Goal: Task Accomplishment & Management: Manage account settings

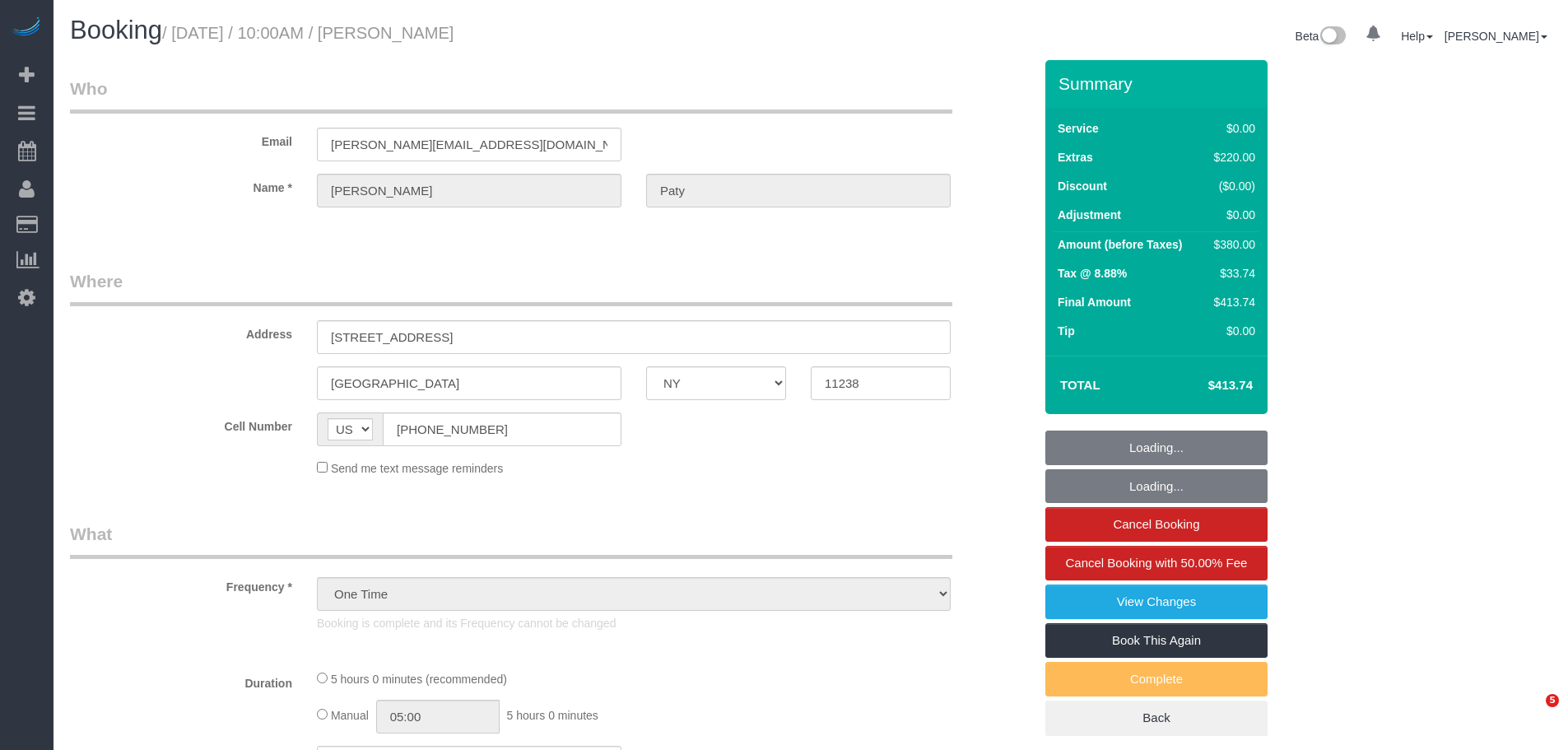
select select "NY"
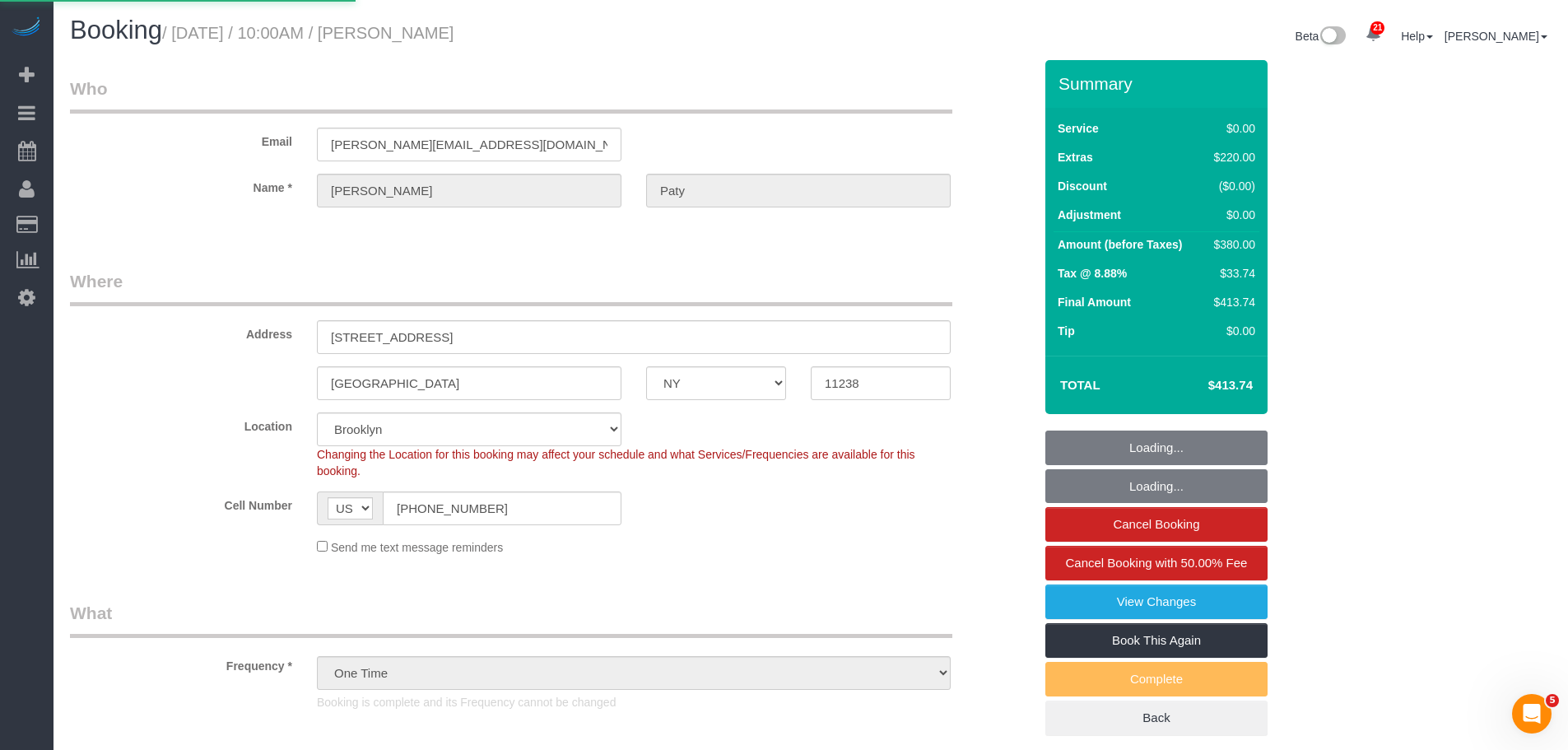
select select "string:stripe-pm_1PtyvG4VGloSiKo7BLZDAN62"
select select "1"
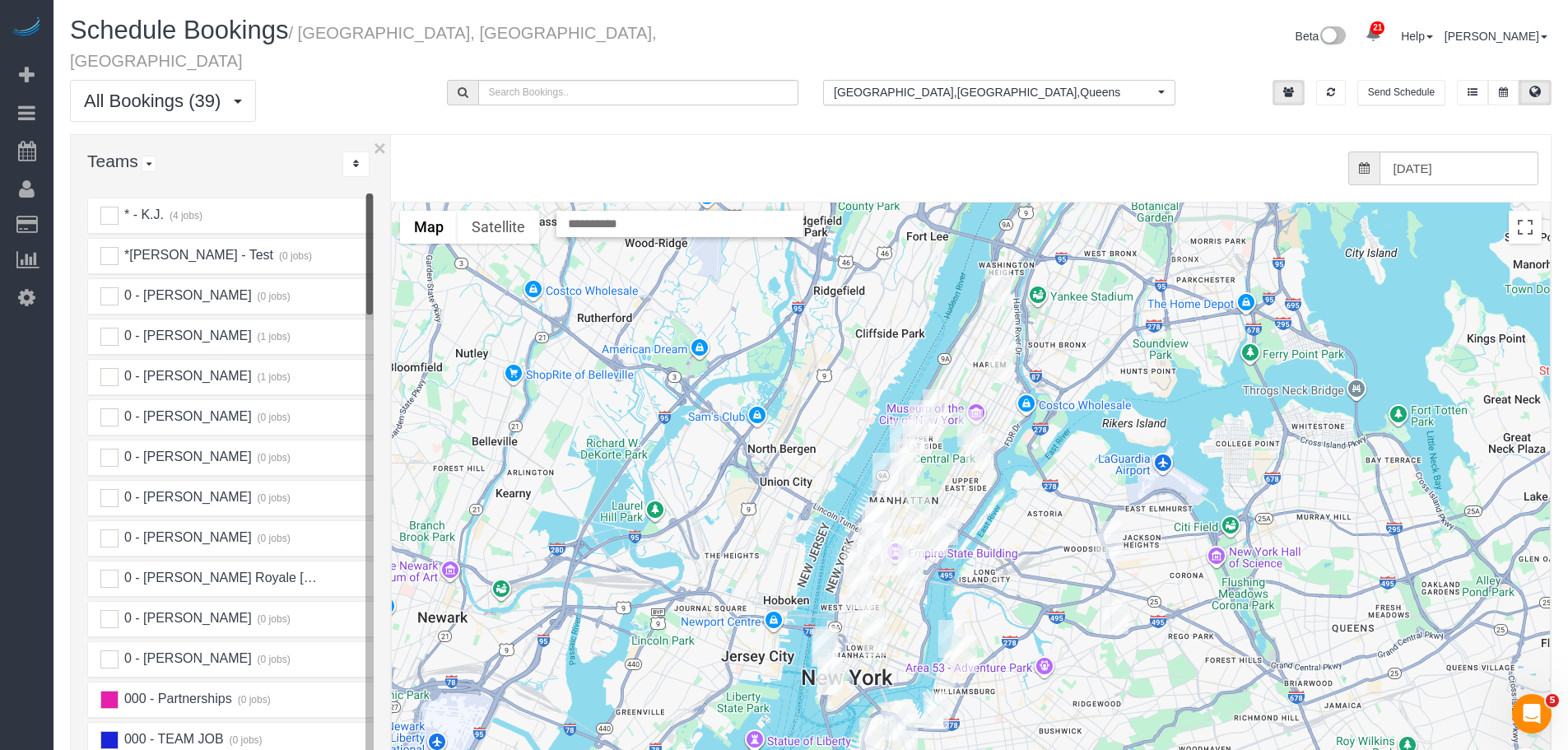
drag, startPoint x: 356, startPoint y: 296, endPoint x: 392, endPoint y: 299, distance: 36.1
click at [392, 299] on div at bounding box center [391, 501] width 6 height 733
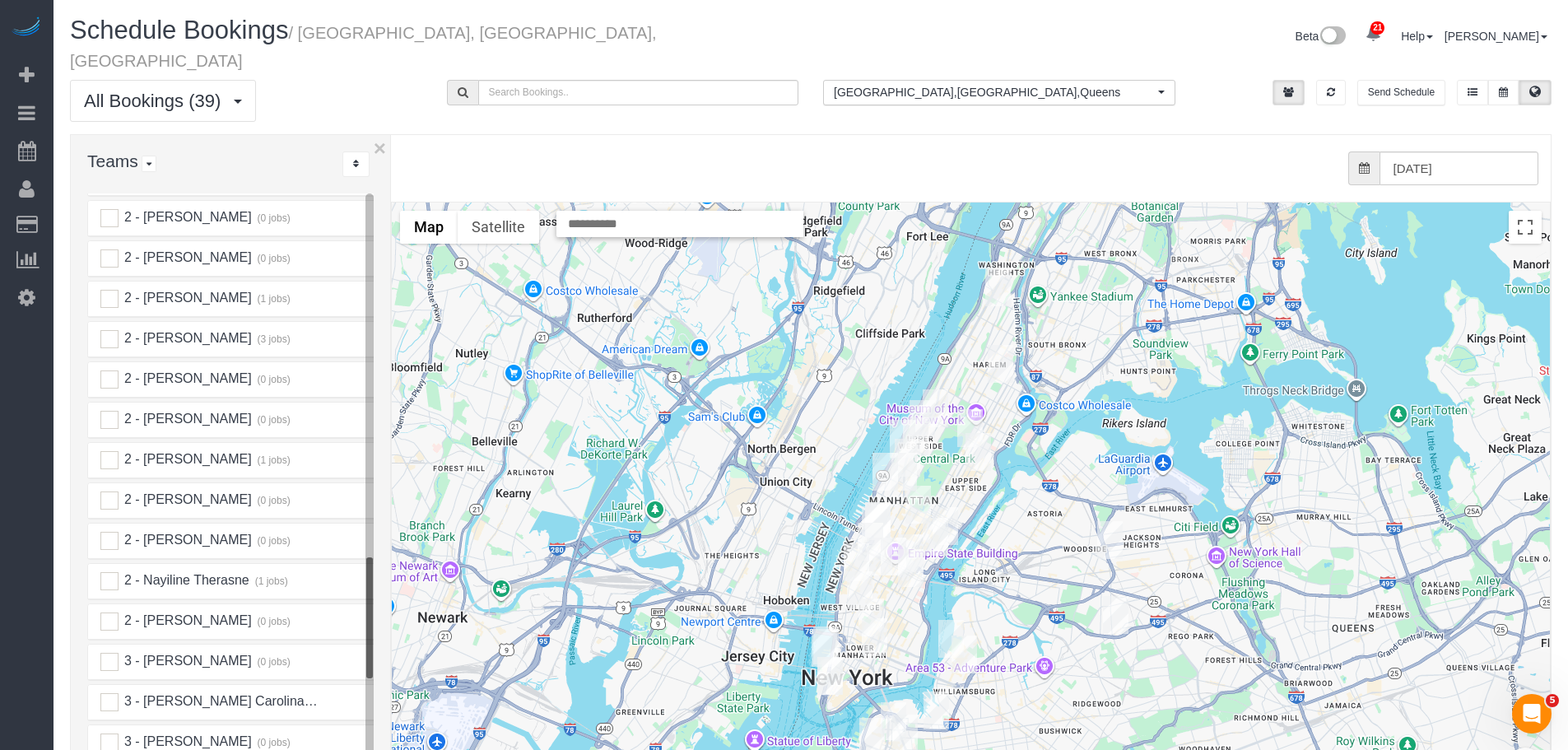
scroll to position [2139, 0]
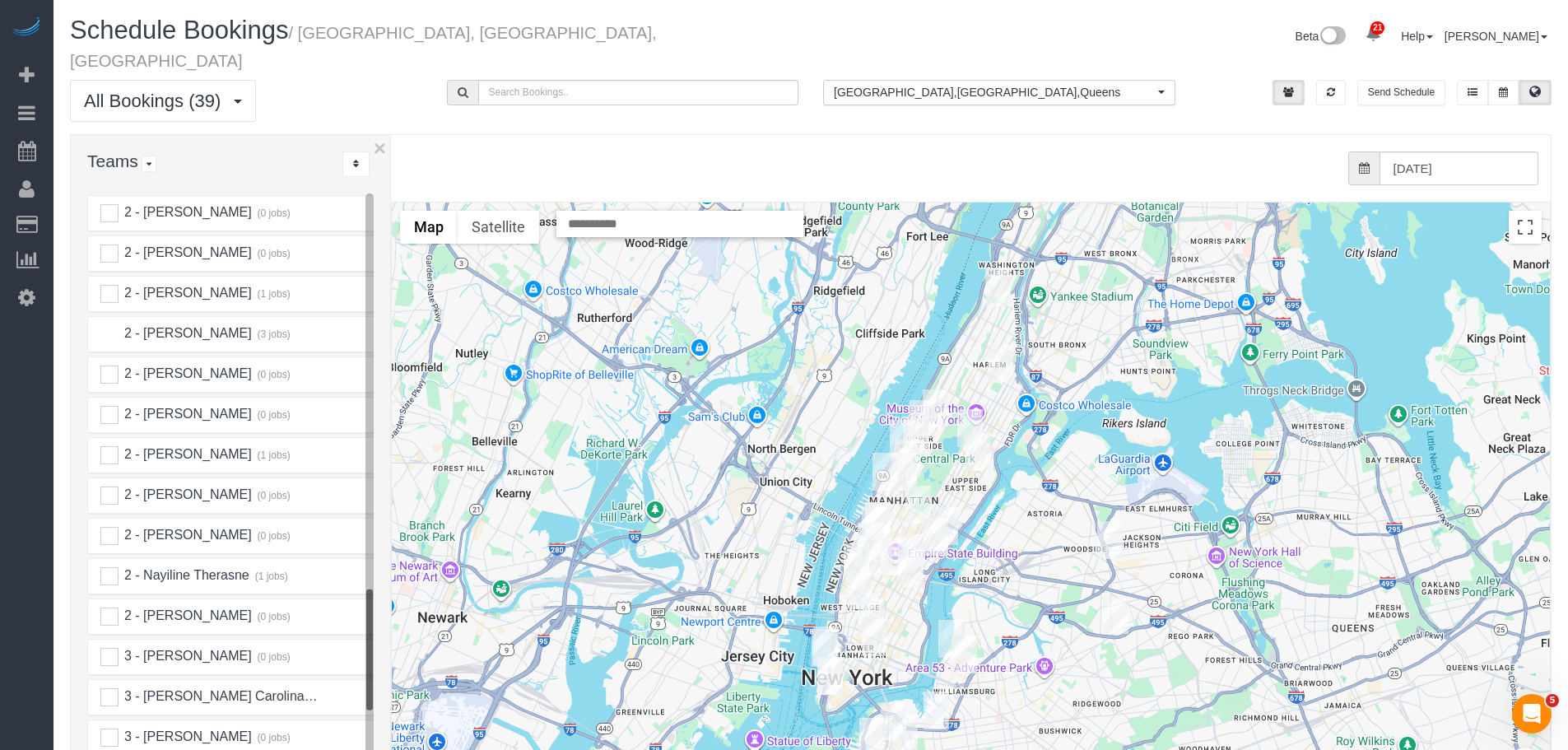
click at [106, 325] on ins at bounding box center [109, 334] width 18 height 18
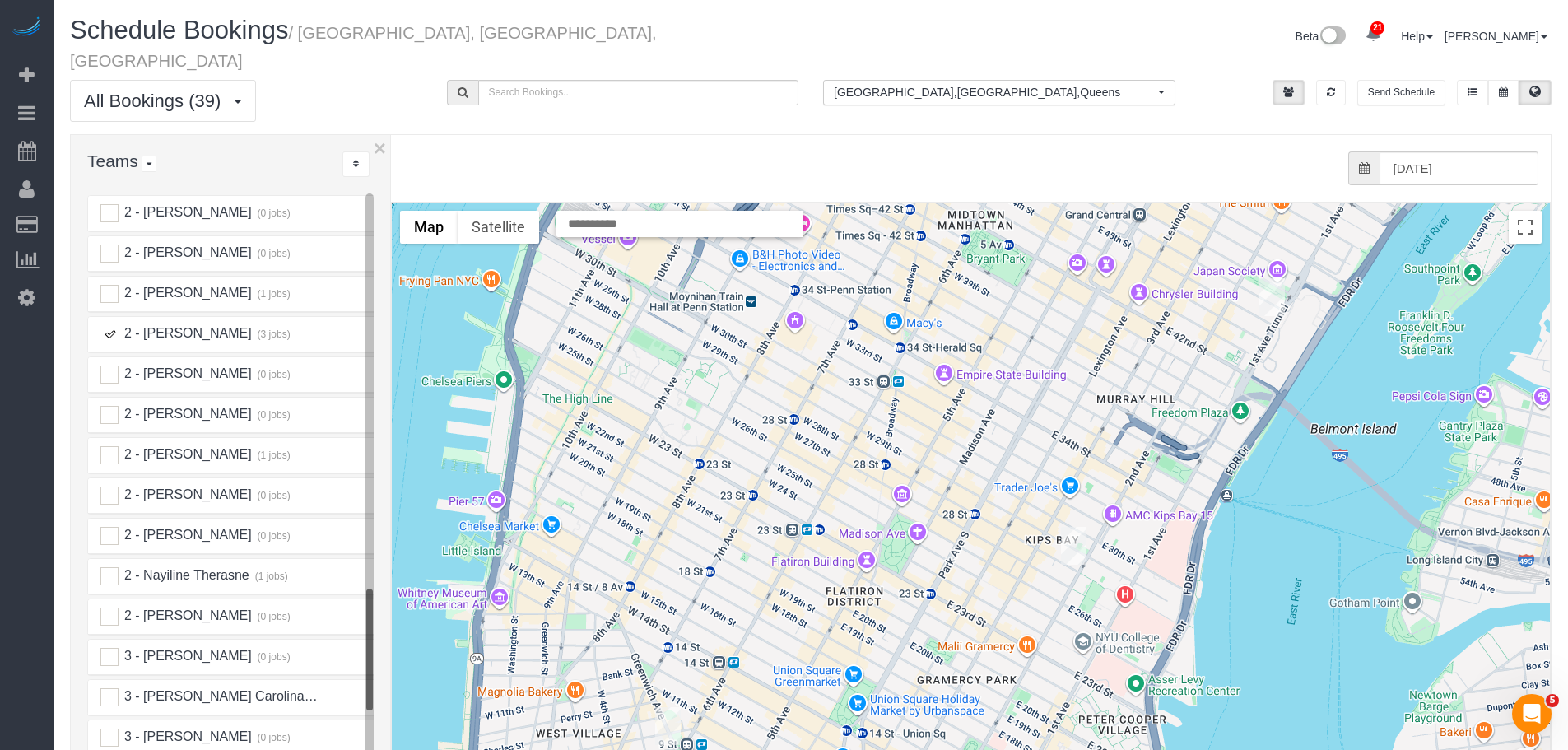
click at [669, 708] on img "09/18/2025 8:30AM - Campbell Chambers - 1 Christopher Street, Apt. 11g, New Yor…" at bounding box center [667, 726] width 25 height 38
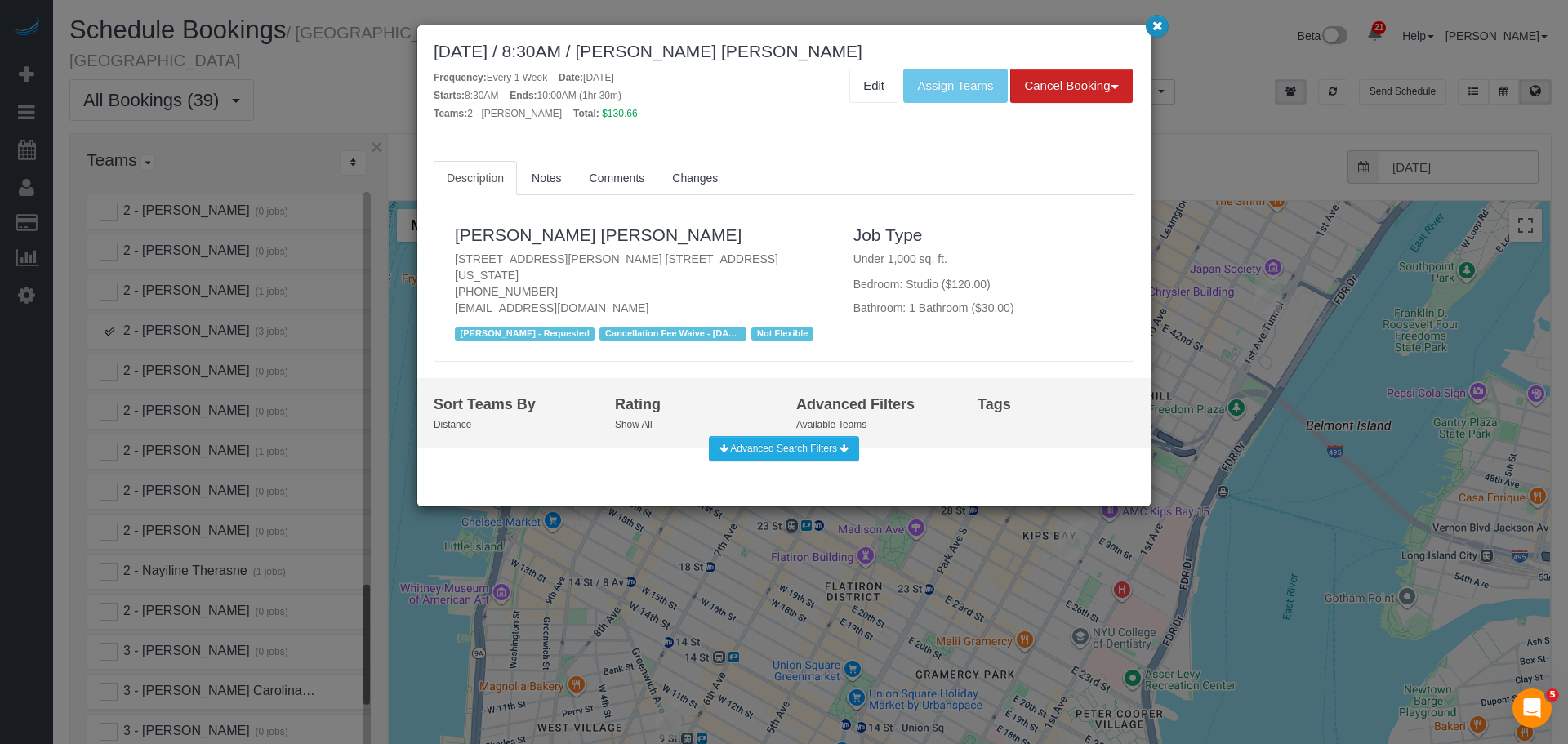
click at [1153, 25] on icon "button" at bounding box center [1158, 25] width 11 height 10
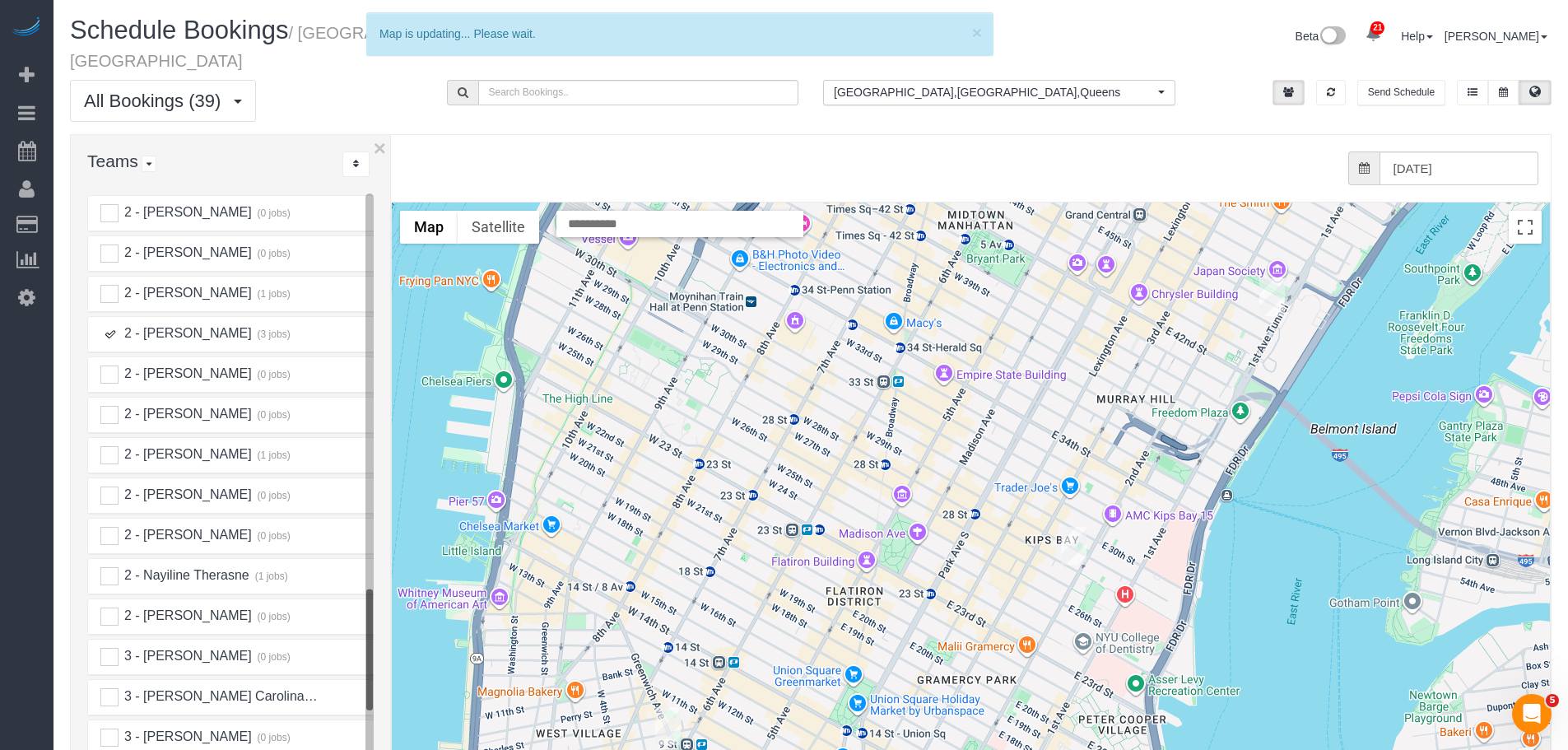
click at [1074, 527] on img "09/18/2025 11:00AM - Theodore Mahlum - 247 East 28th Street, Apt. 11e, New York…" at bounding box center [1073, 546] width 25 height 38
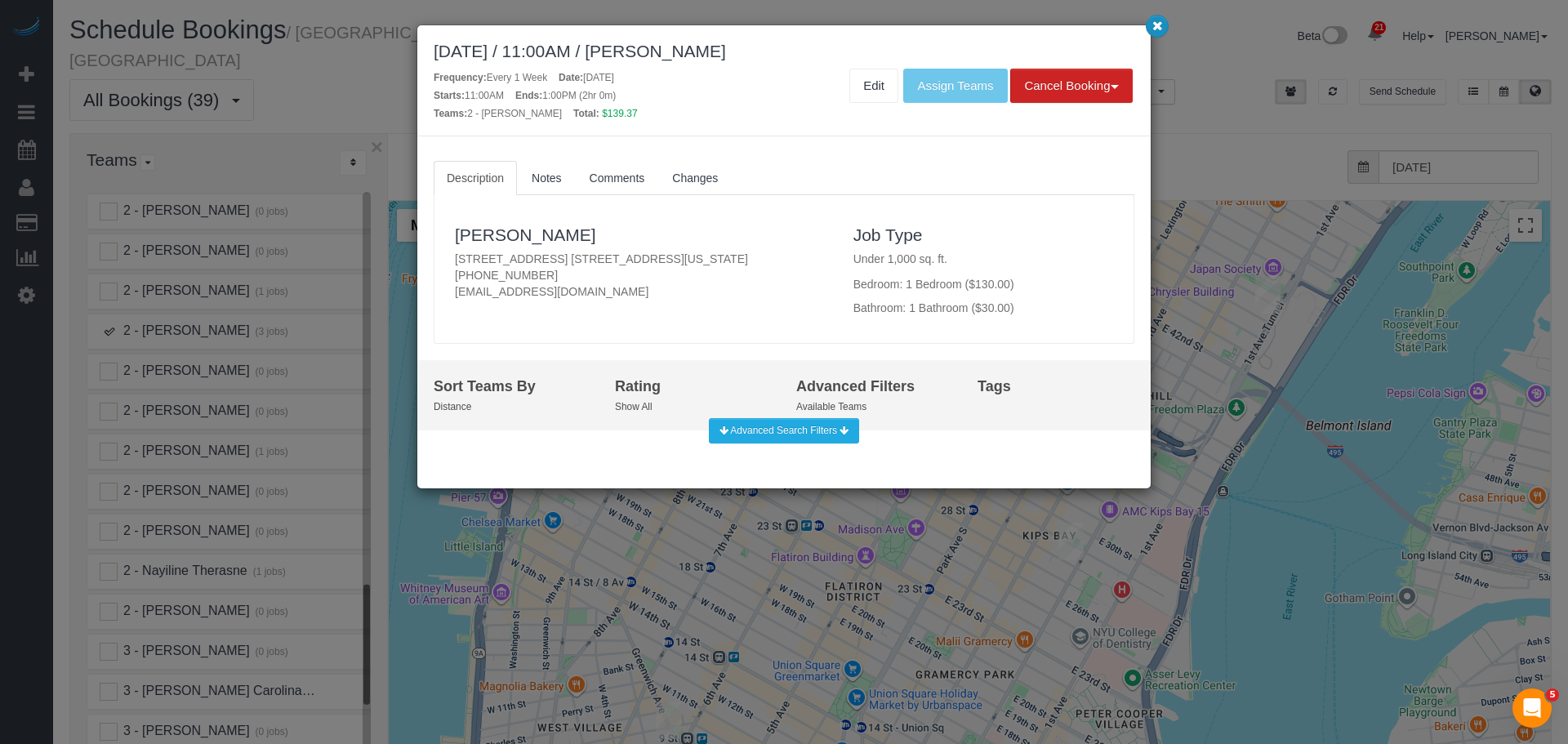
click at [1159, 24] on icon "button" at bounding box center [1158, 25] width 11 height 10
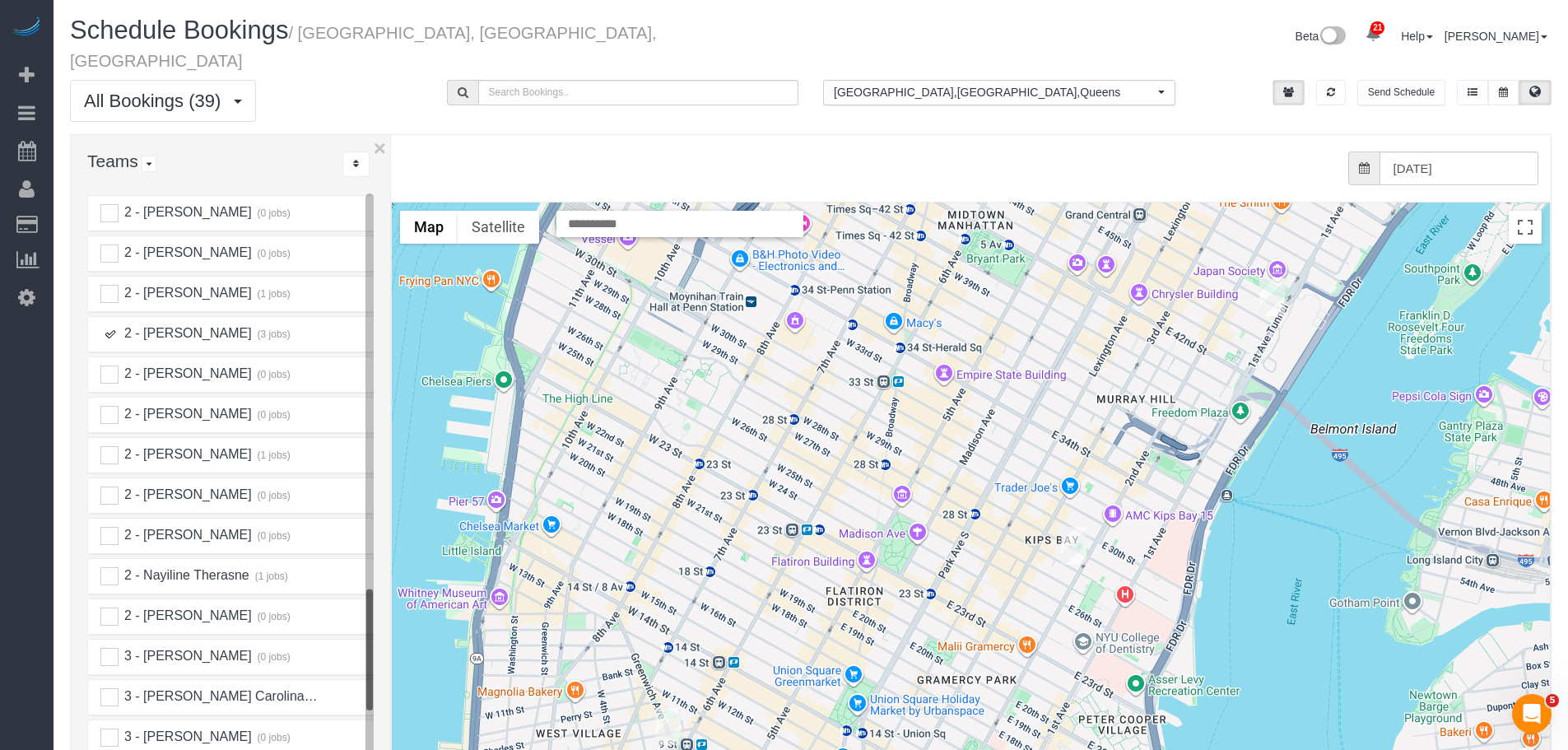
click at [665, 707] on img "09/18/2025 8:30AM - Campbell Chambers - 1 Christopher Street, Apt. 11g, New Yor…" at bounding box center [667, 726] width 25 height 38
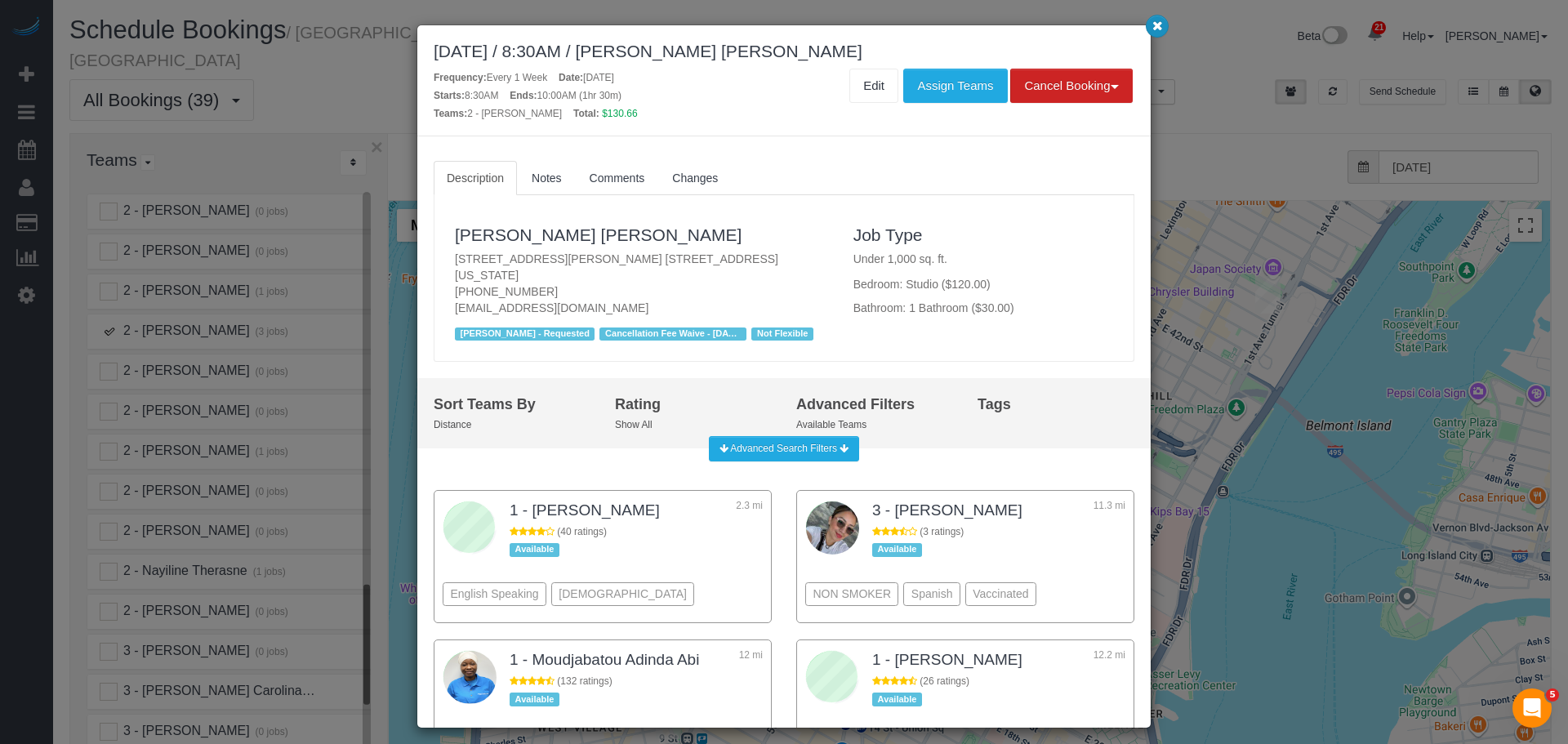
click at [1160, 30] on icon "button" at bounding box center [1158, 25] width 11 height 10
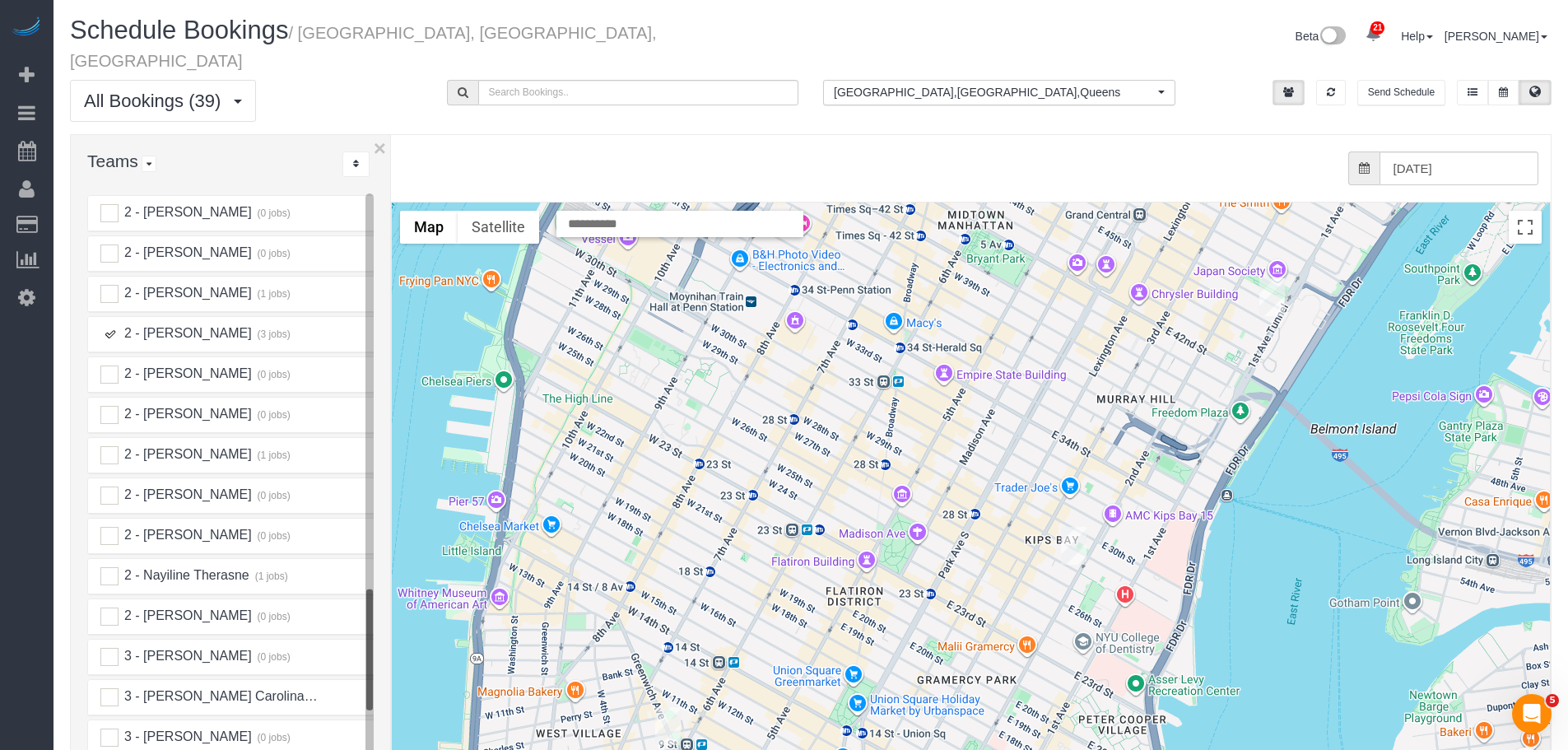
click at [1074, 532] on img "09/18/2025 11:00AM - Theodore Mahlum - 247 East 28th Street, Apt. 11e, New York…" at bounding box center [1073, 546] width 25 height 38
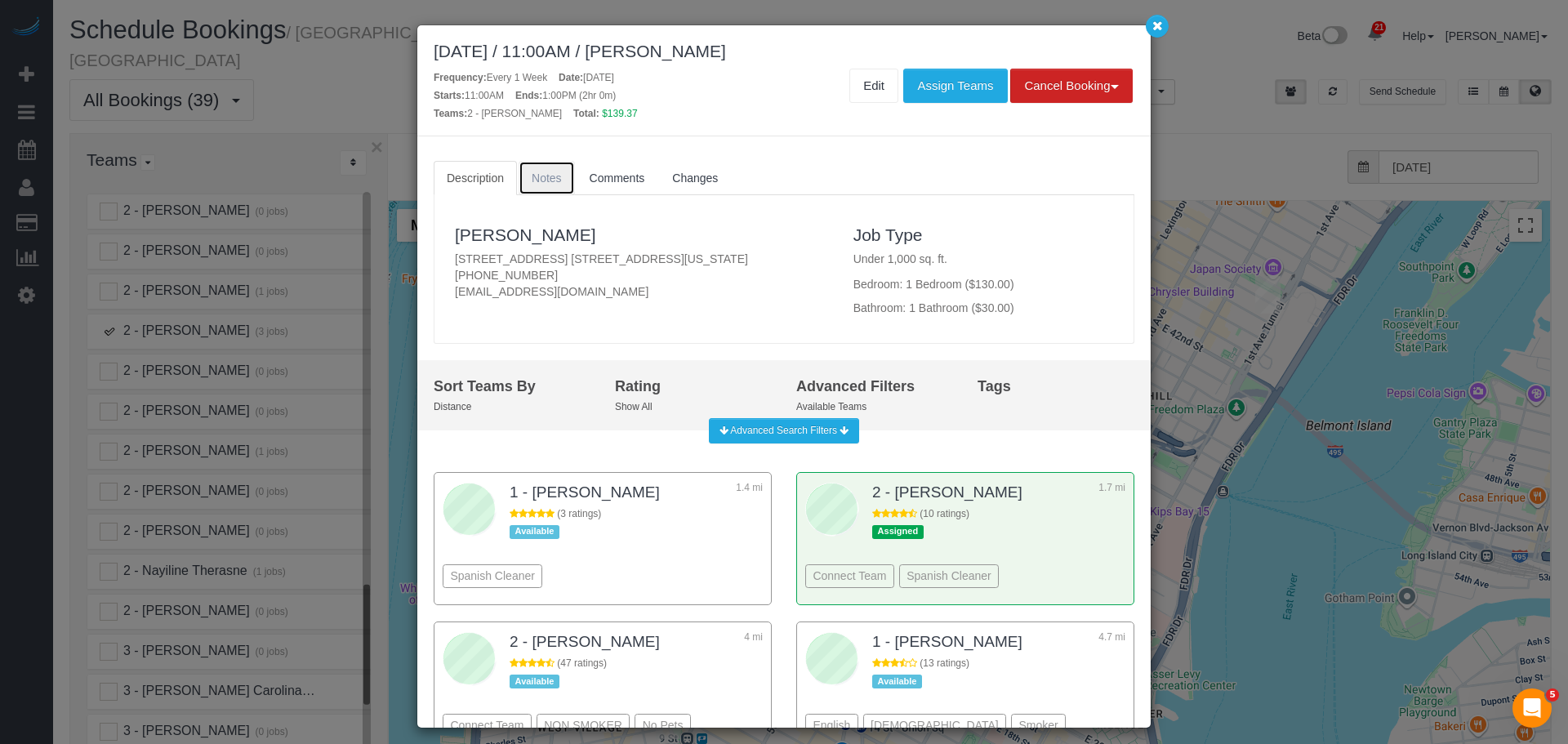
click at [551, 168] on link "Notes" at bounding box center [546, 177] width 56 height 34
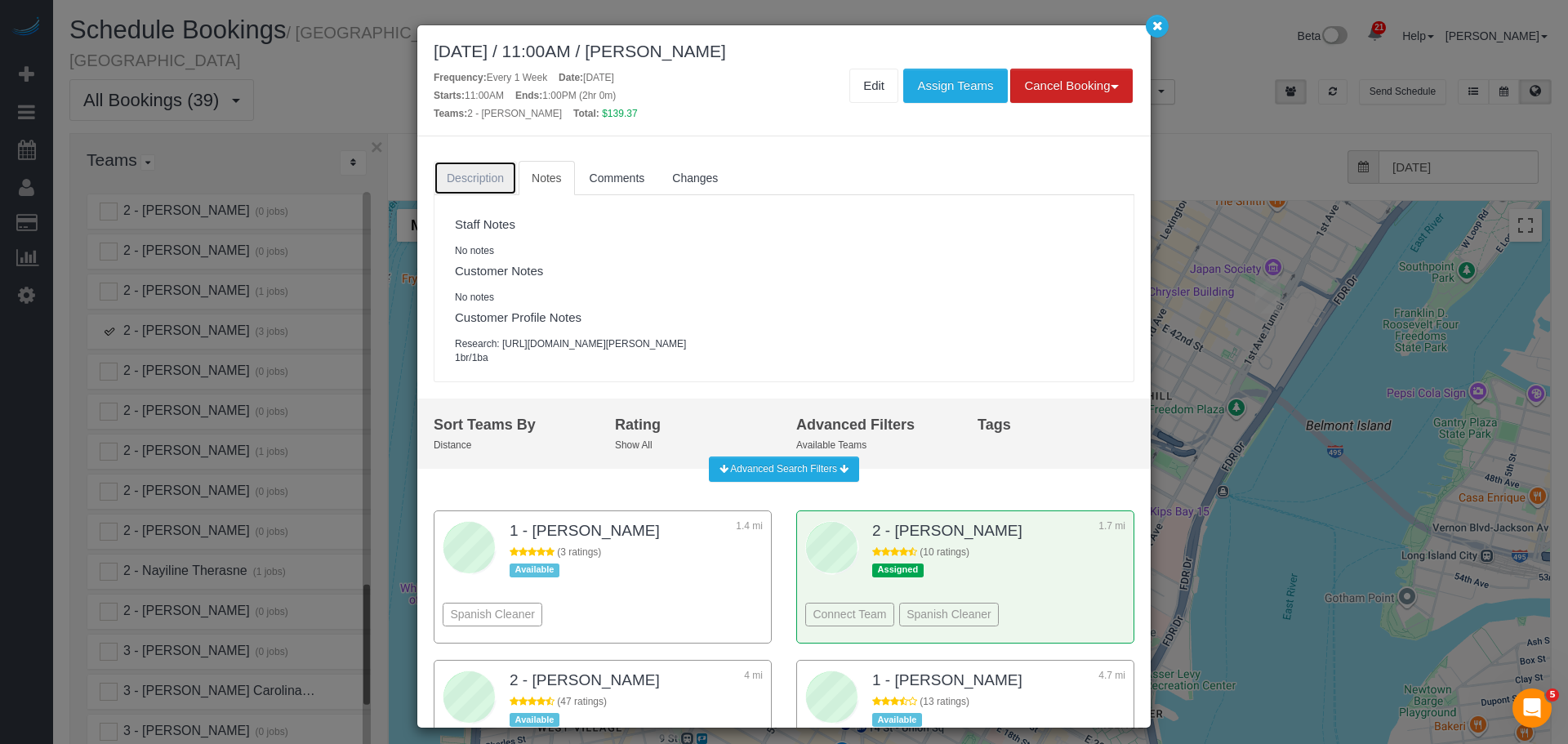
click at [492, 178] on span "Description" at bounding box center [475, 178] width 57 height 13
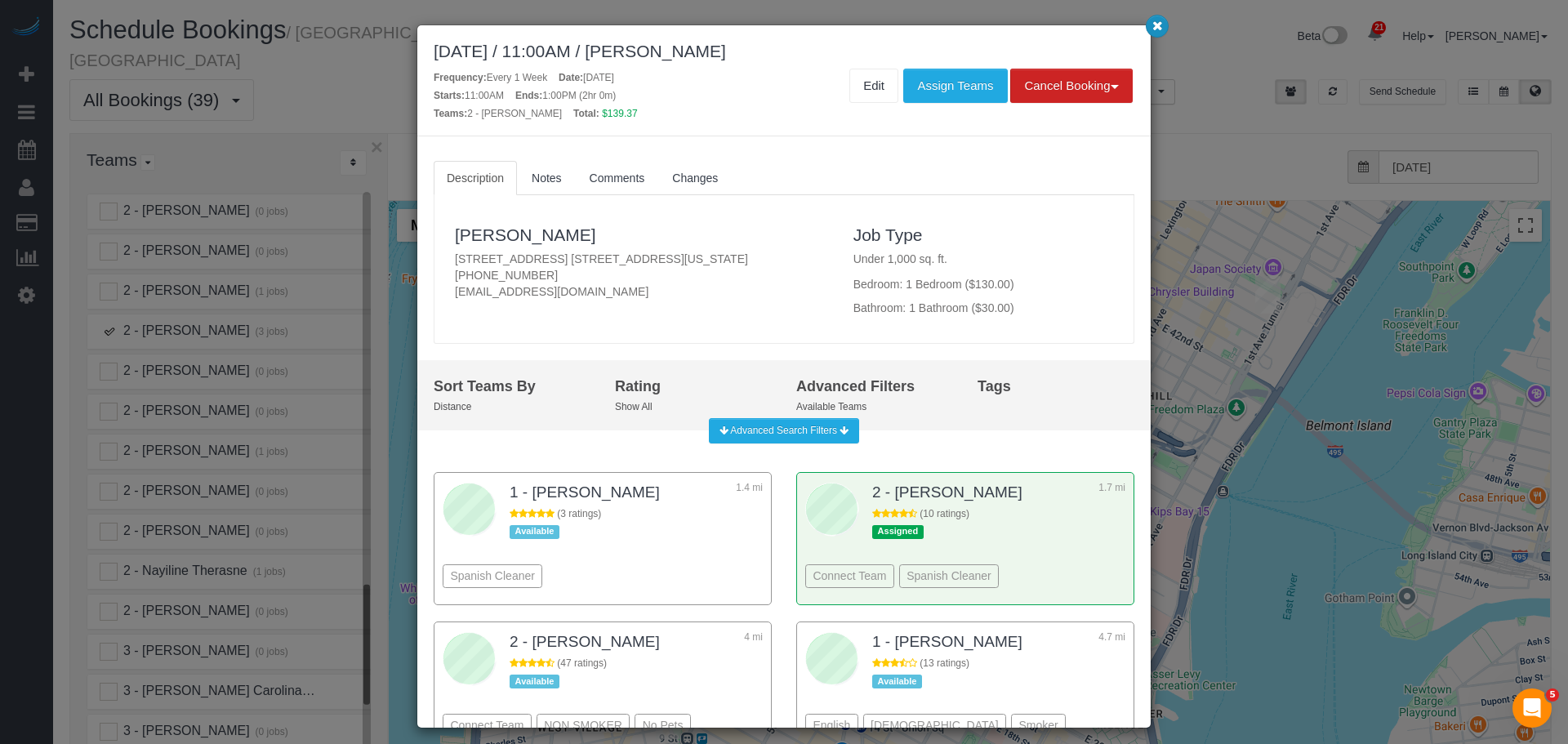
click at [1158, 32] on button "button" at bounding box center [1157, 26] width 23 height 23
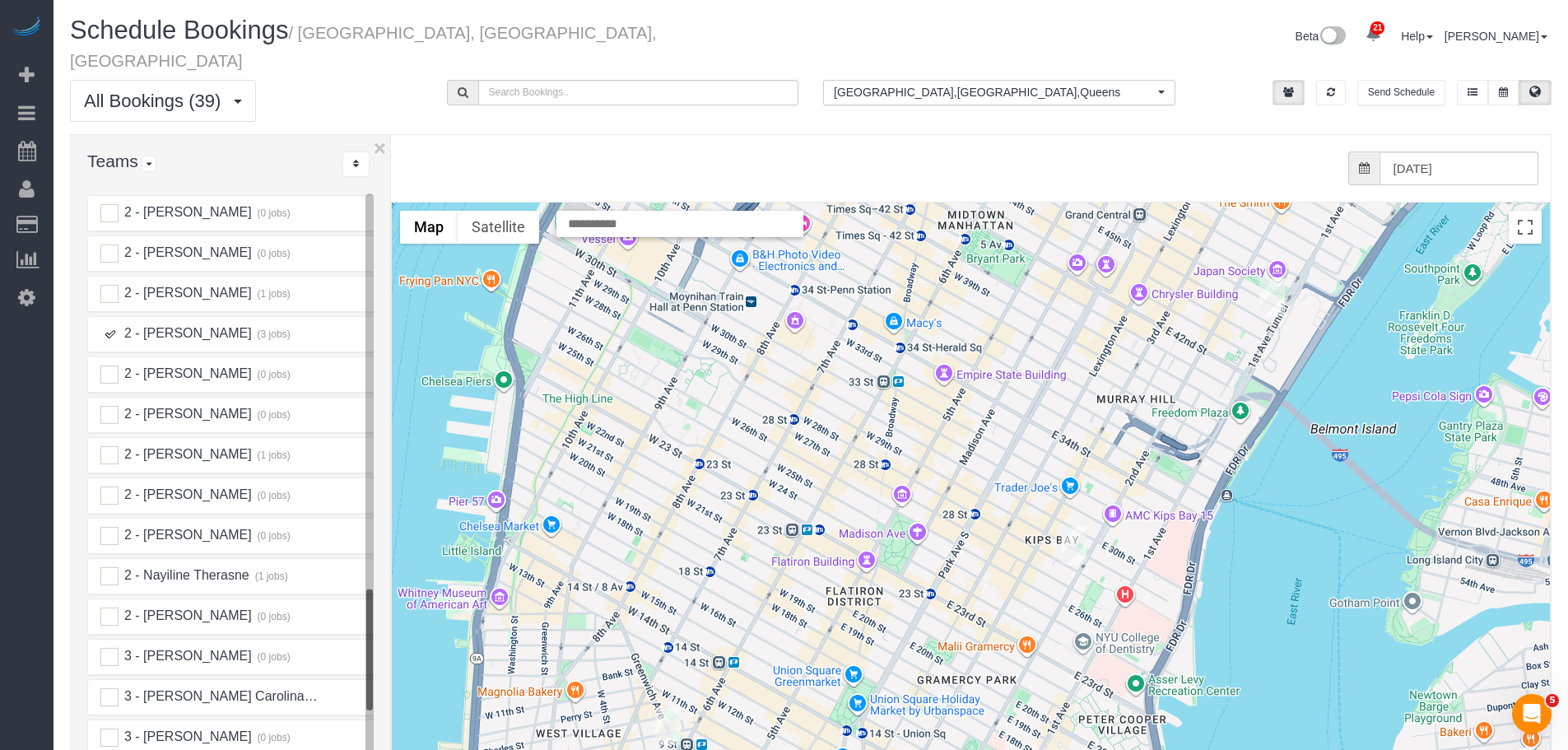
click at [1074, 527] on img "09/18/2025 11:00AM - Theodore Mahlum - 247 East 28th Street, Apt. 11e, New York…" at bounding box center [1073, 546] width 25 height 38
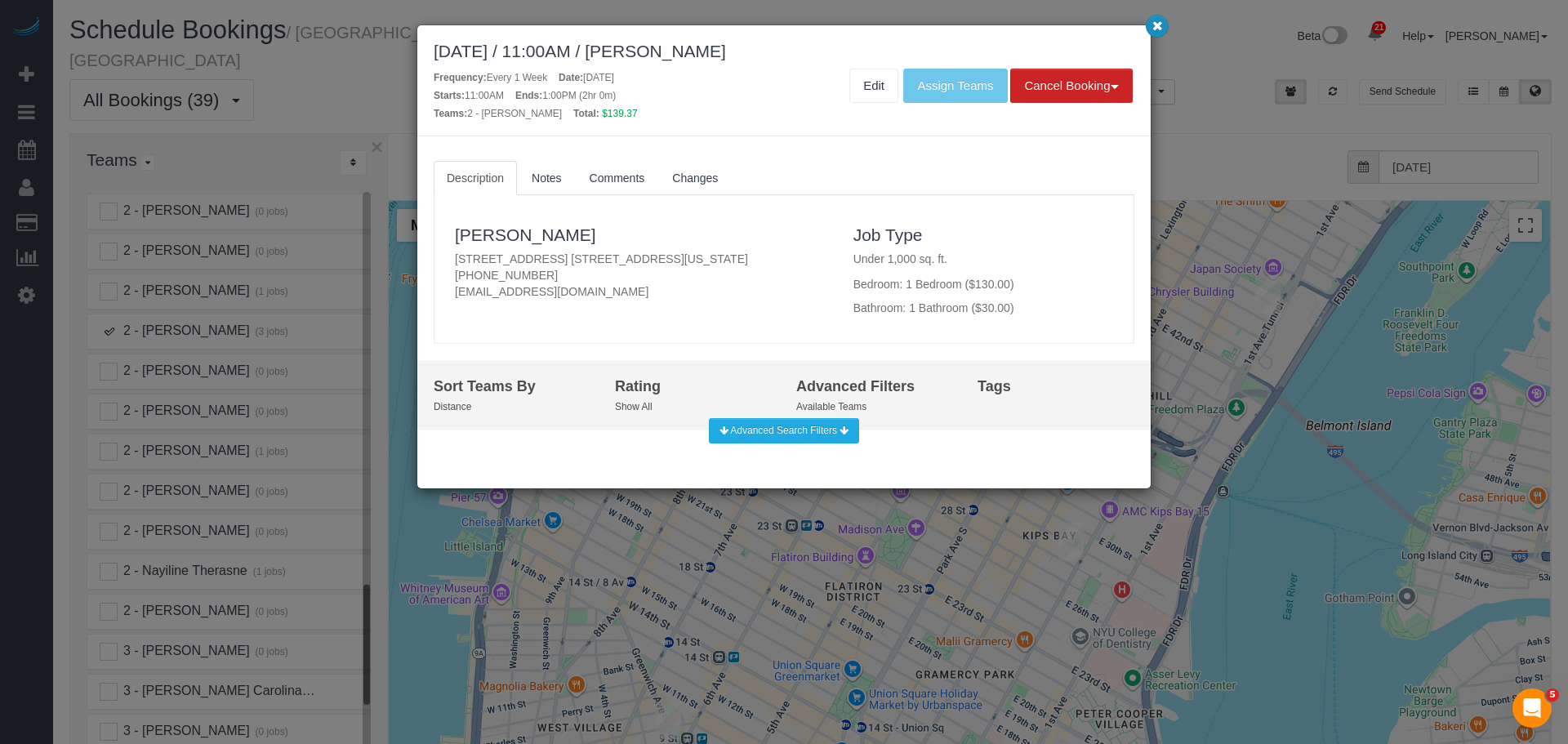
click at [1152, 29] on icon "button" at bounding box center [1158, 25] width 11 height 10
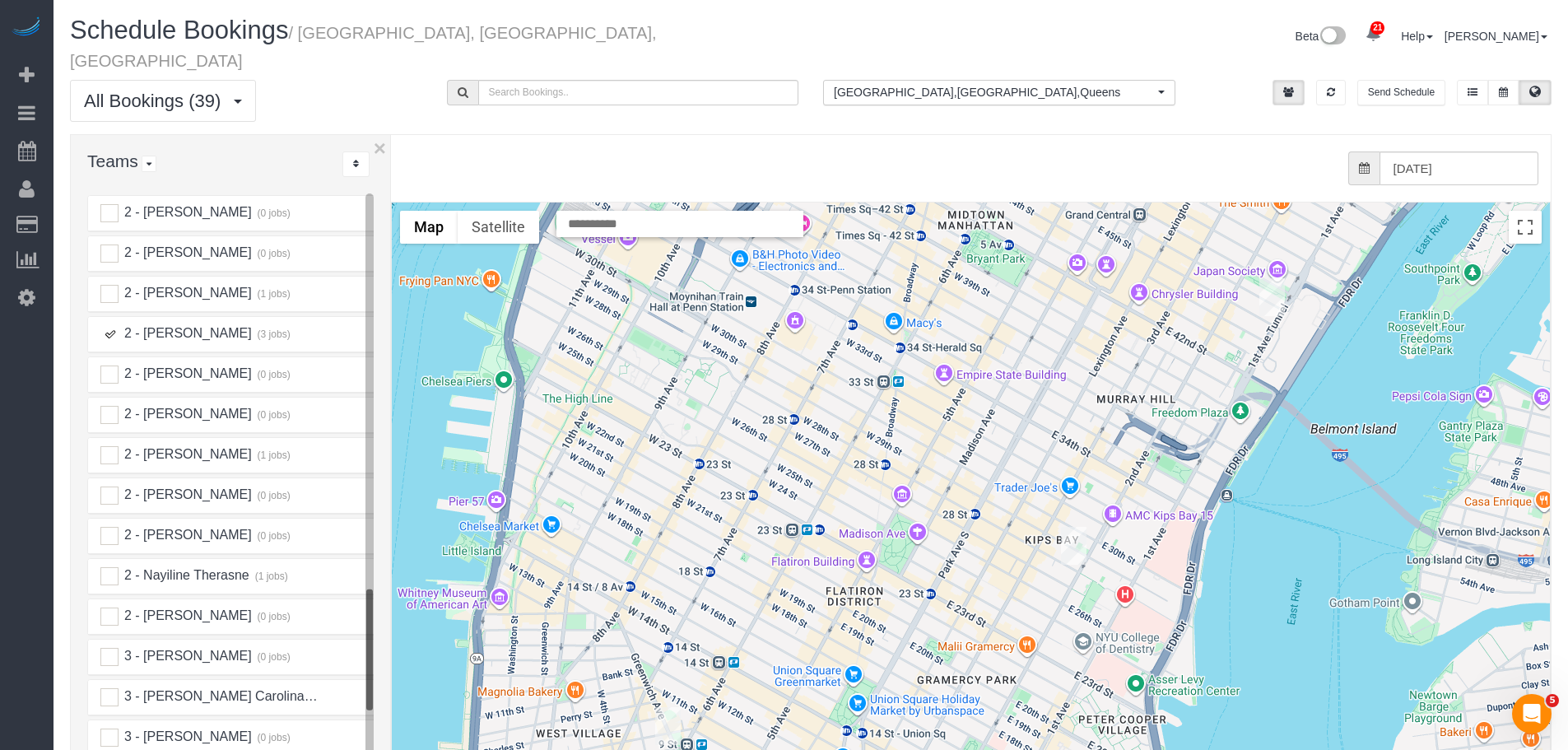
click at [1279, 278] on img "09/18/2025 1:30PM - Permanent Mission of the State of Qatar to the UN (Yahya Al…" at bounding box center [1272, 296] width 25 height 38
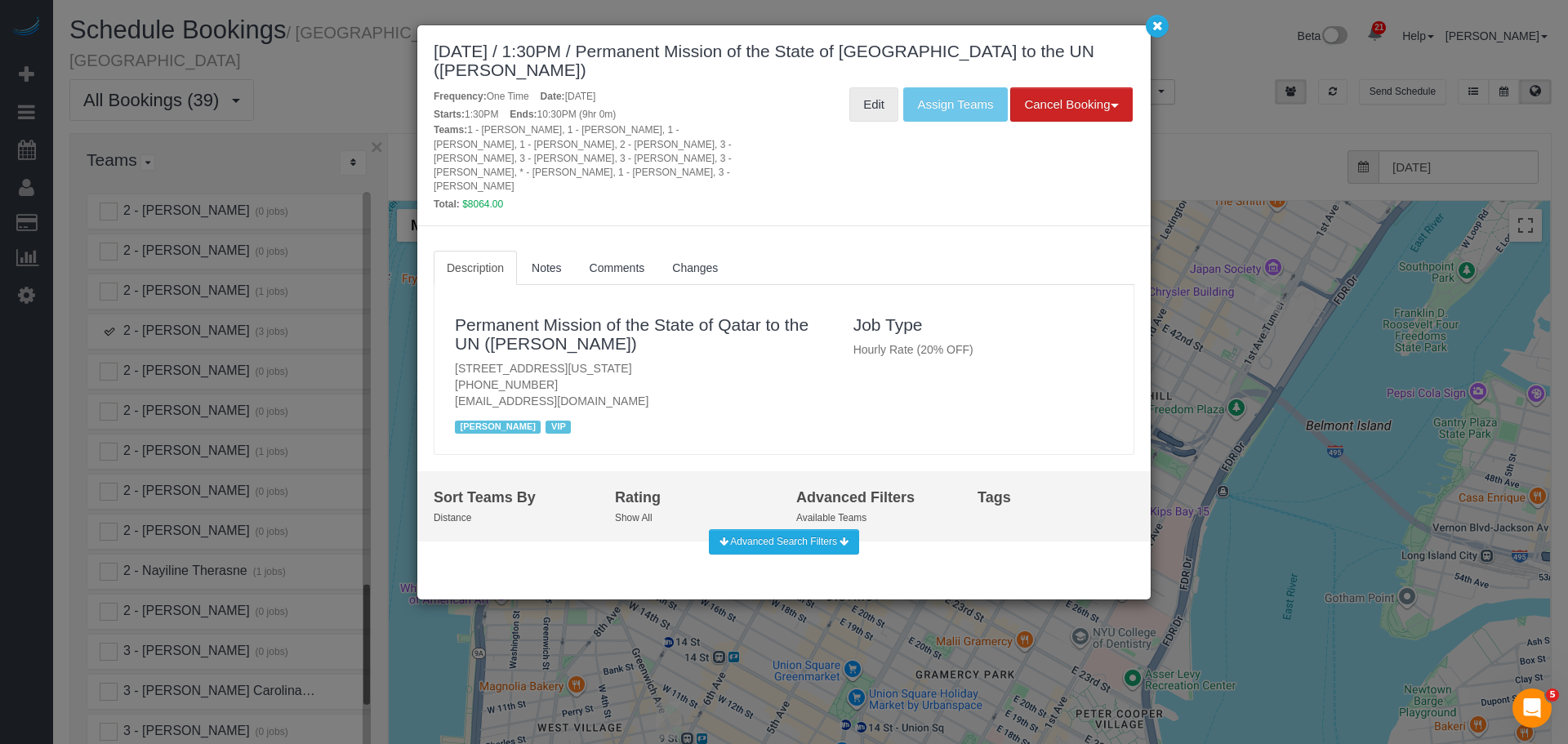
click at [873, 103] on link "Edit" at bounding box center [873, 104] width 49 height 34
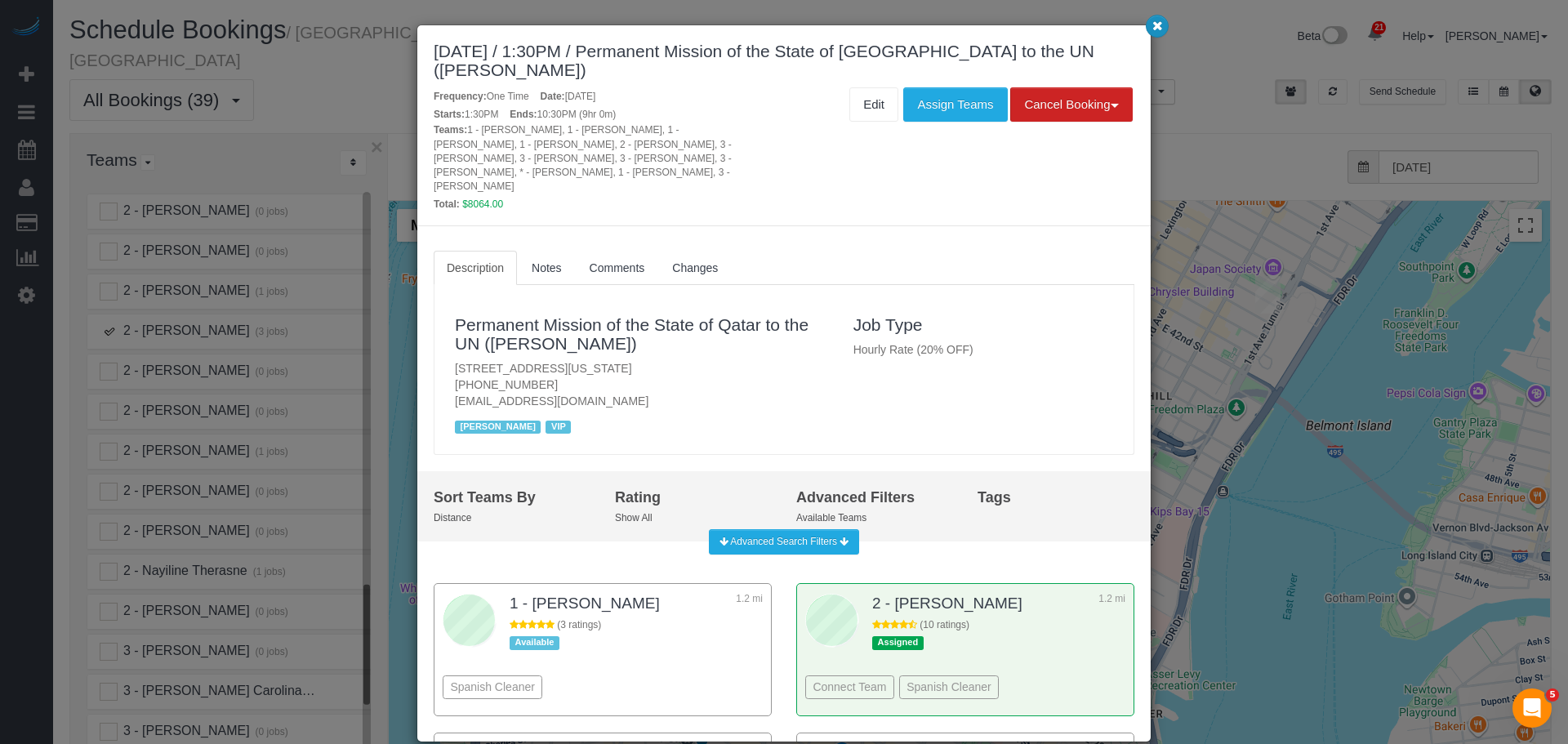
click at [1161, 24] on icon "button" at bounding box center [1158, 25] width 11 height 10
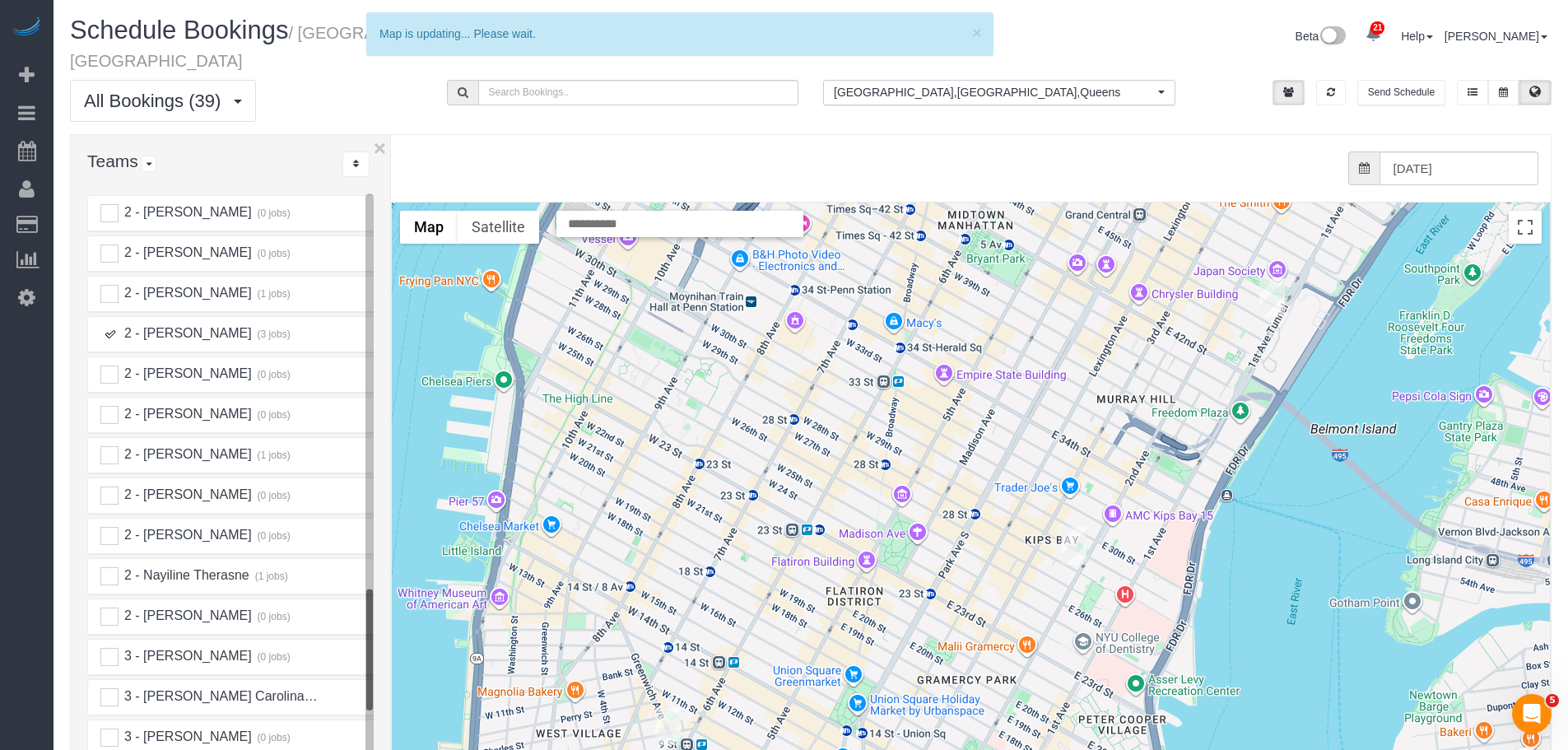
click at [105, 325] on ins at bounding box center [109, 334] width 18 height 18
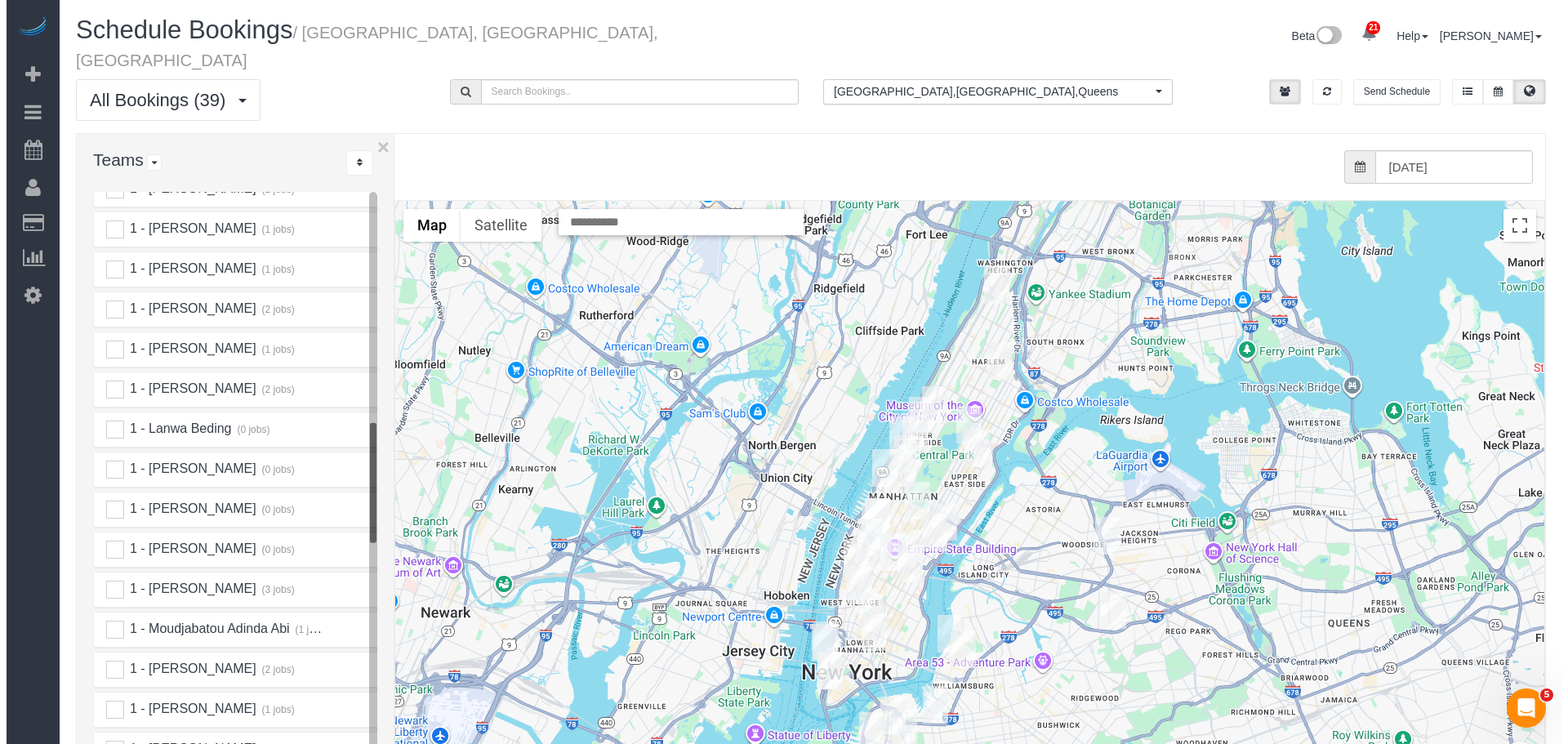
scroll to position [1388, 0]
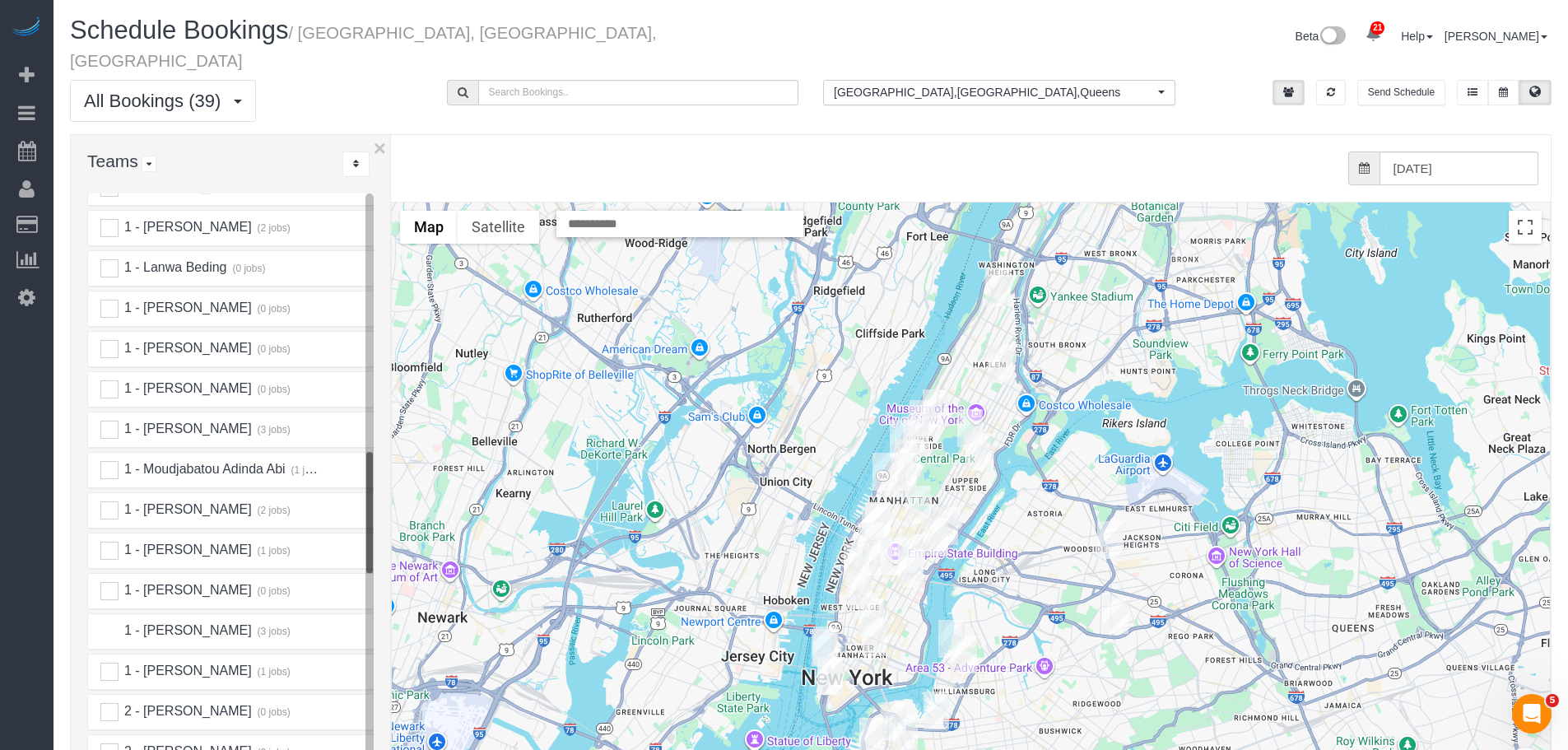
click at [107, 622] on ins at bounding box center [109, 630] width 18 height 18
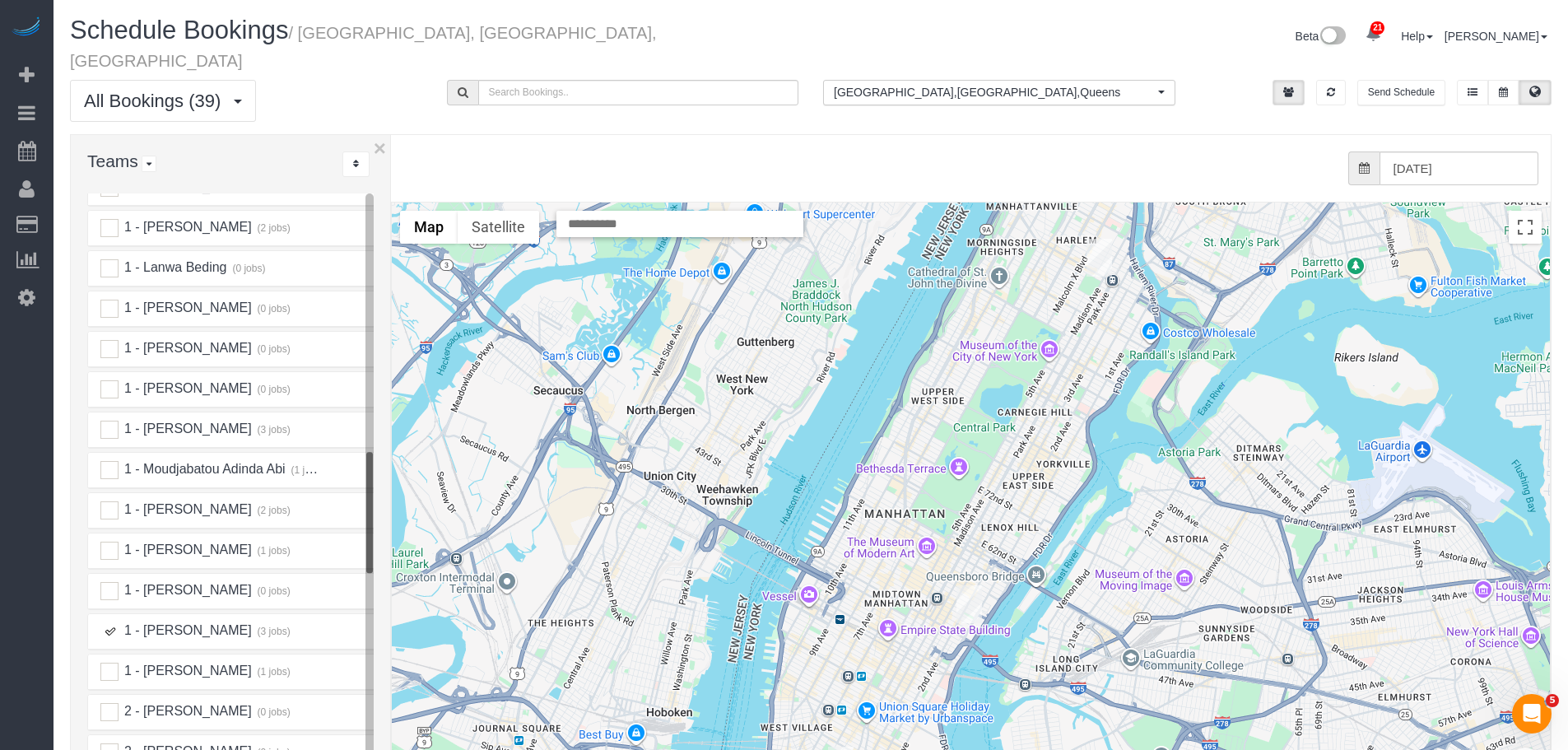
click at [1100, 239] on img "09/18/2025 11:00AM - Max Loflin (Executive Chef at Thyme Bar) - 18 East 125th S…" at bounding box center [1099, 257] width 25 height 38
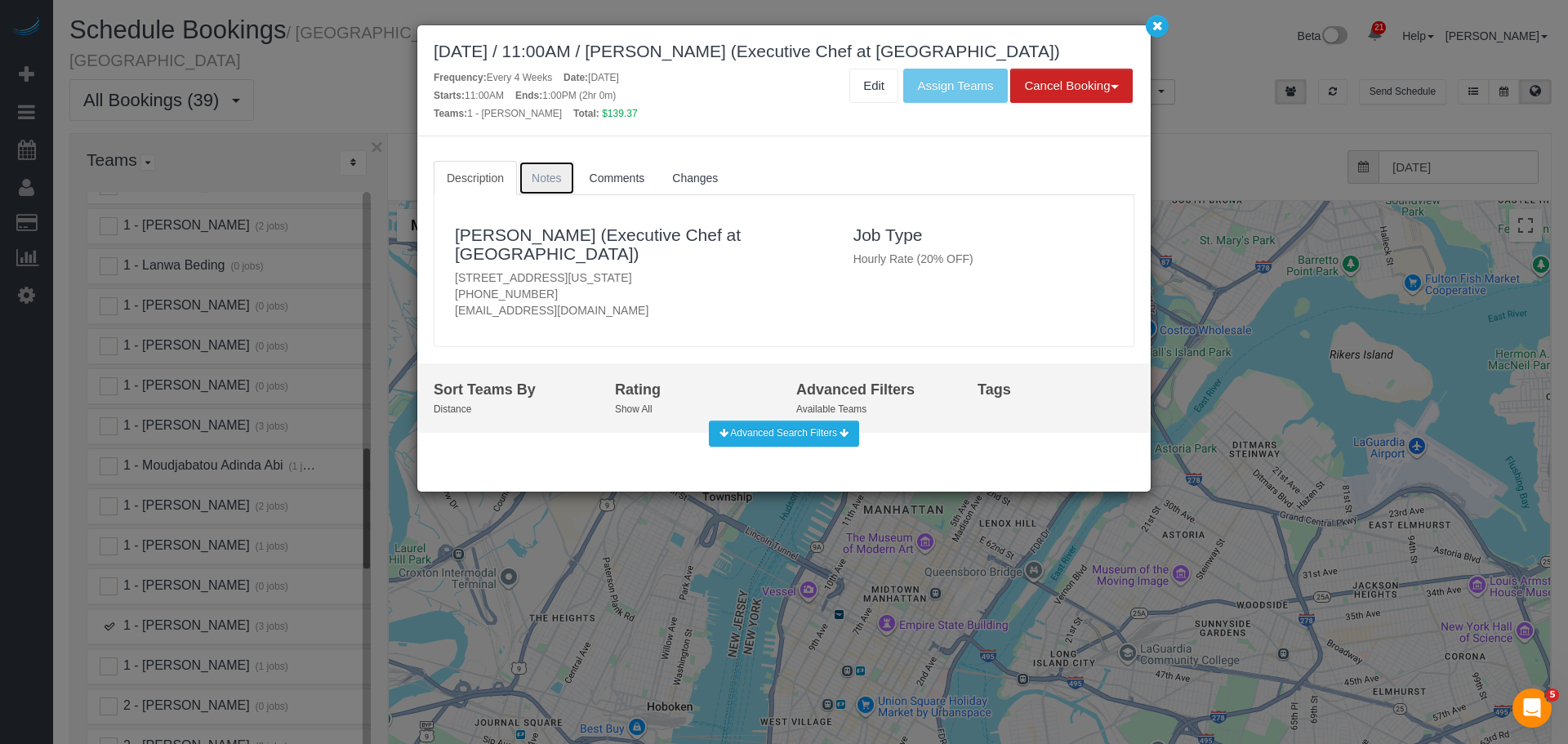
click at [549, 180] on span "Notes" at bounding box center [546, 178] width 30 height 13
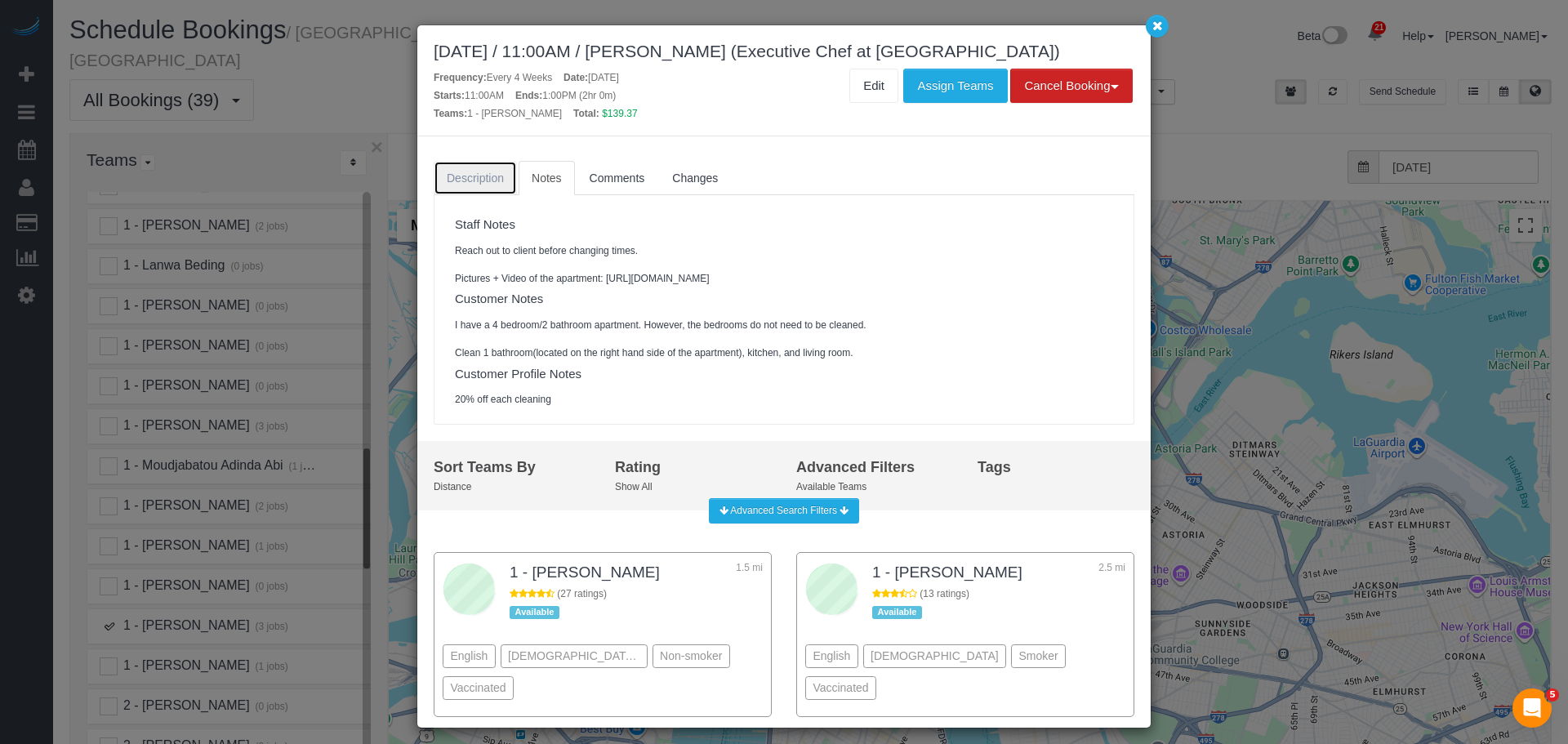
click at [488, 186] on link "Description" at bounding box center [475, 177] width 83 height 34
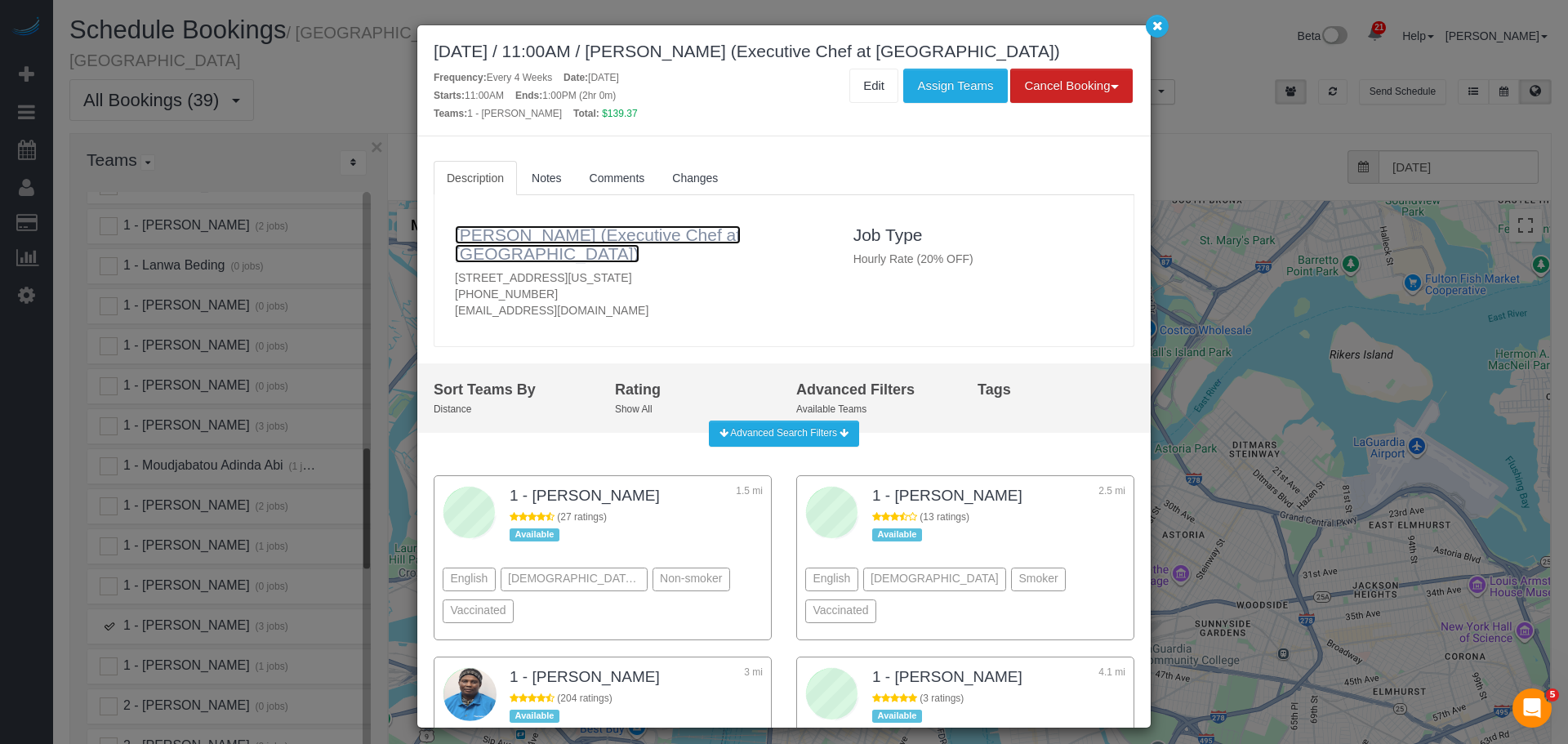
click at [552, 230] on link "Max Loflin (Executive Chef at Thyme Bar)" at bounding box center [598, 243] width 286 height 38
click at [1081, 32] on div "September 18, 2025 / 11:00AM / Max Loflin (Executive Chef at Thyme Bar) Frequen…" at bounding box center [783, 80] width 733 height 111
drag, startPoint x: 1157, startPoint y: 27, endPoint x: 1162, endPoint y: 36, distance: 10.3
click at [1158, 27] on icon "button" at bounding box center [1158, 25] width 11 height 10
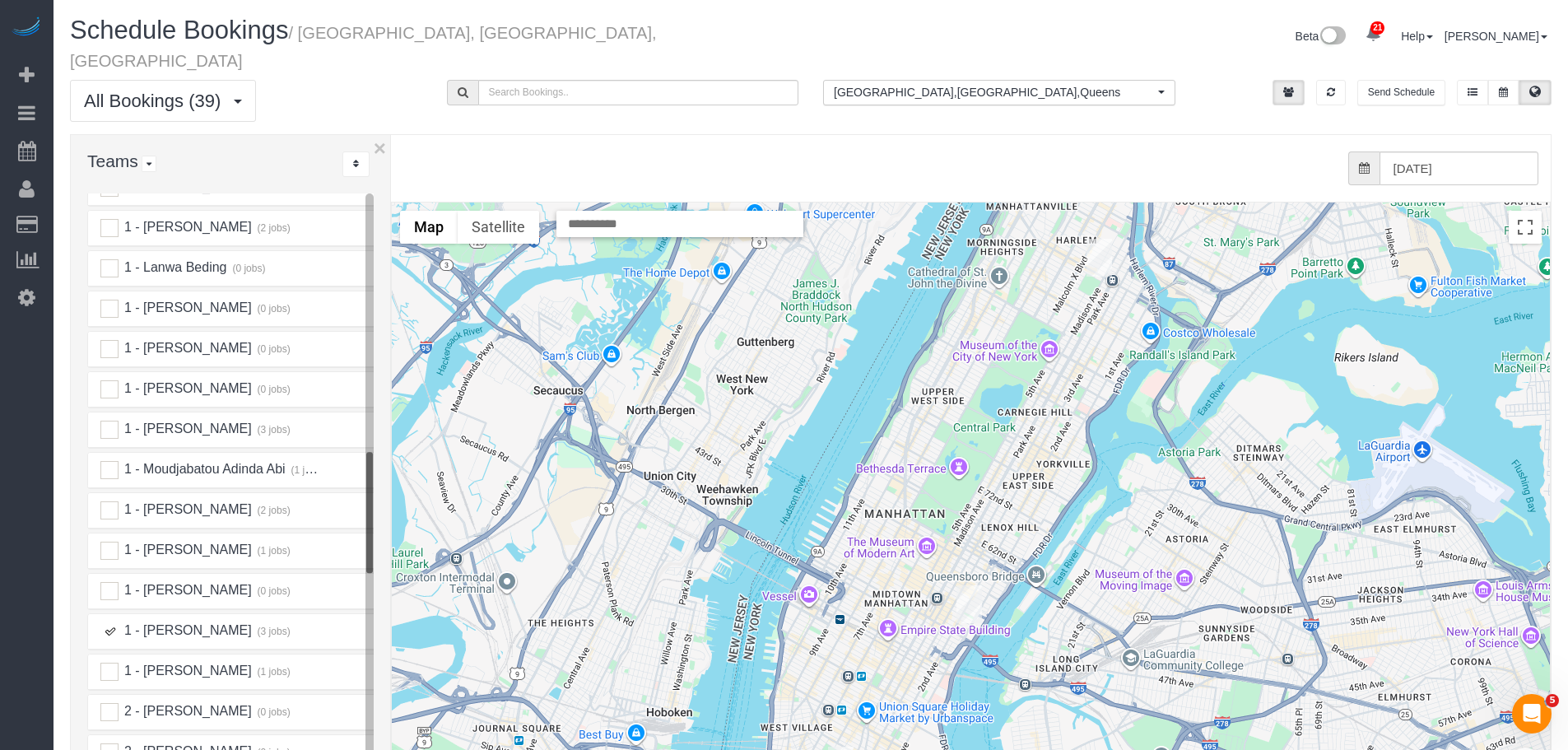
click at [968, 586] on img "09/18/2025 1:30PM - Permanent Mission of the State of Qatar to the UN (Yahya Al…" at bounding box center [968, 604] width 25 height 38
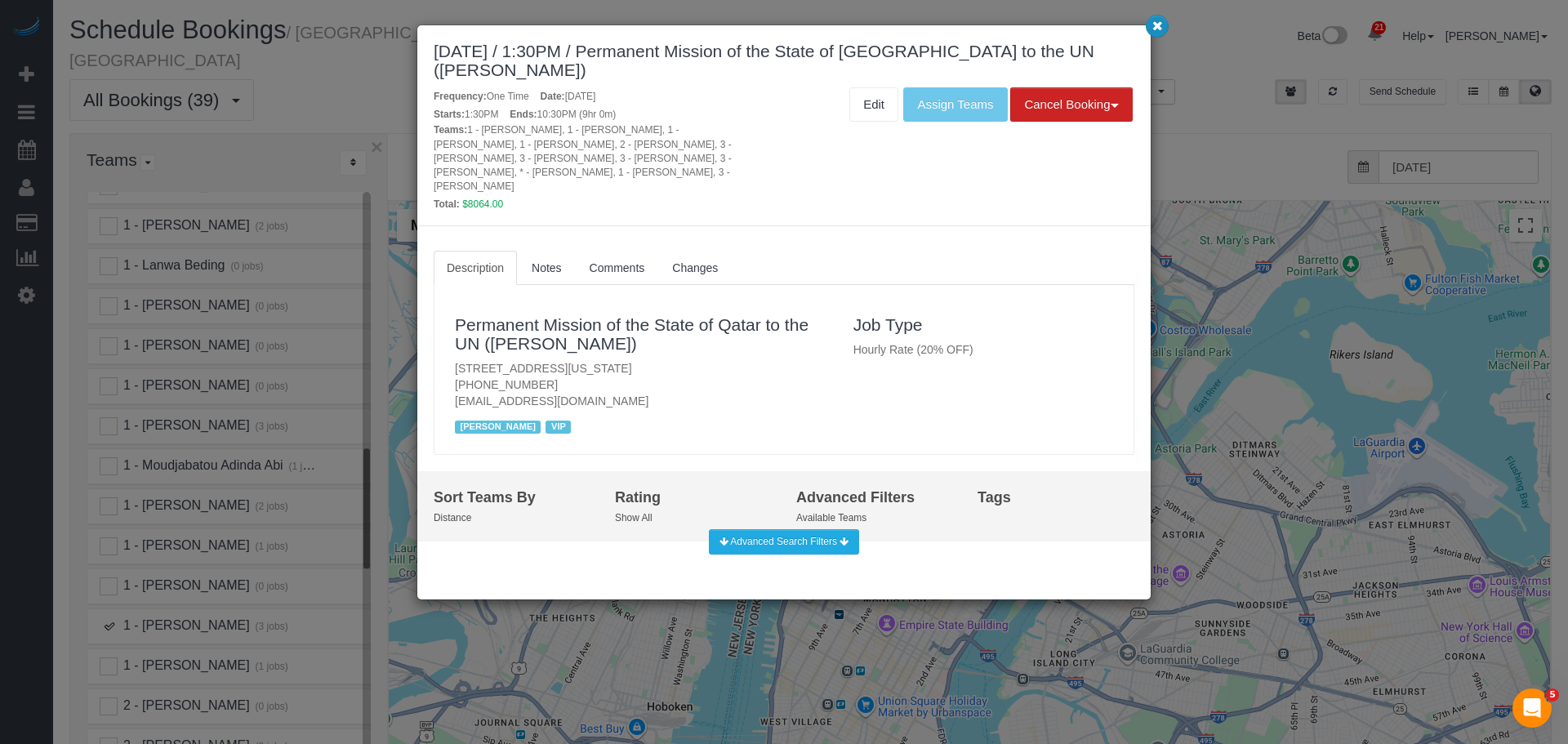
click at [1159, 26] on icon "button" at bounding box center [1158, 25] width 11 height 10
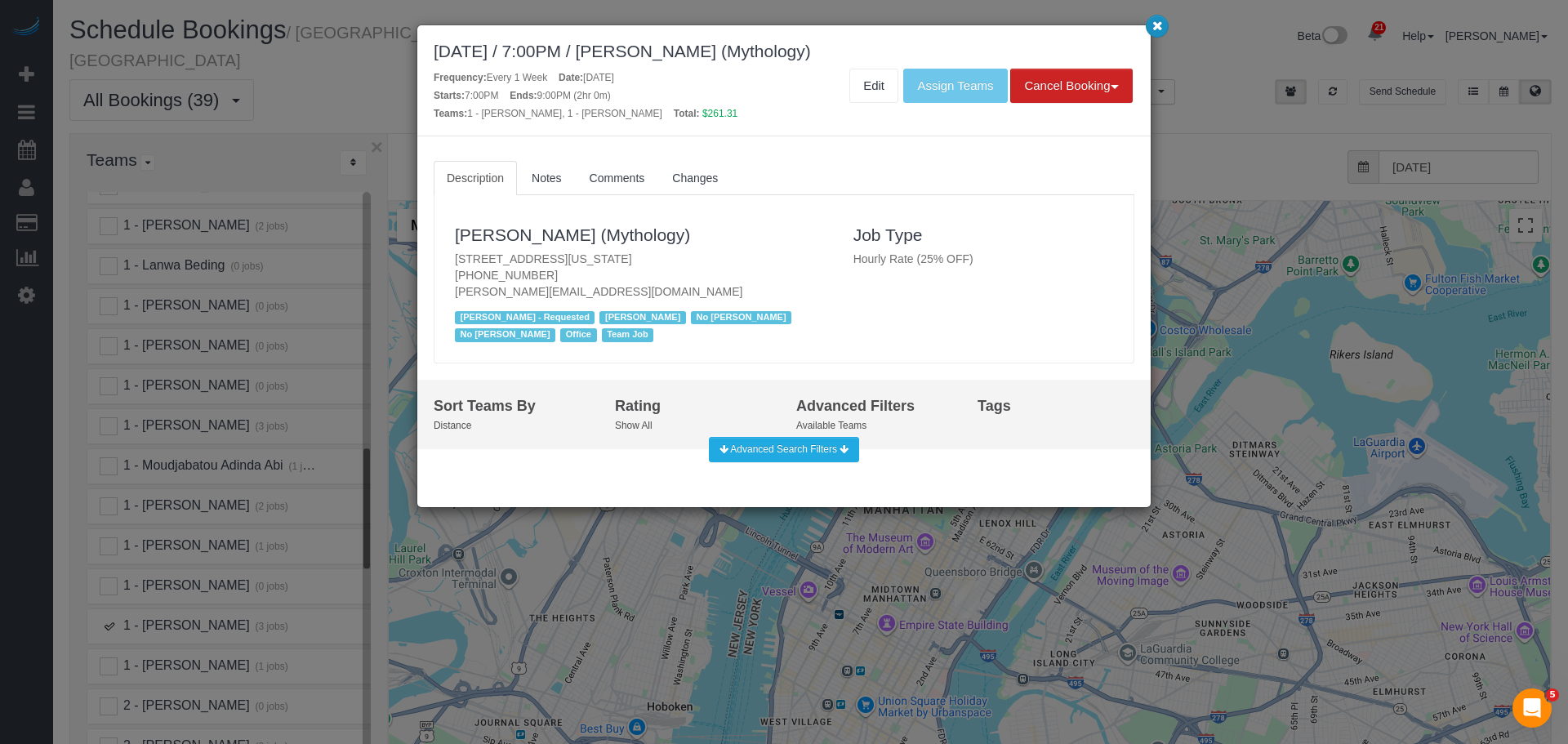
click at [1165, 28] on button "button" at bounding box center [1157, 26] width 23 height 23
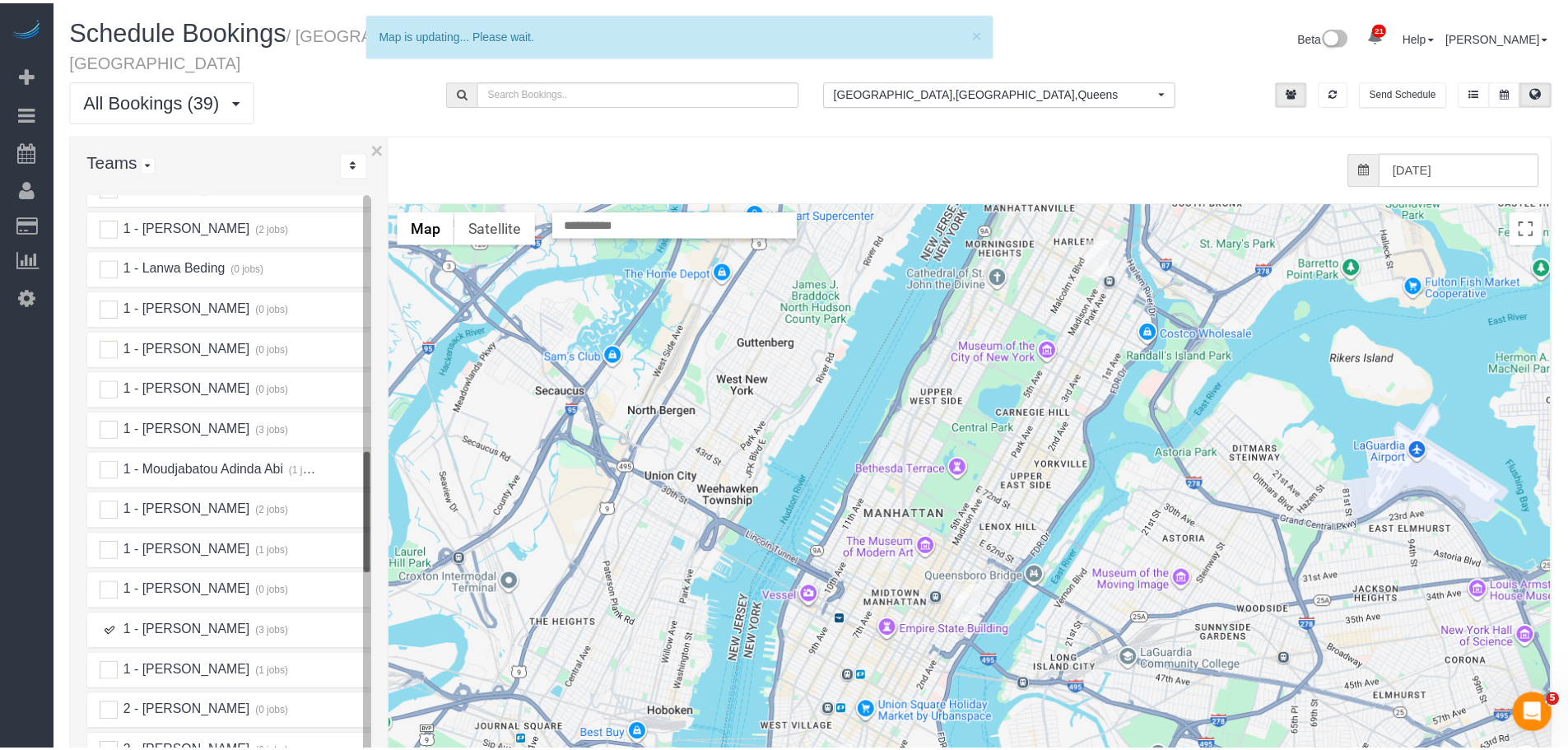
scroll to position [15, 0]
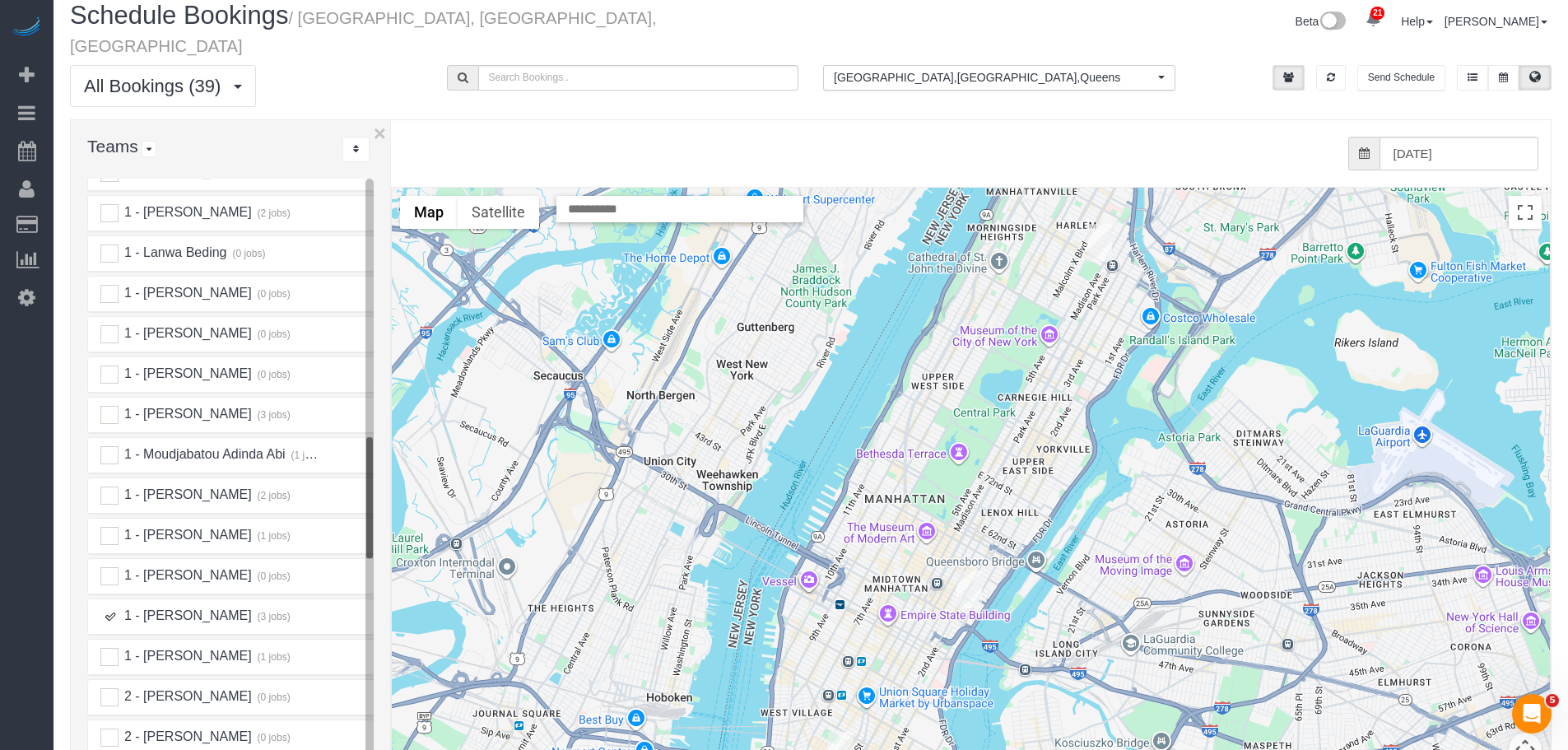
click at [1104, 224] on img "09/18/2025 11:00AM - Max Loflin (Executive Chef at Thyme Bar) - 18 East 125th S…" at bounding box center [1099, 243] width 25 height 38
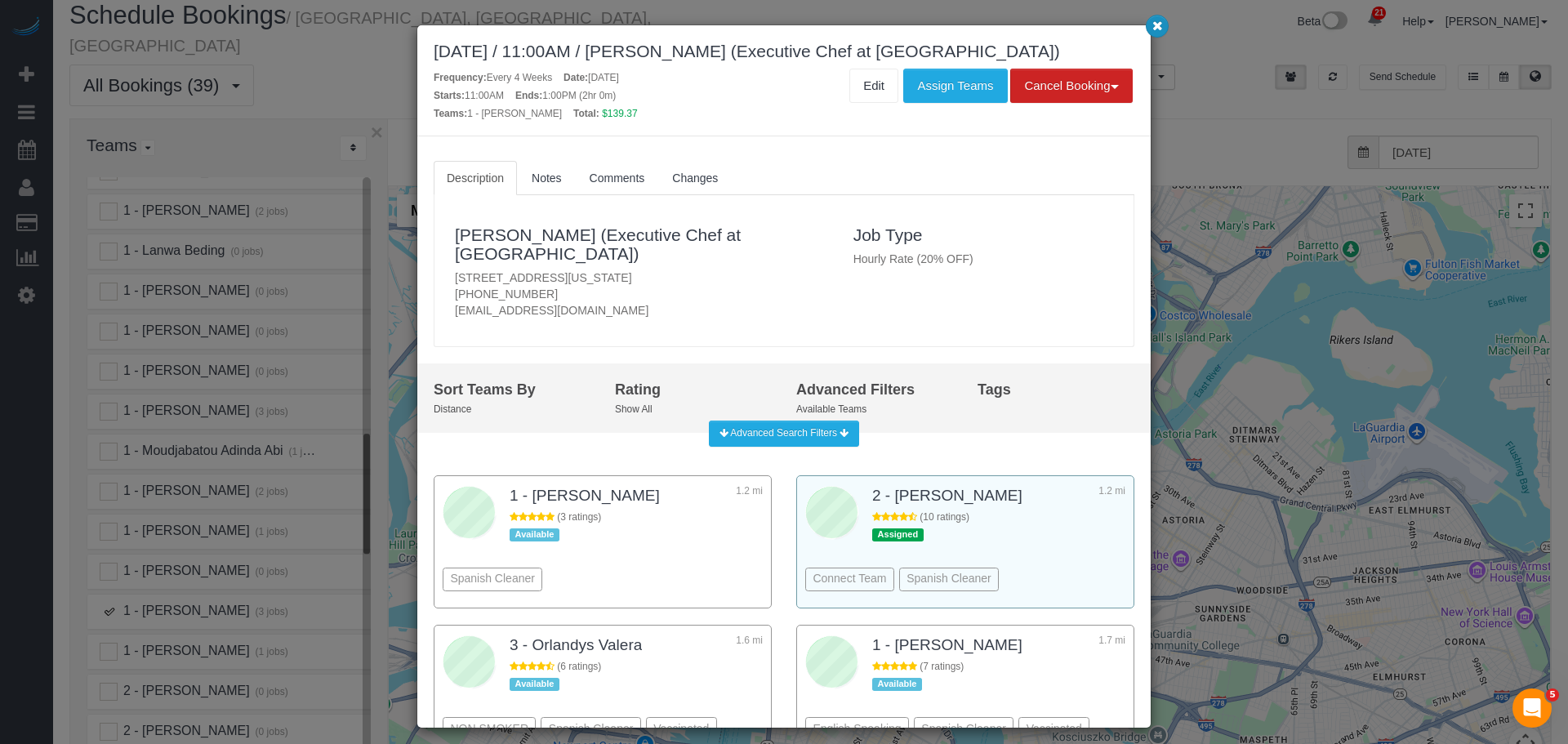
drag, startPoint x: 1153, startPoint y: 18, endPoint x: 1034, endPoint y: 379, distance: 380.1
click at [1154, 18] on button "button" at bounding box center [1157, 26] width 23 height 23
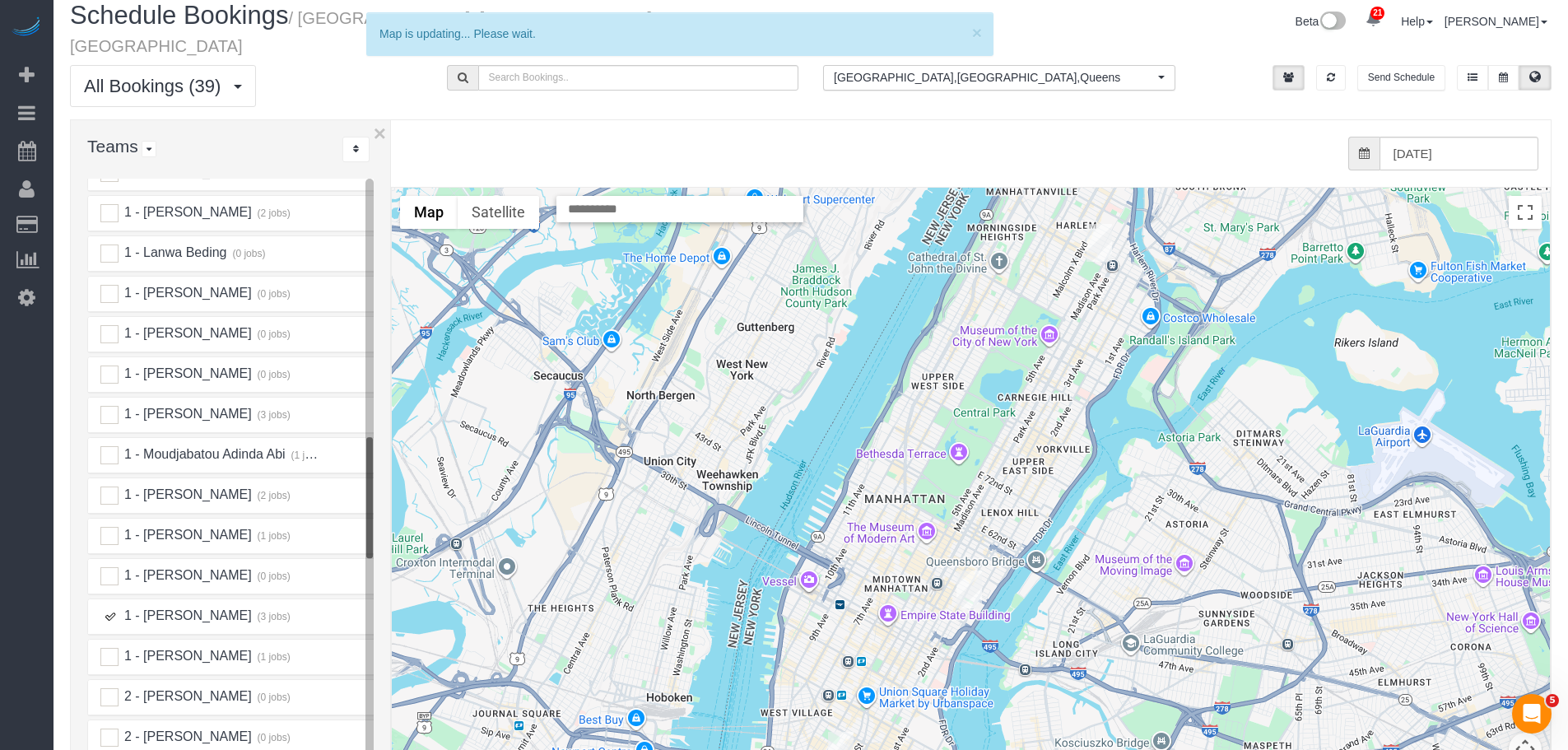
click at [968, 572] on img "09/18/2025 1:30PM - Permanent Mission of the State of Qatar to the UN (Yahya Al…" at bounding box center [968, 589] width 25 height 38
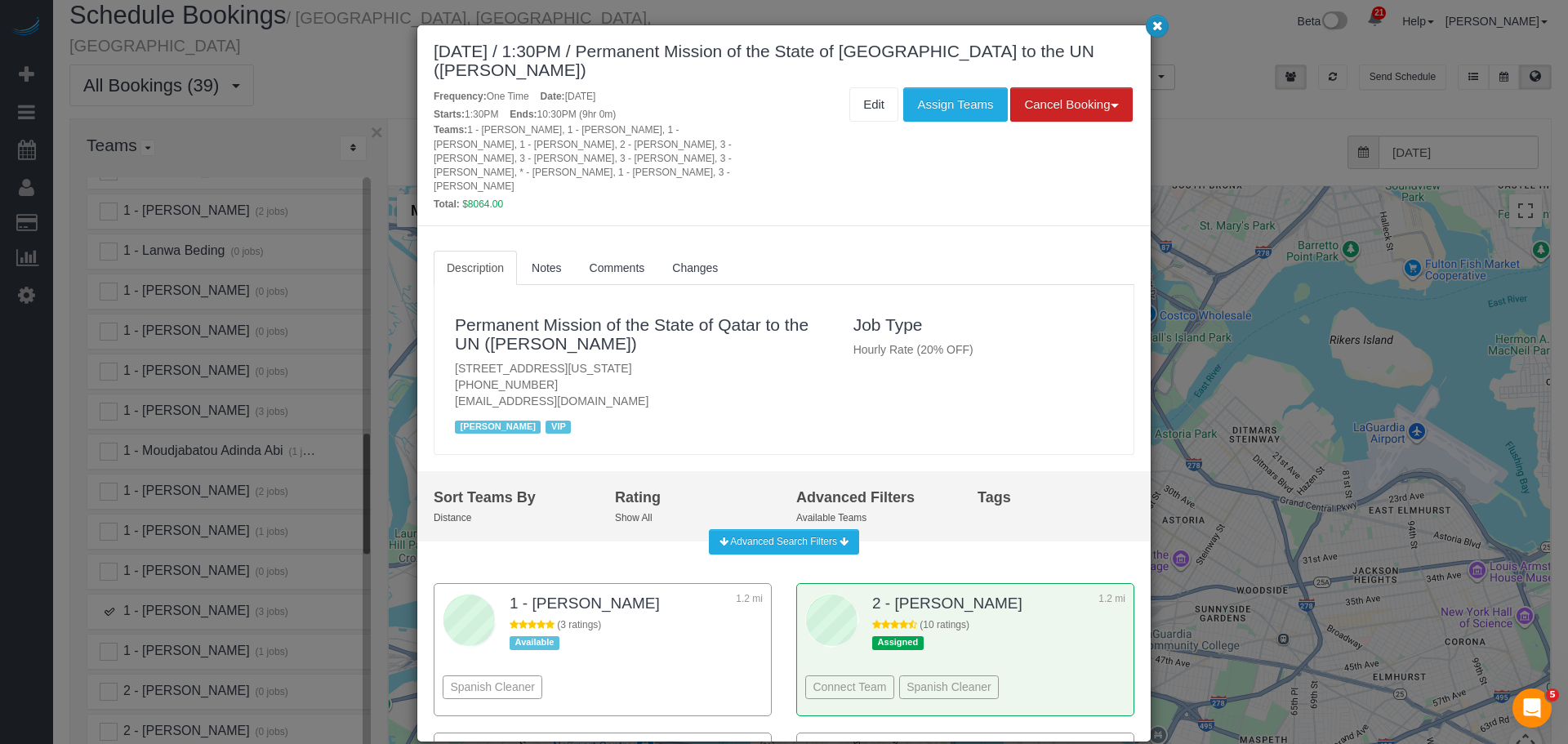
click at [1156, 21] on icon "button" at bounding box center [1158, 25] width 11 height 10
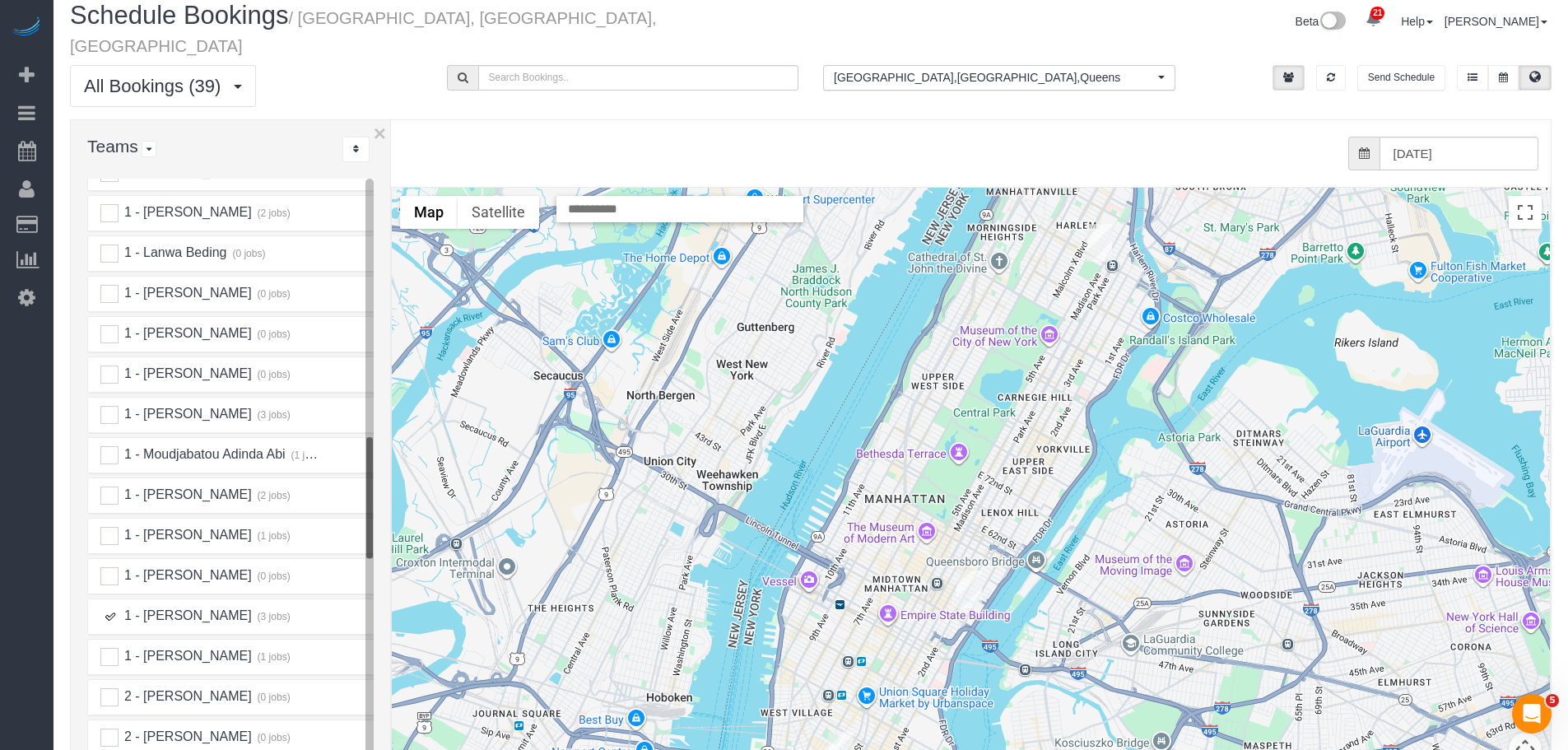
click at [121, 608] on div "1 - Xiomara Inga (3 jobs)" at bounding box center [211, 616] width 245 height 18
click at [163, 608] on span "1 - [PERSON_NAME]" at bounding box center [186, 614] width 129 height 14
click at [109, 608] on ins at bounding box center [109, 616] width 18 height 18
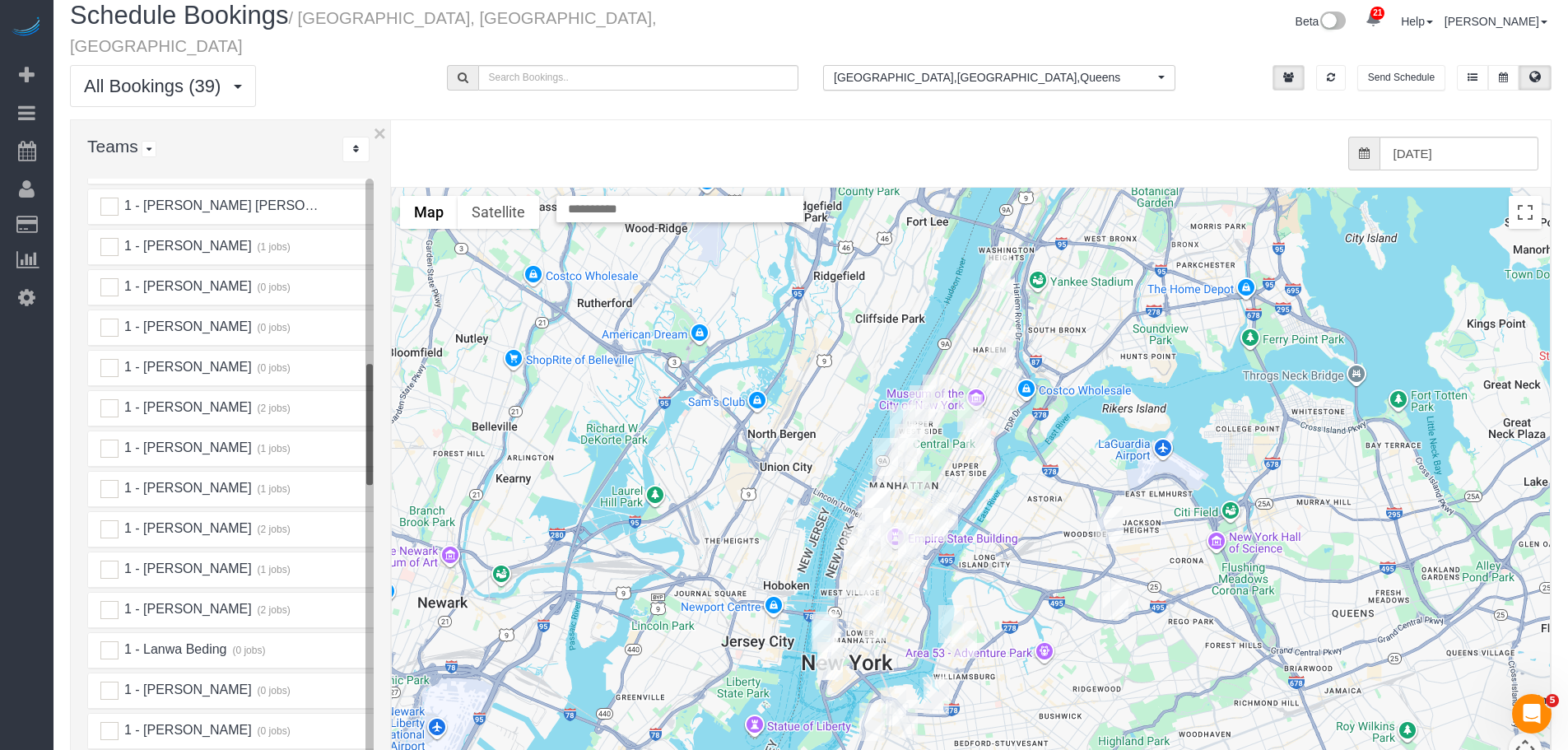
scroll to position [905, 0]
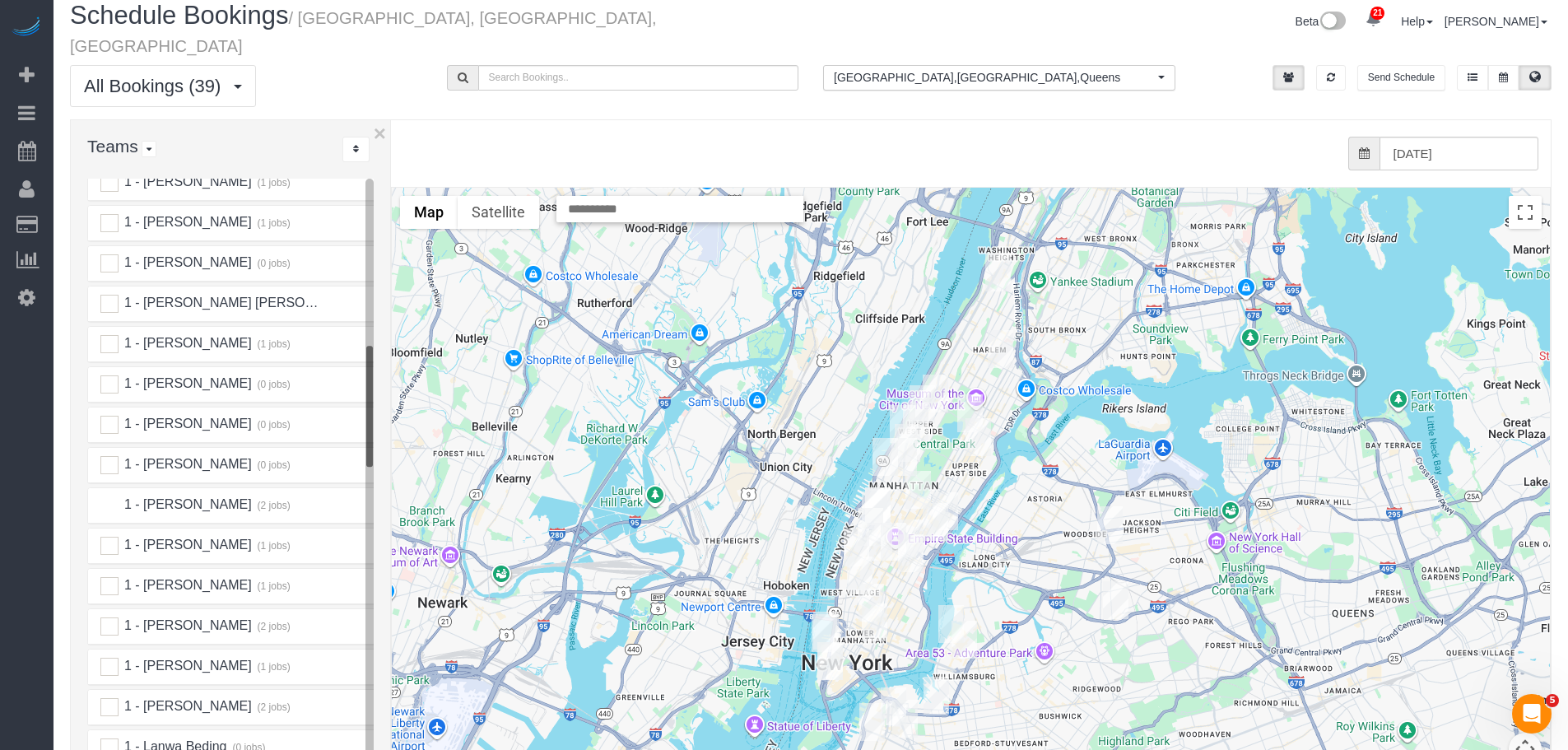
click at [110, 496] on ins at bounding box center [109, 505] width 18 height 18
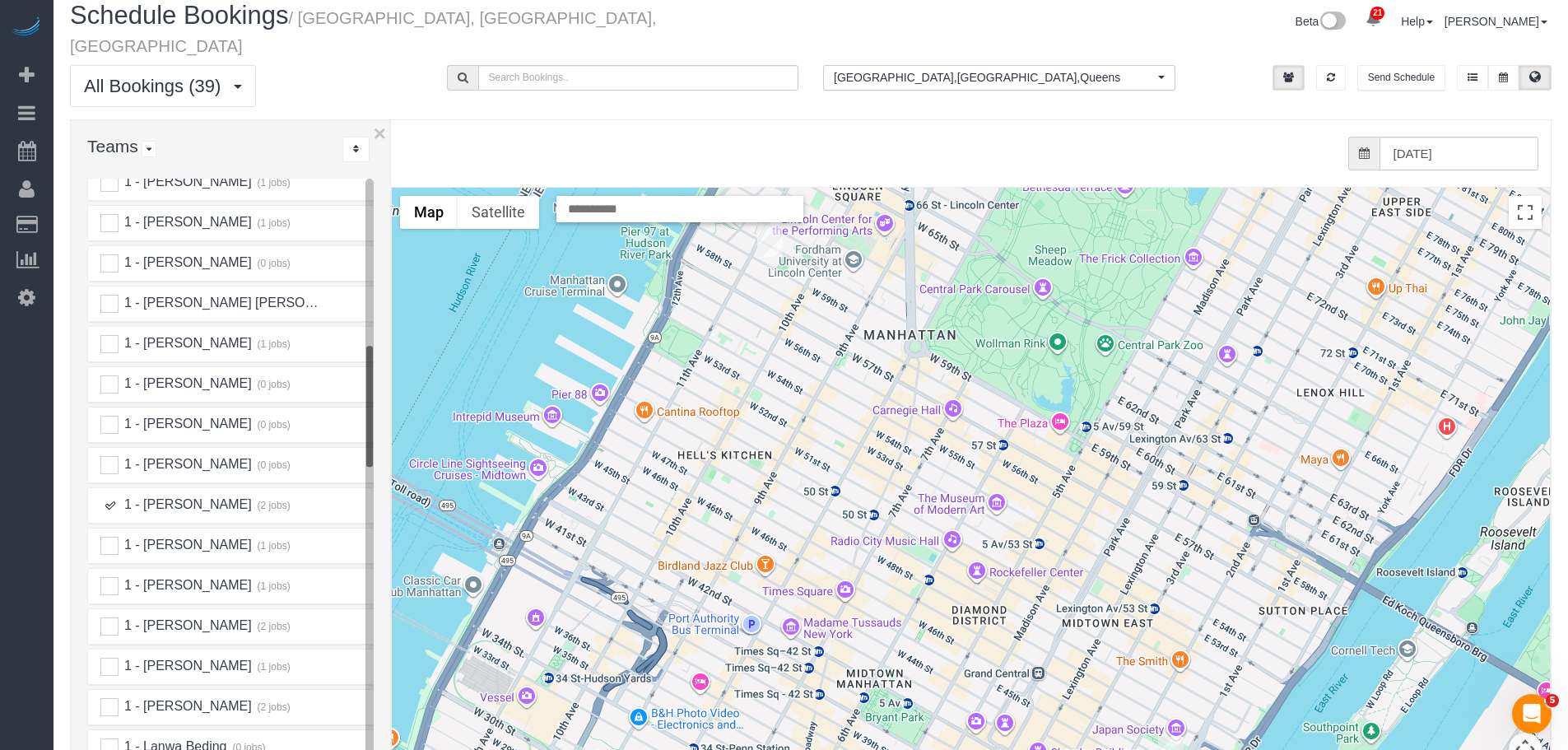
click at [768, 219] on img "09/18/2025 9:00AM - Craig George (Sotheby's International Realty) - 555 West 59…" at bounding box center [770, 238] width 25 height 38
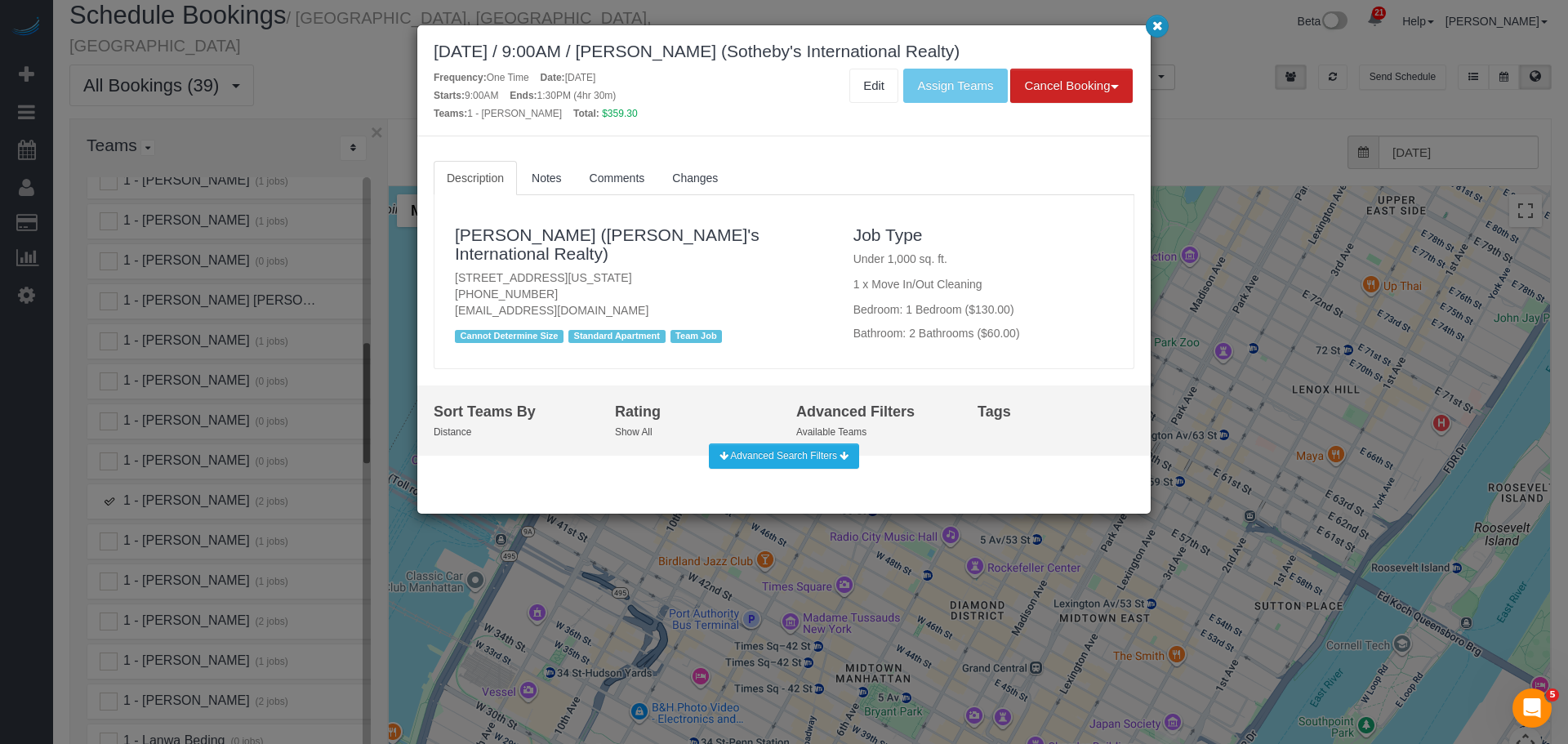
click at [1165, 22] on button "button" at bounding box center [1157, 26] width 23 height 23
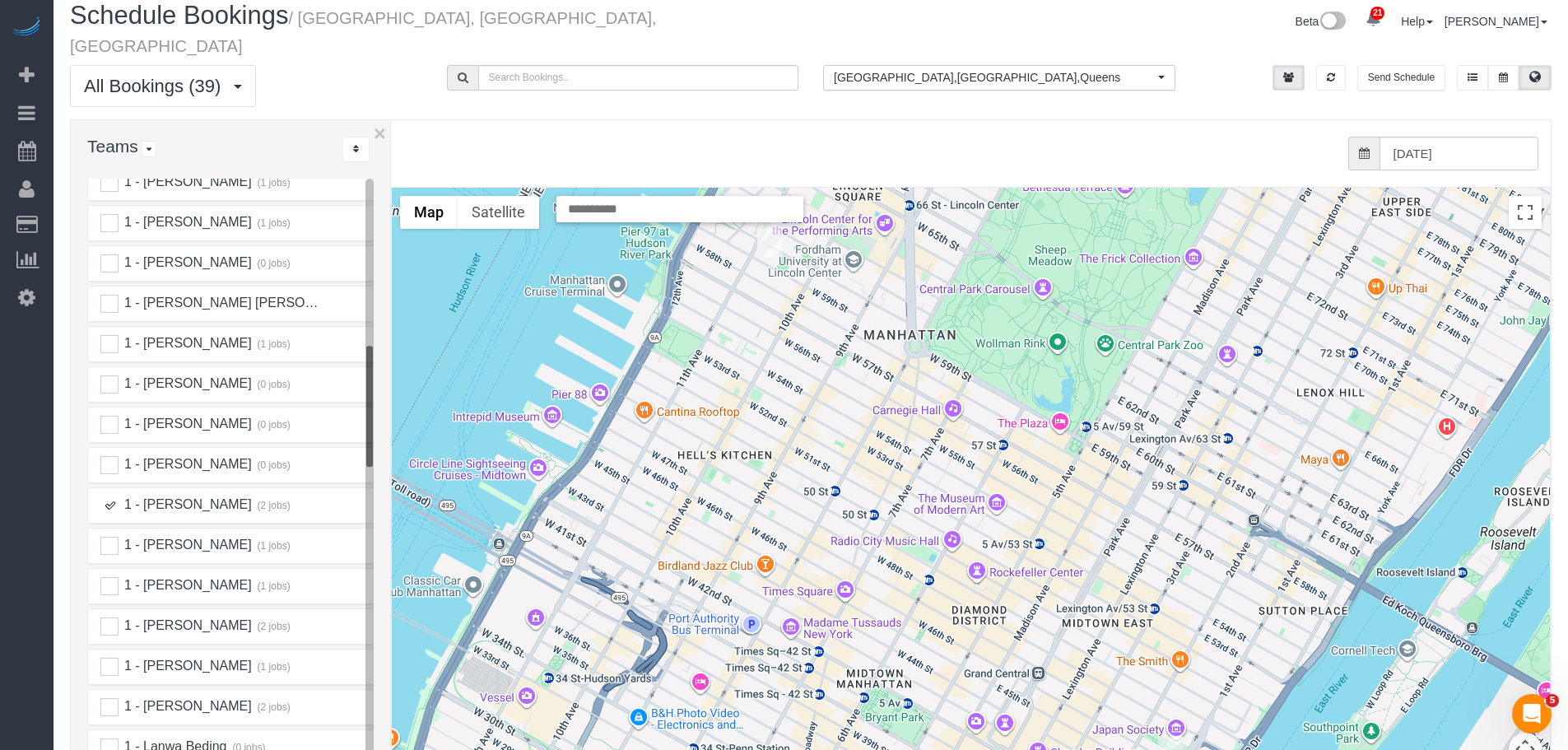
click at [112, 496] on ins at bounding box center [109, 505] width 18 height 18
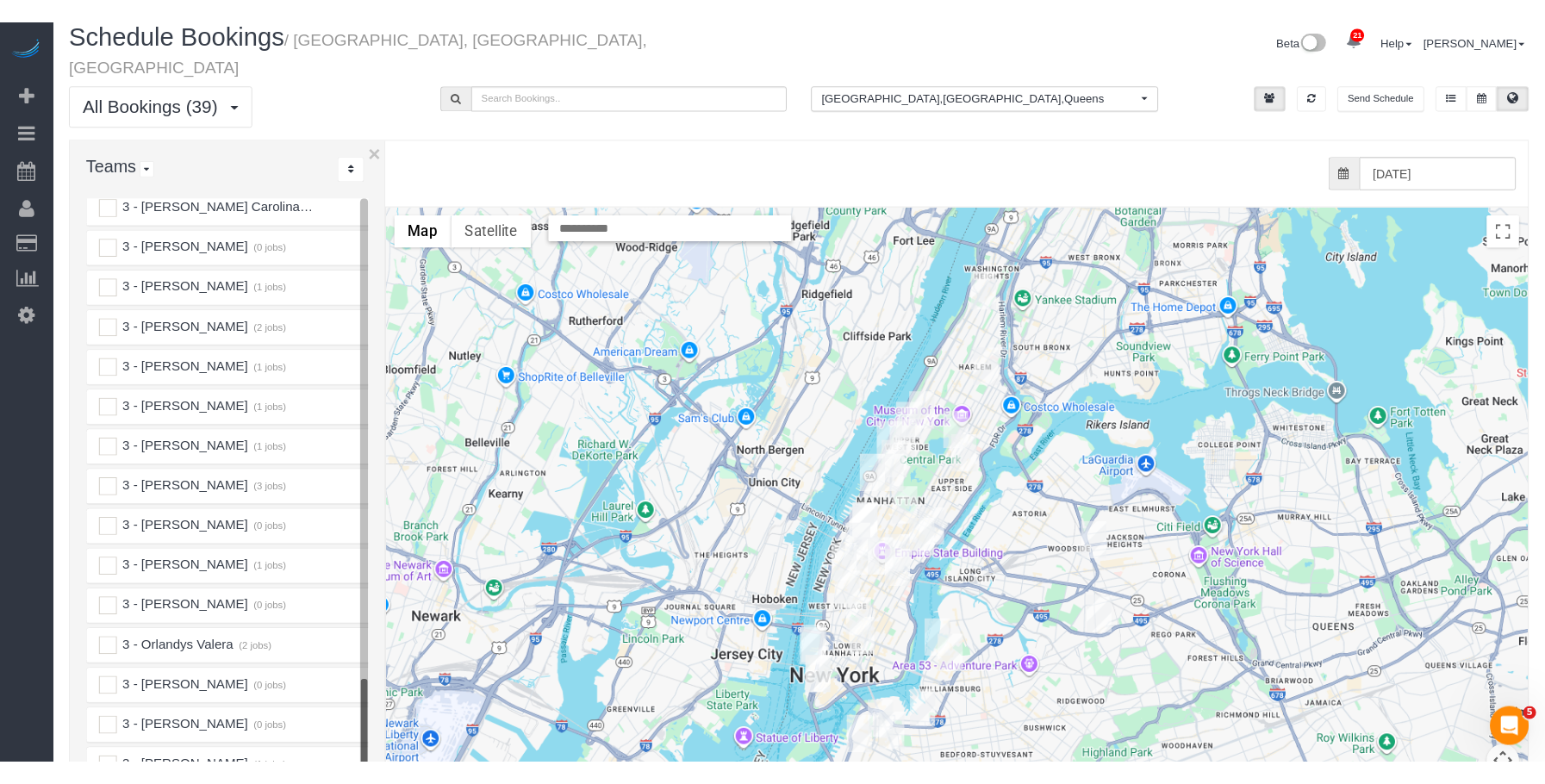
scroll to position [2842, 0]
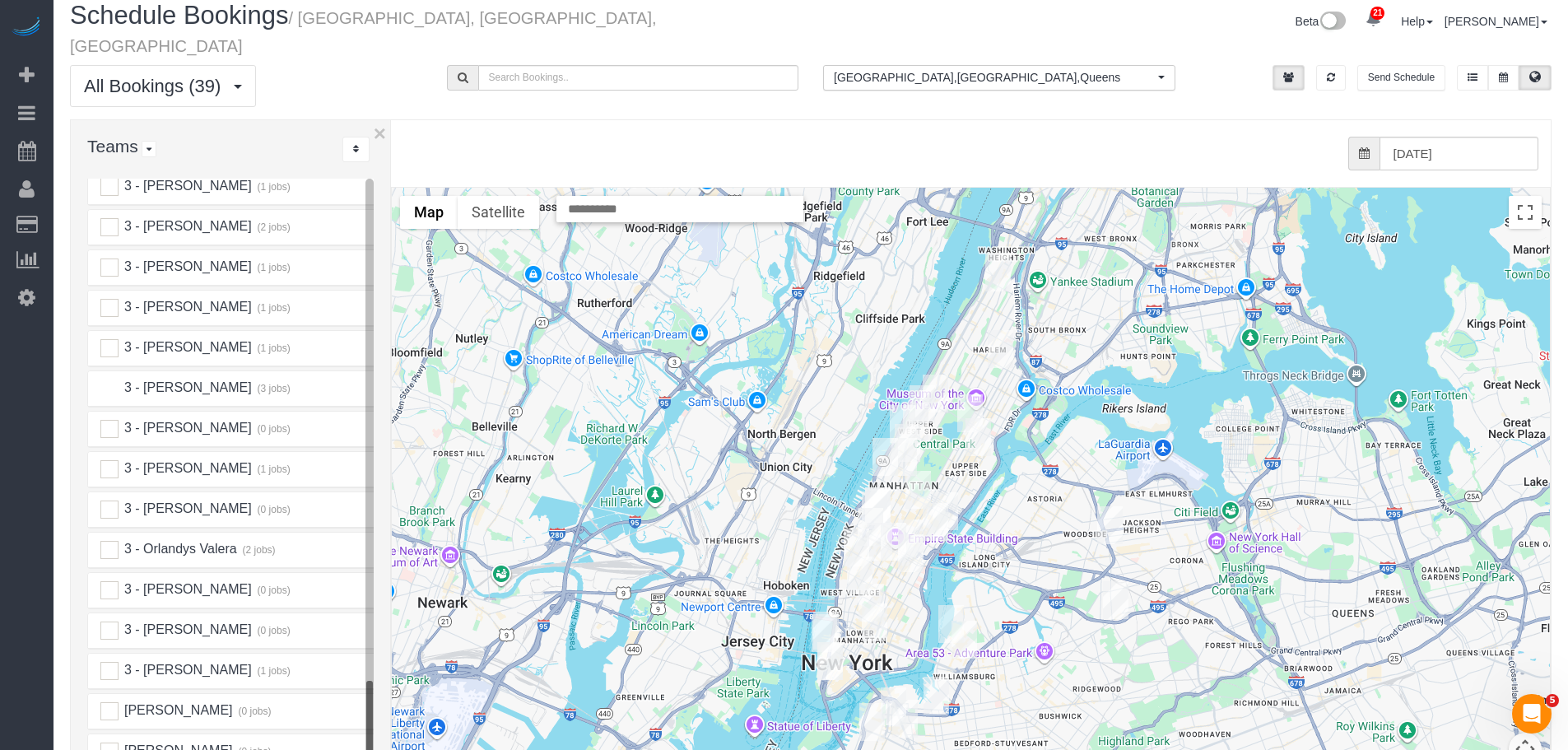
click at [112, 379] on ins at bounding box center [109, 388] width 18 height 18
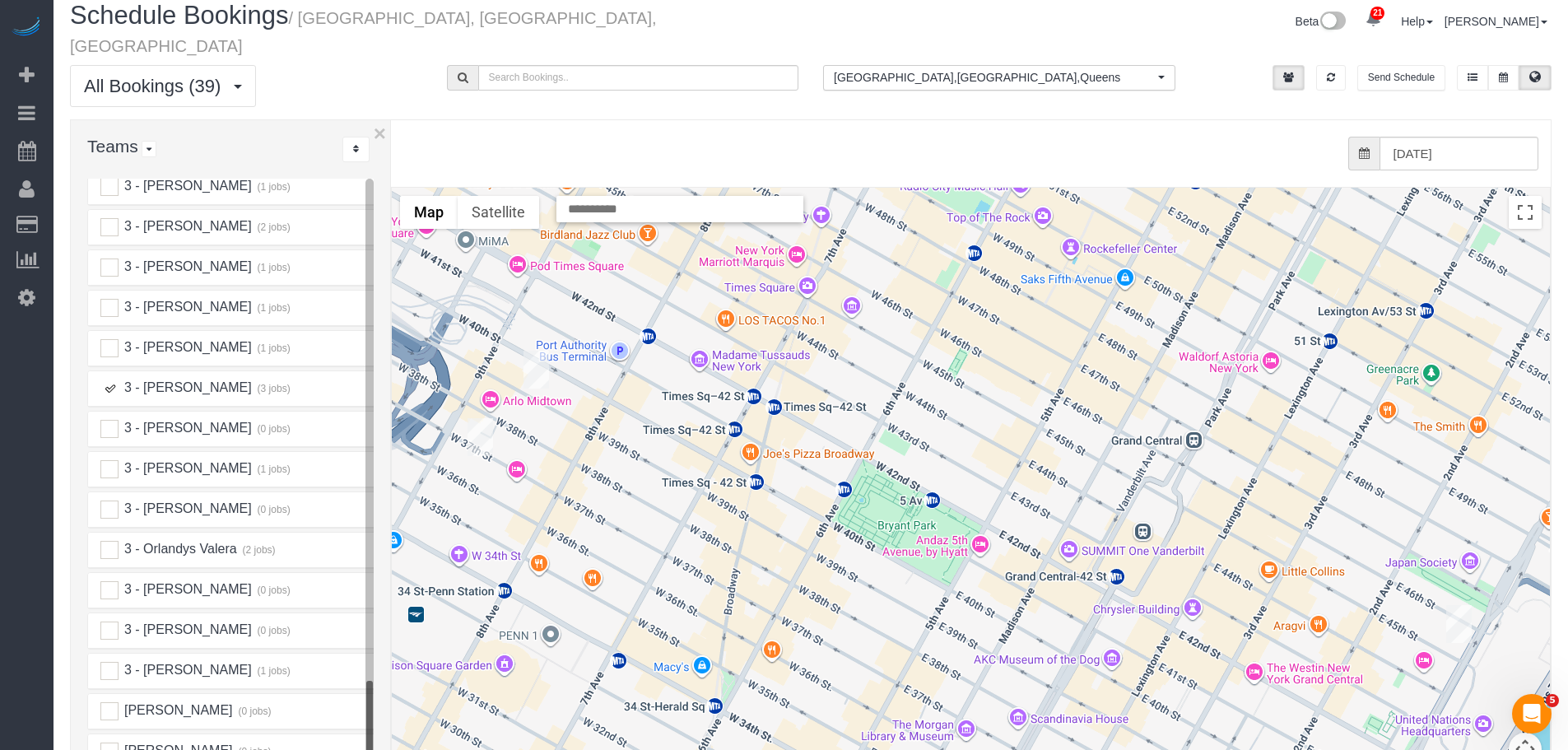
click at [481, 420] on img "09/18/2025 11:00AM - John Healey (Zoho) - 350 West 37th Street, Apt. 6d, New Yo…" at bounding box center [480, 437] width 25 height 38
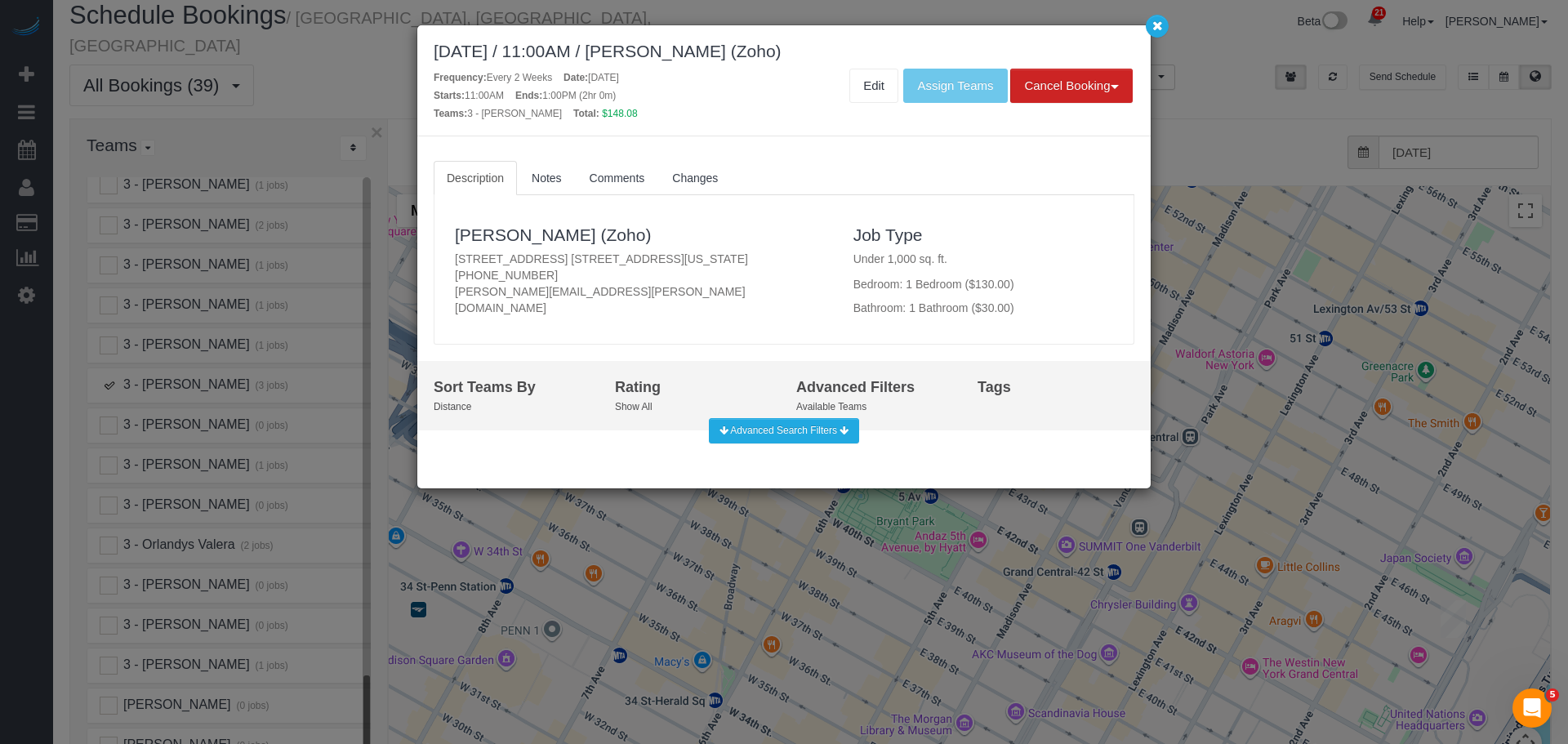
drag, startPoint x: 455, startPoint y: 256, endPoint x: 731, endPoint y: 264, distance: 276.1
click at [731, 264] on div "John Healey (Zoho) 350 West 37th Street, Apt. 6d, New York, NY 10018 (781) 710-…" at bounding box center [642, 269] width 398 height 116
copy p "350 West 37th Street, Apt. 6d, New York, NY 10018"
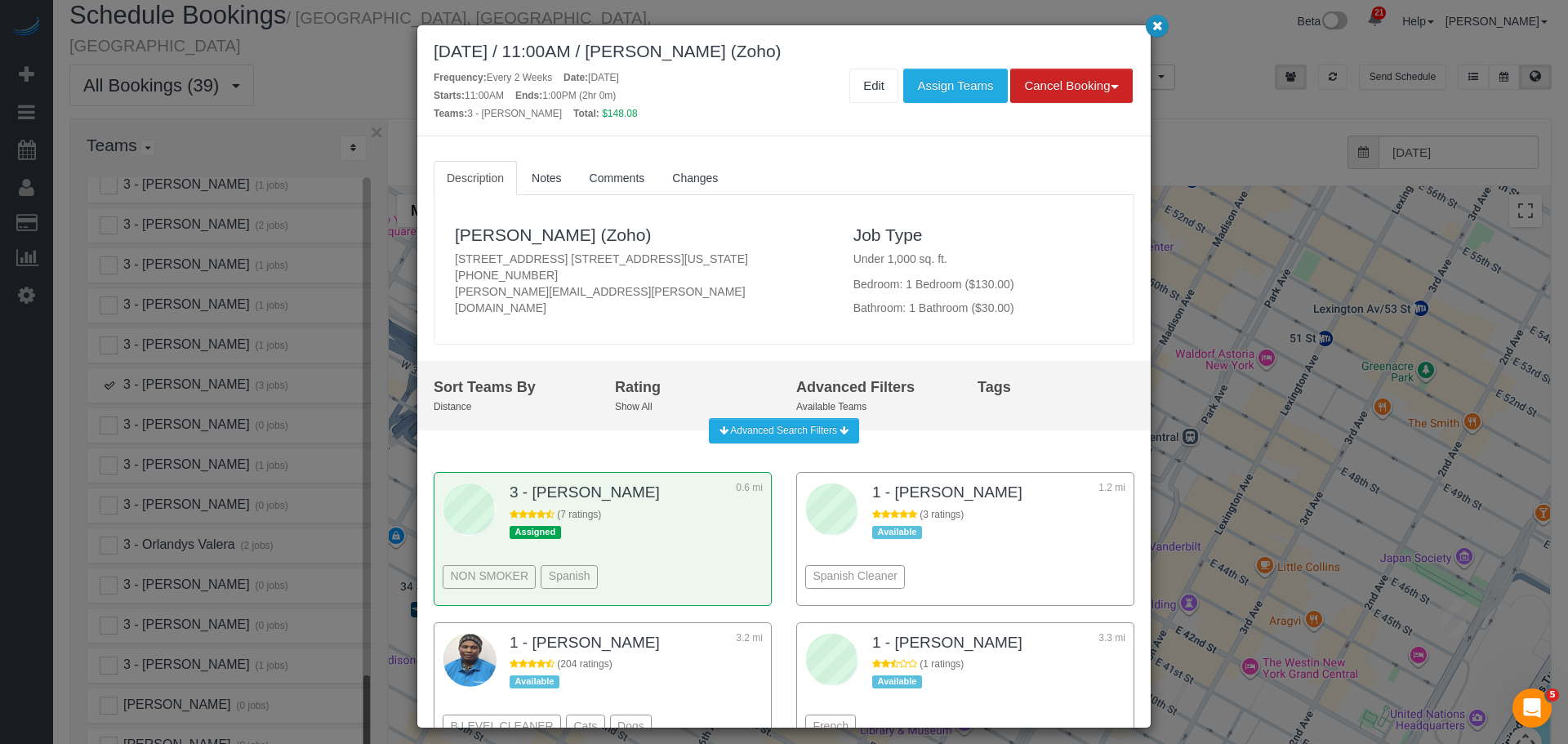
click at [1152, 20] on icon "button" at bounding box center [1158, 25] width 11 height 10
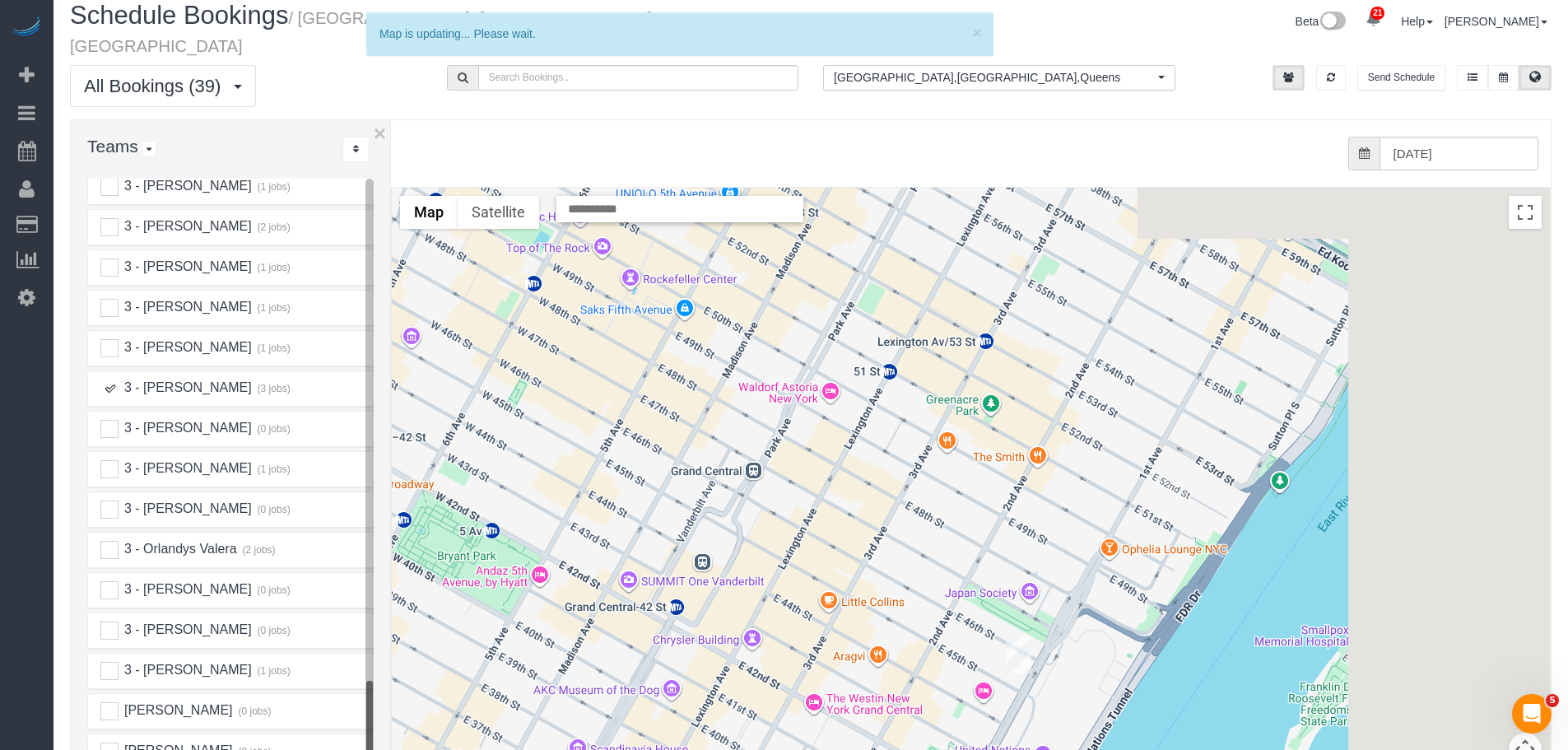
drag, startPoint x: 1377, startPoint y: 483, endPoint x: 809, endPoint y: 521, distance: 569.3
click at [809, 521] on div at bounding box center [971, 516] width 1158 height 657
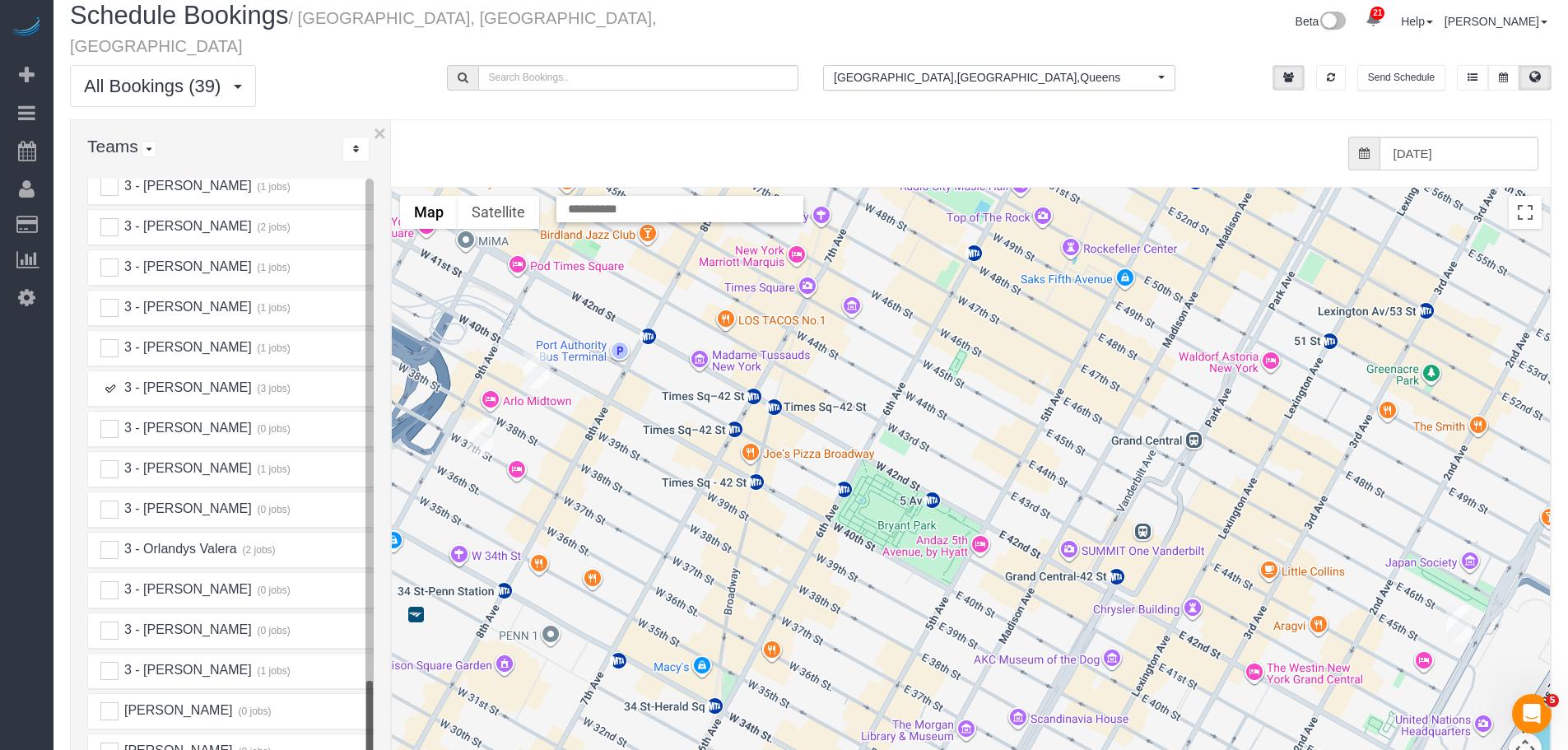
click at [1452, 605] on img "09/18/2025 1:30PM - Permanent Mission of the State of Qatar to the UN (Yahya Al…" at bounding box center [1458, 624] width 25 height 38
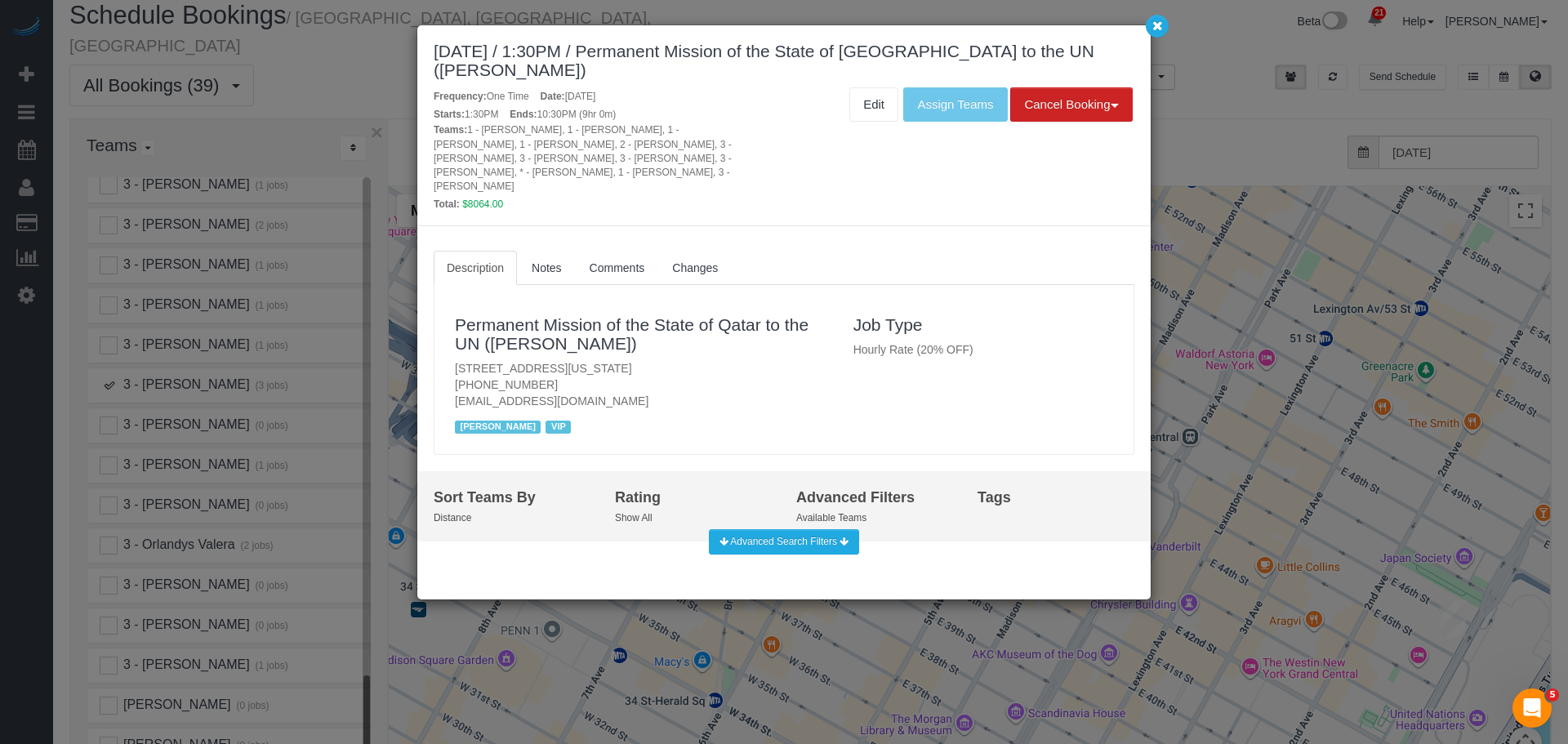
drag, startPoint x: 444, startPoint y: 349, endPoint x: 766, endPoint y: 343, distance: 322.1
click at [754, 358] on div "Permanent Mission of the State of Qatar to the UN (Yahya Al Rubai) 809 United N…" at bounding box center [642, 370] width 398 height 136
copy p "809 United Nations Plaza, 1st Floor, New York, NY 10017"
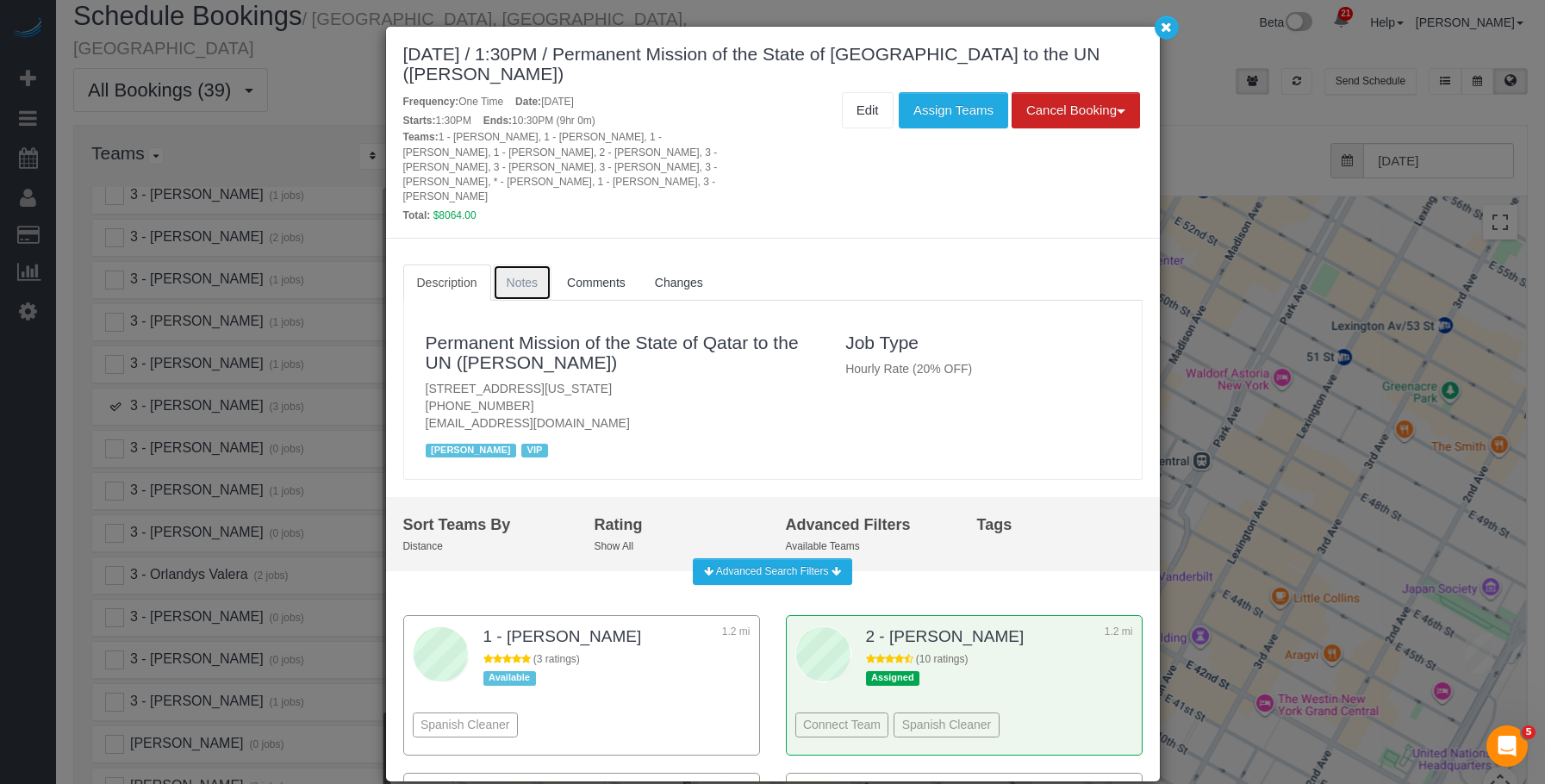
click at [516, 275] on span "Notes" at bounding box center [522, 282] width 32 height 14
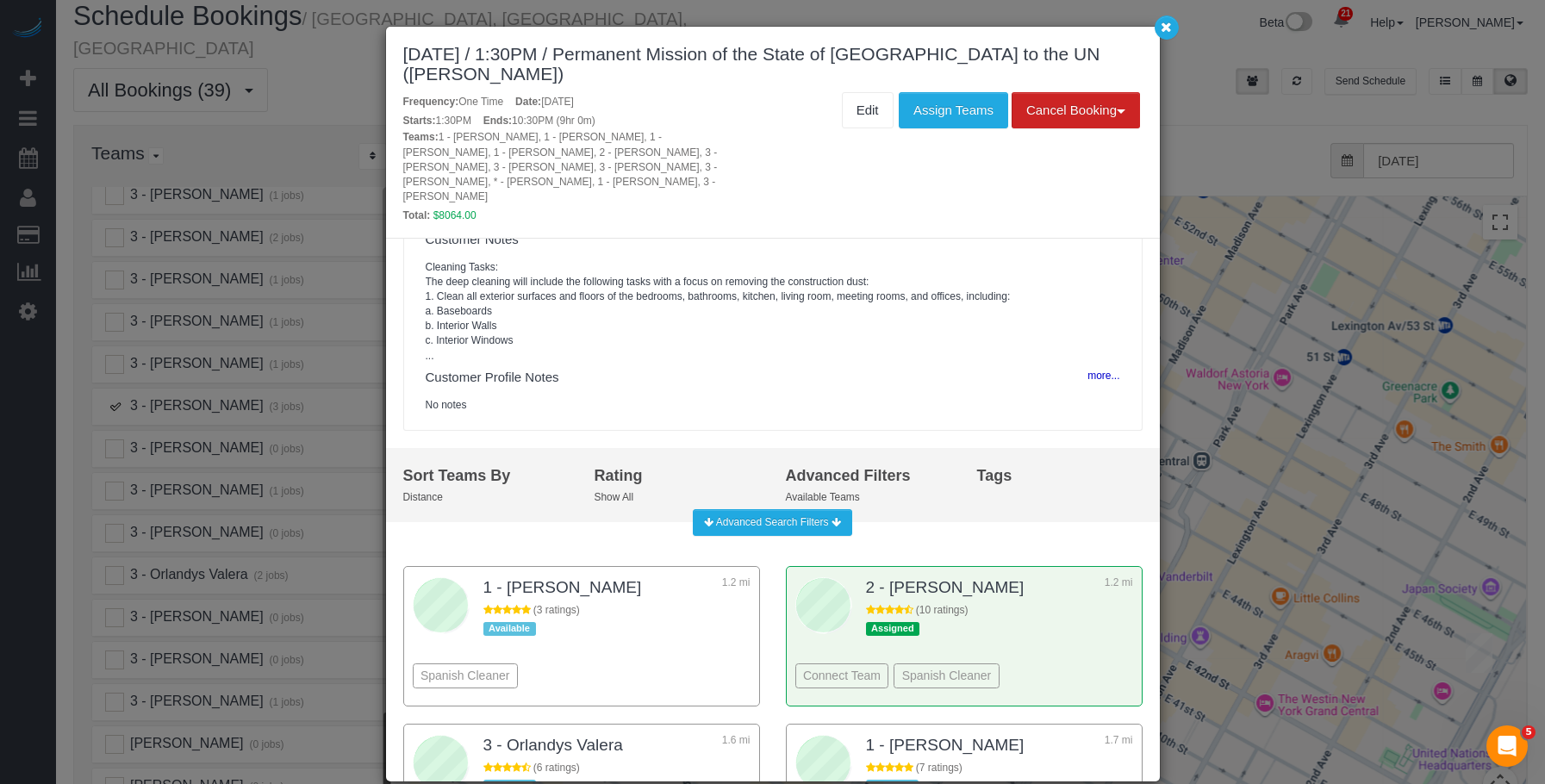
scroll to position [172, 0]
click at [1087, 370] on button "more..." at bounding box center [1097, 375] width 42 height 25
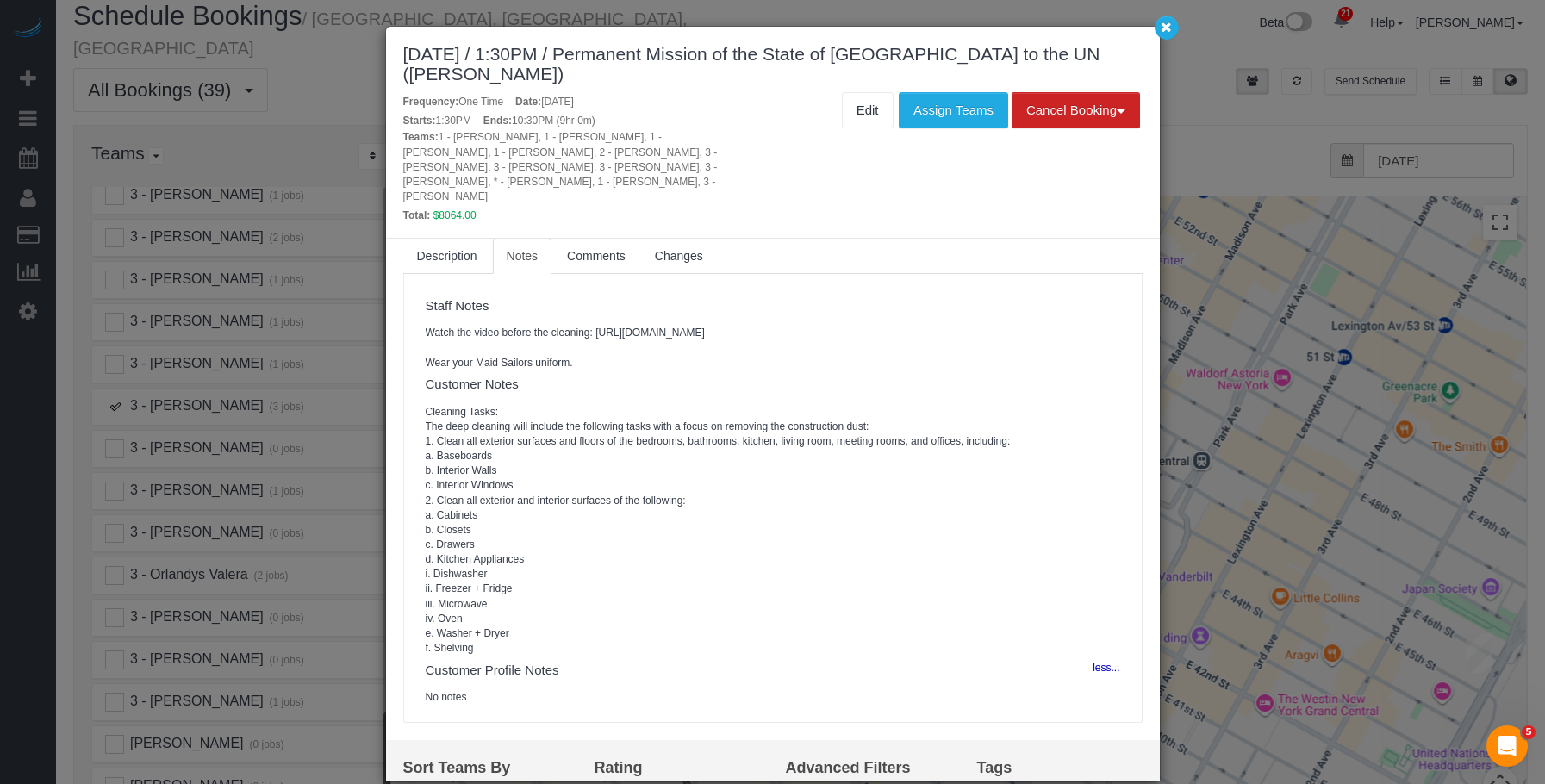
scroll to position [0, 0]
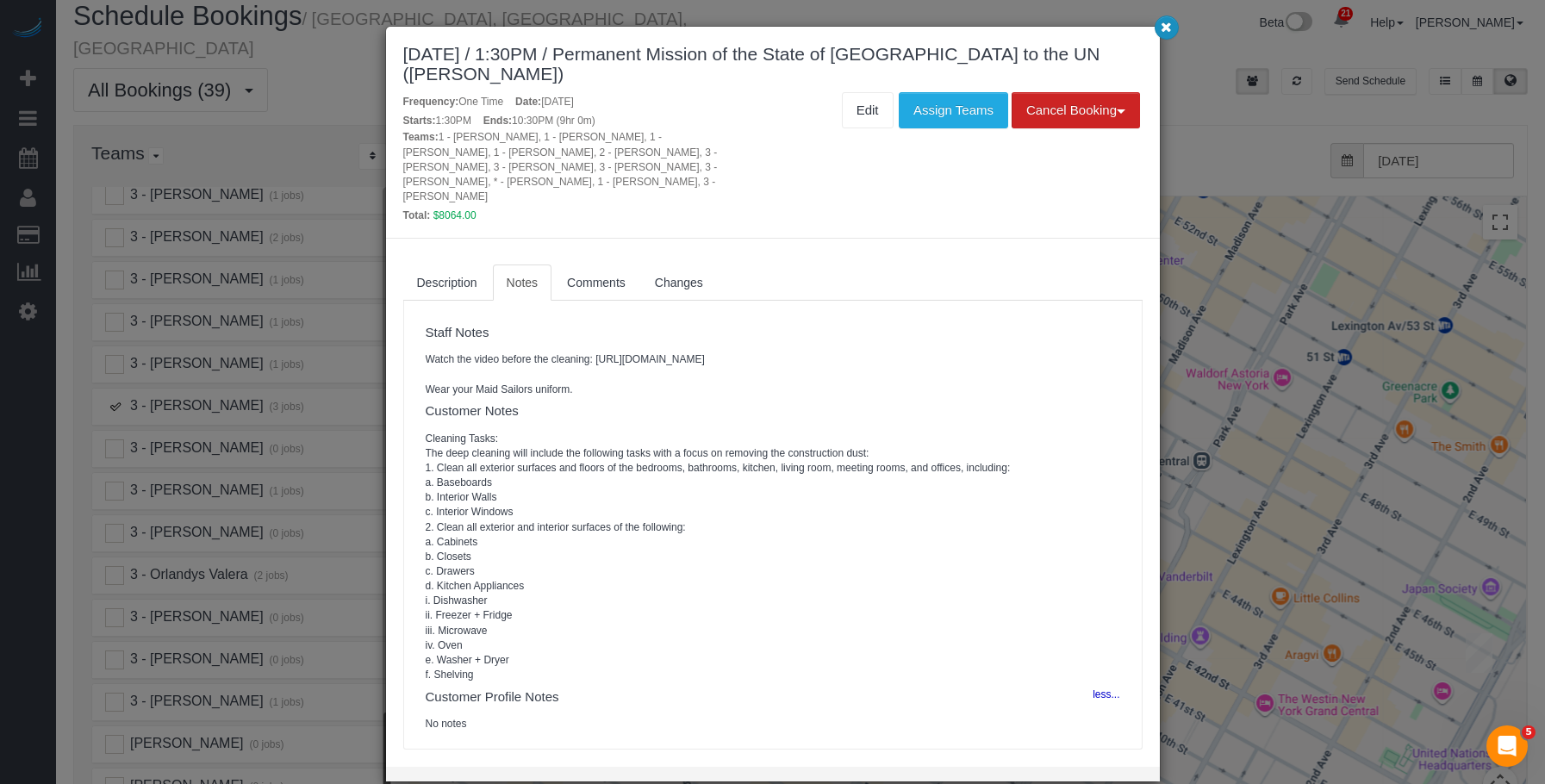
click at [1167, 28] on icon "button" at bounding box center [1167, 26] width 12 height 11
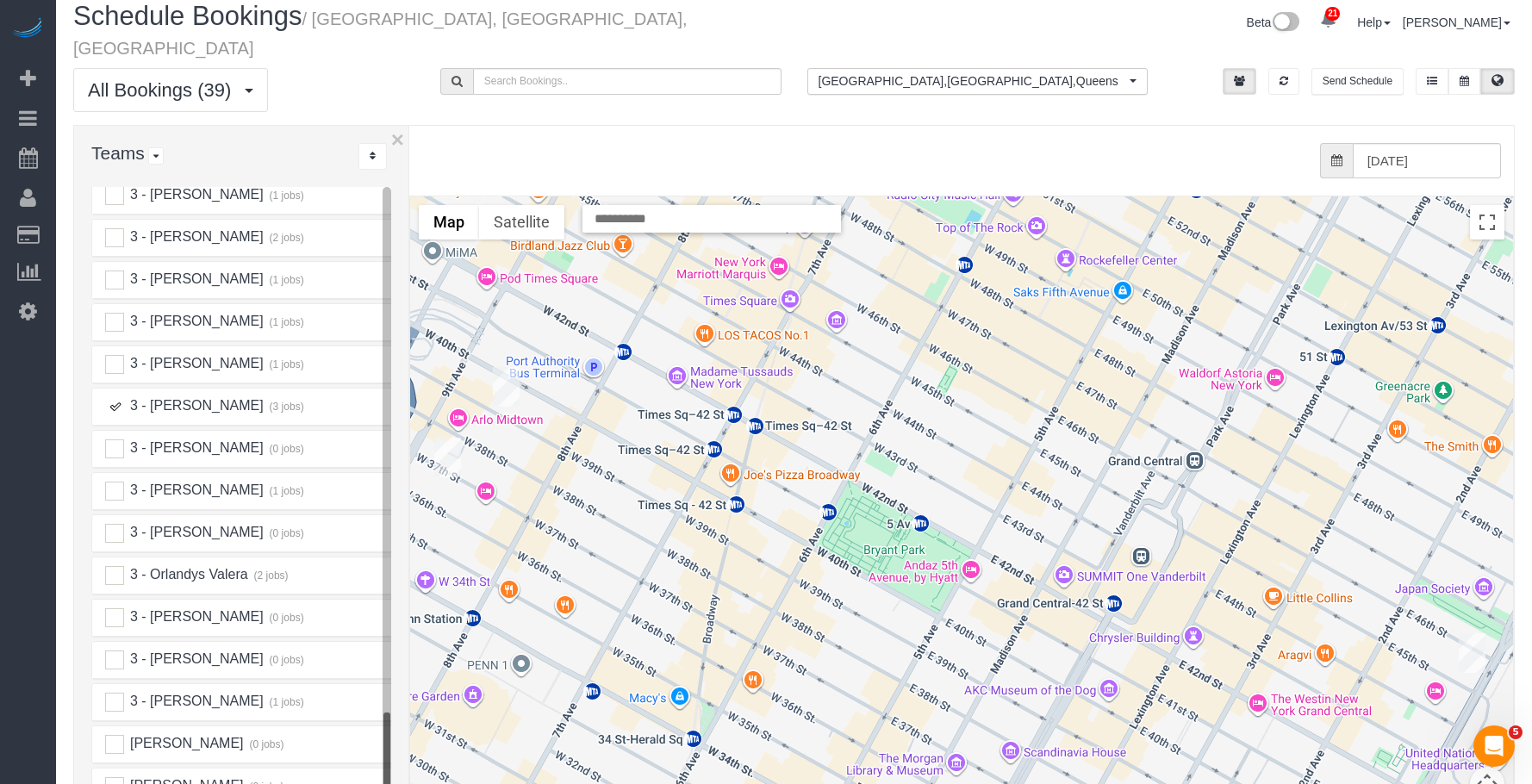
click at [1474, 633] on img "09/18/2025 1:30PM - Permanent Mission of the State of Qatar to the UN (Yahya Al…" at bounding box center [1472, 653] width 26 height 40
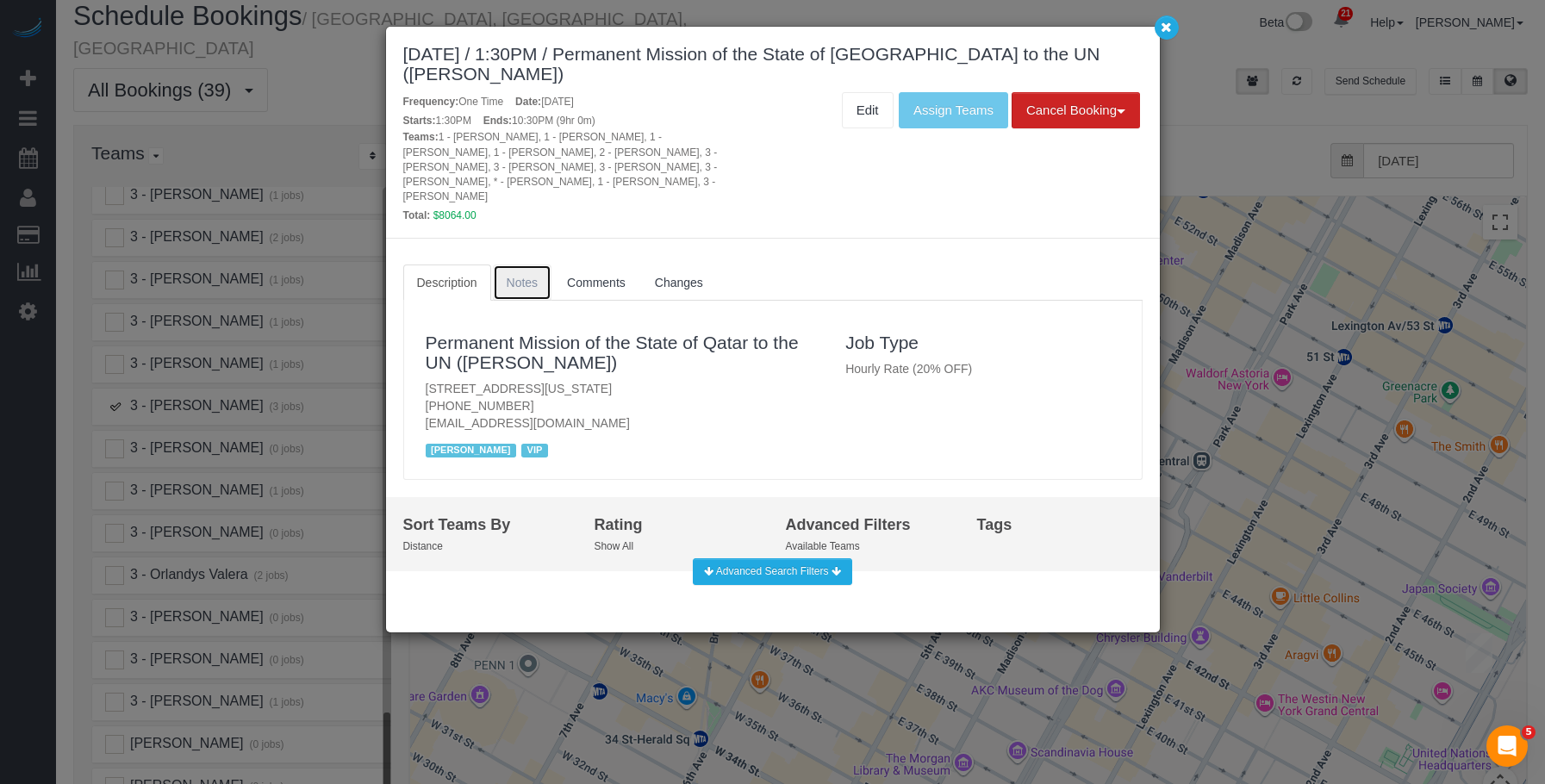
click at [513, 275] on span "Notes" at bounding box center [522, 282] width 32 height 14
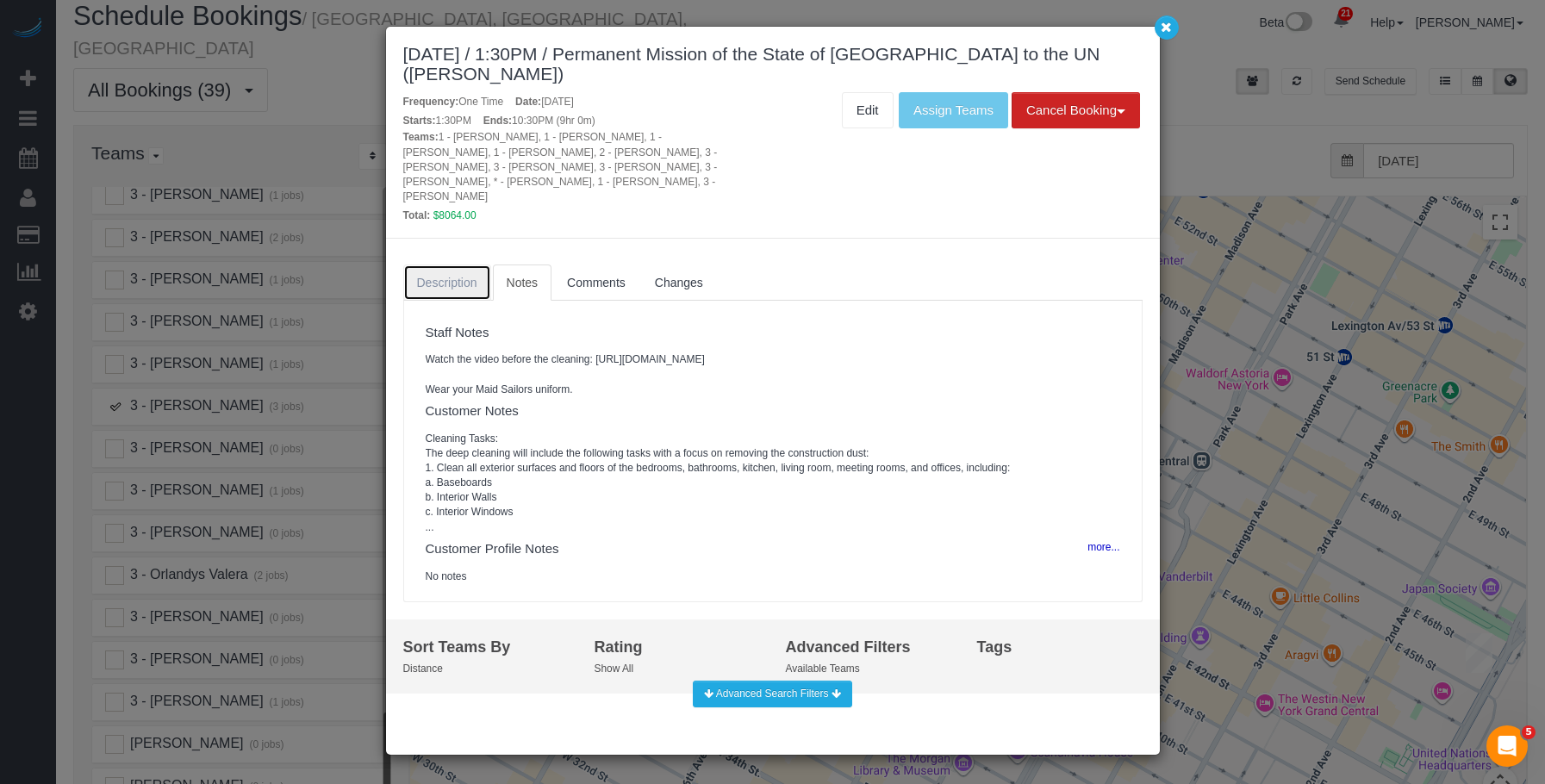
click at [456, 275] on span "Description" at bounding box center [448, 282] width 60 height 14
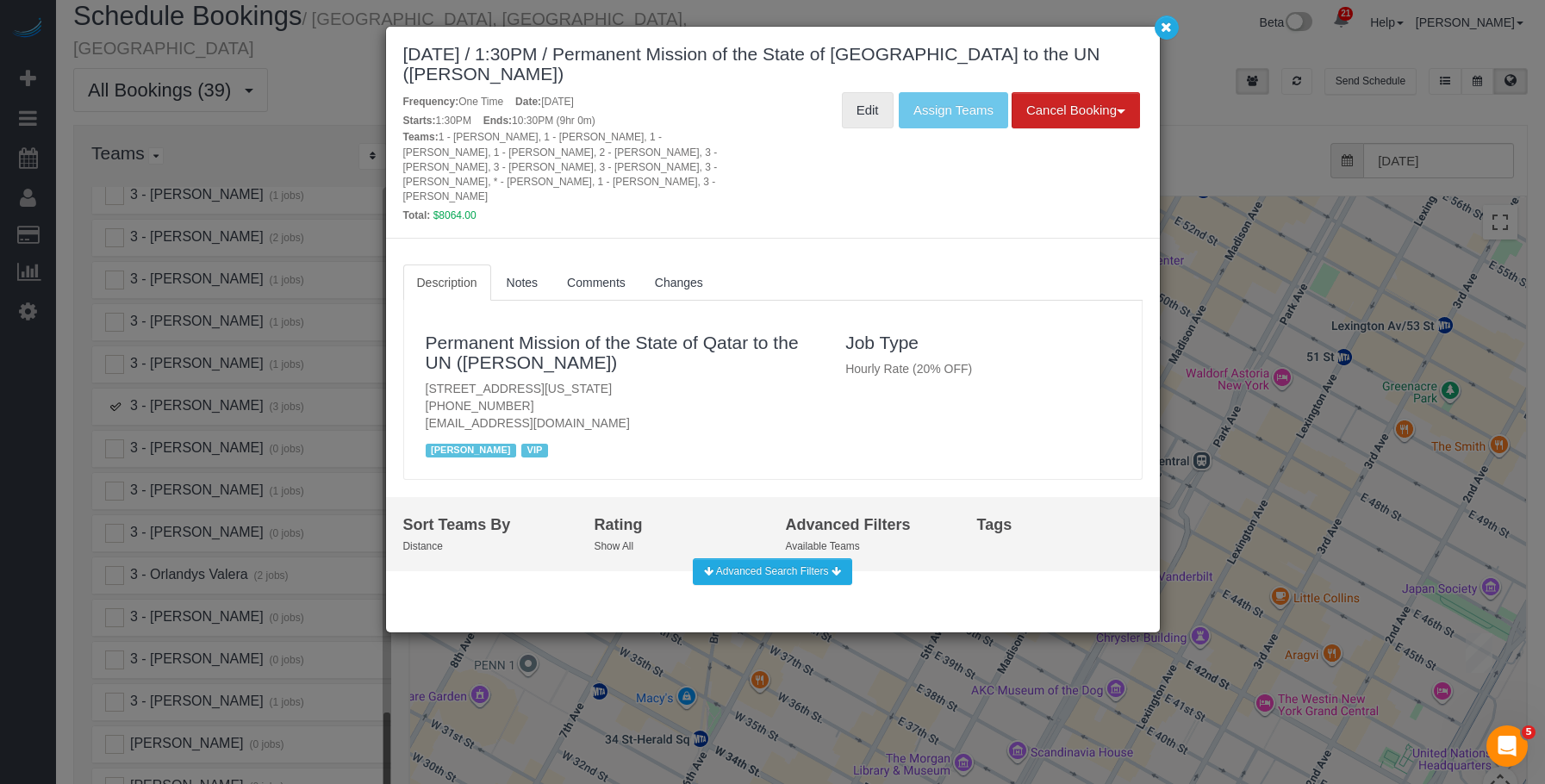
click at [862, 109] on link "Edit" at bounding box center [867, 110] width 52 height 36
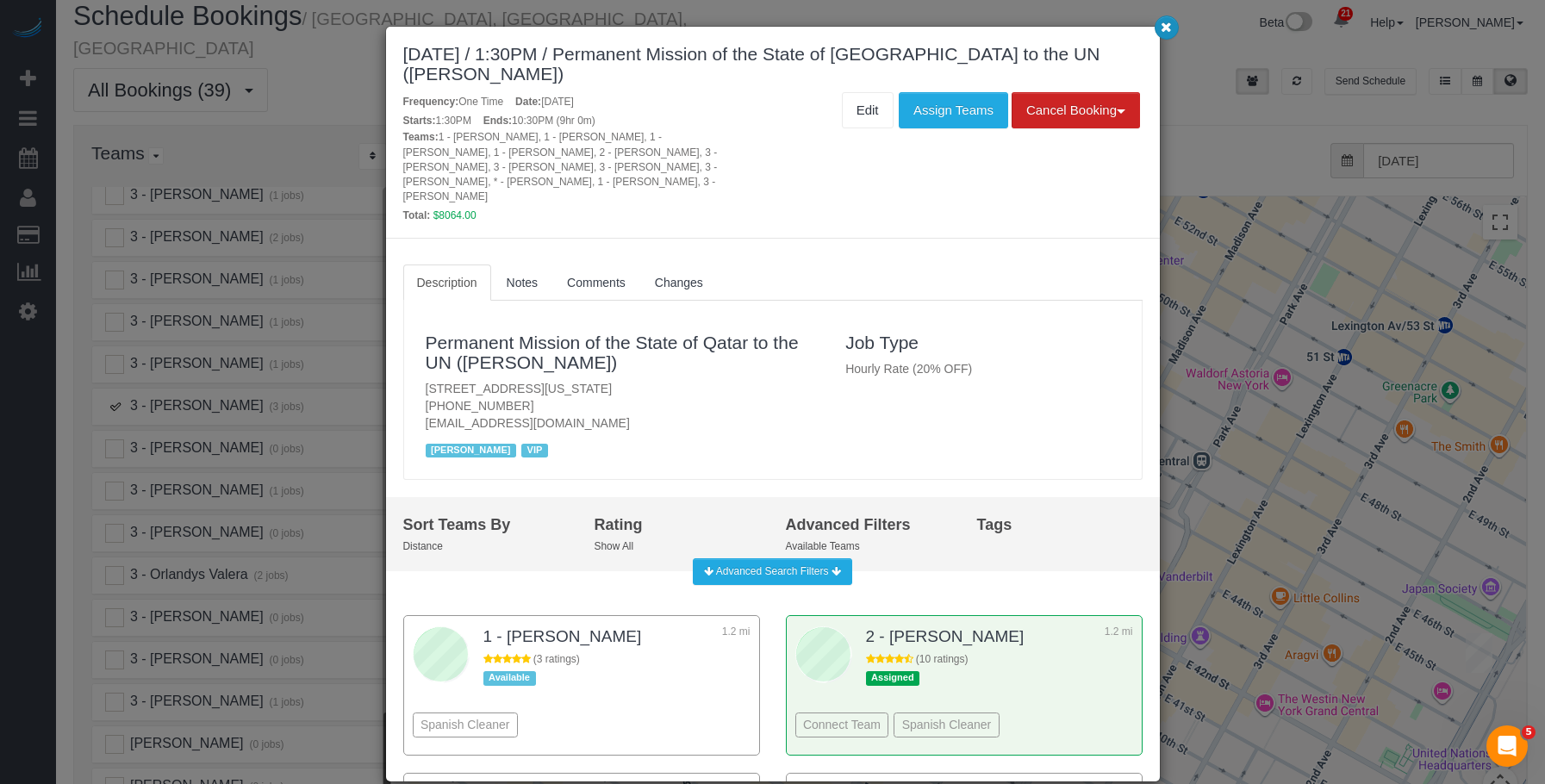
click at [1163, 26] on icon "button" at bounding box center [1167, 26] width 12 height 11
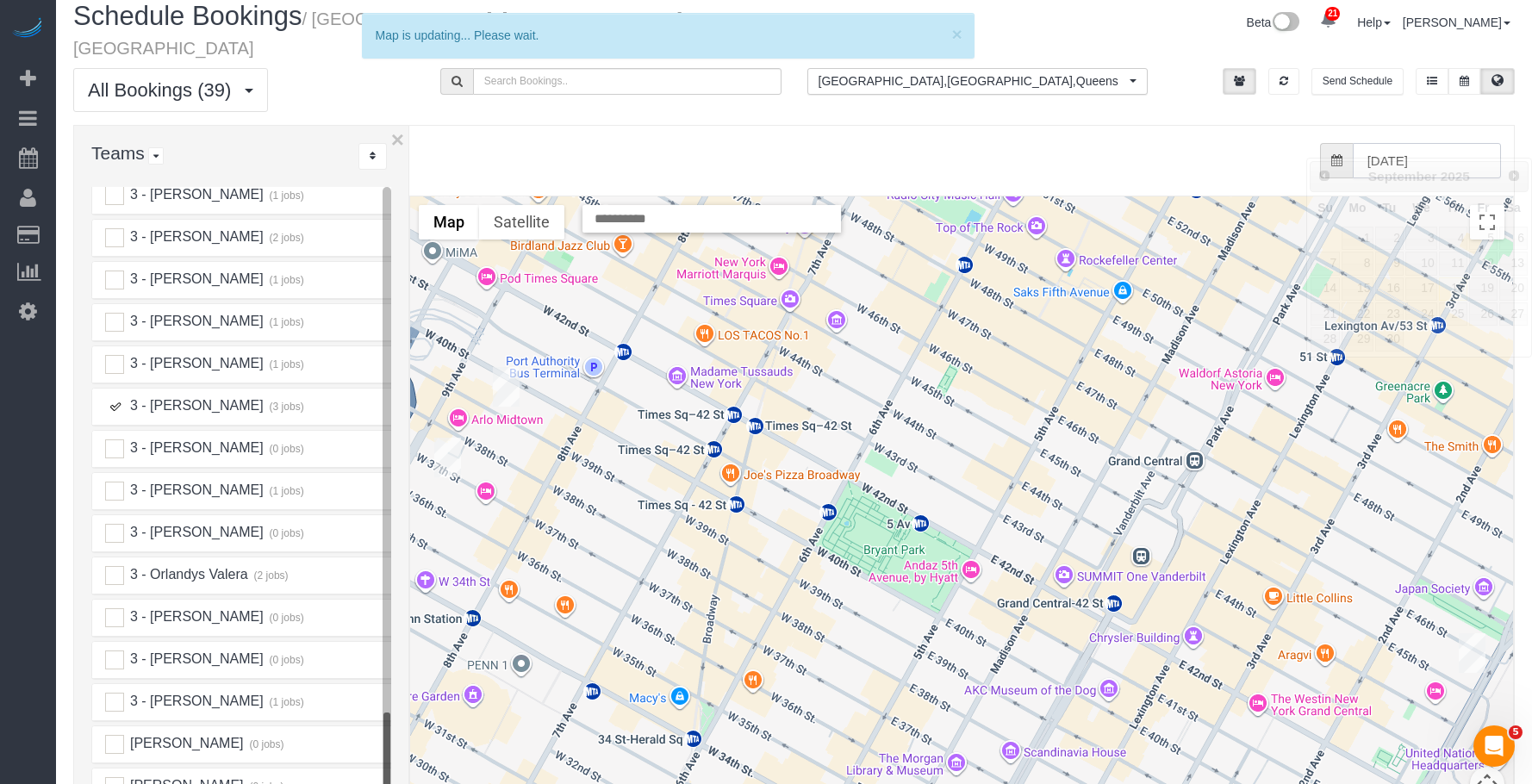
click at [1450, 143] on input "09/18/2025" at bounding box center [1427, 160] width 148 height 35
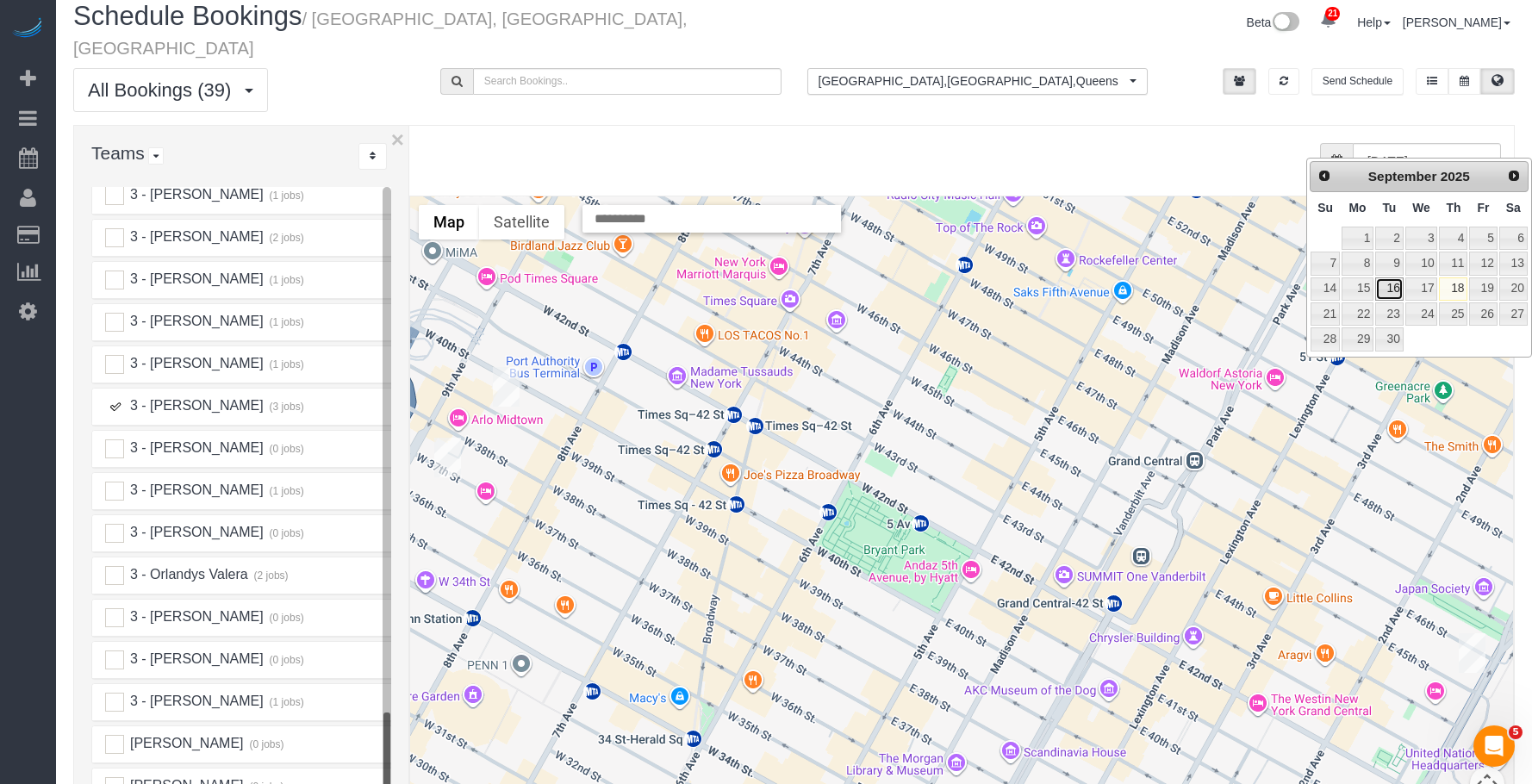
click at [1389, 291] on link "16" at bounding box center [1389, 289] width 27 height 23
type input "09/16/2025"
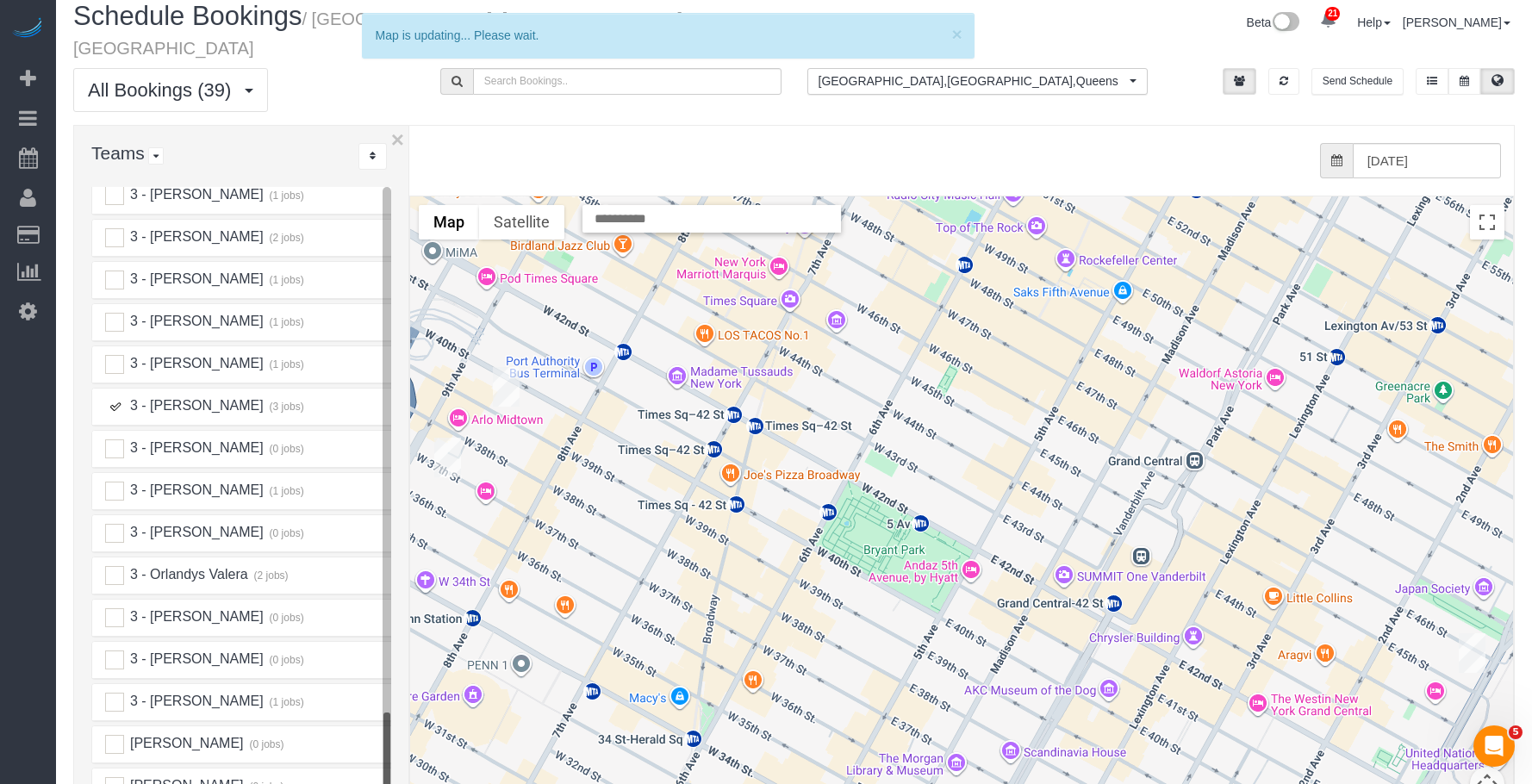
click at [119, 397] on ins at bounding box center [114, 406] width 18 height 18
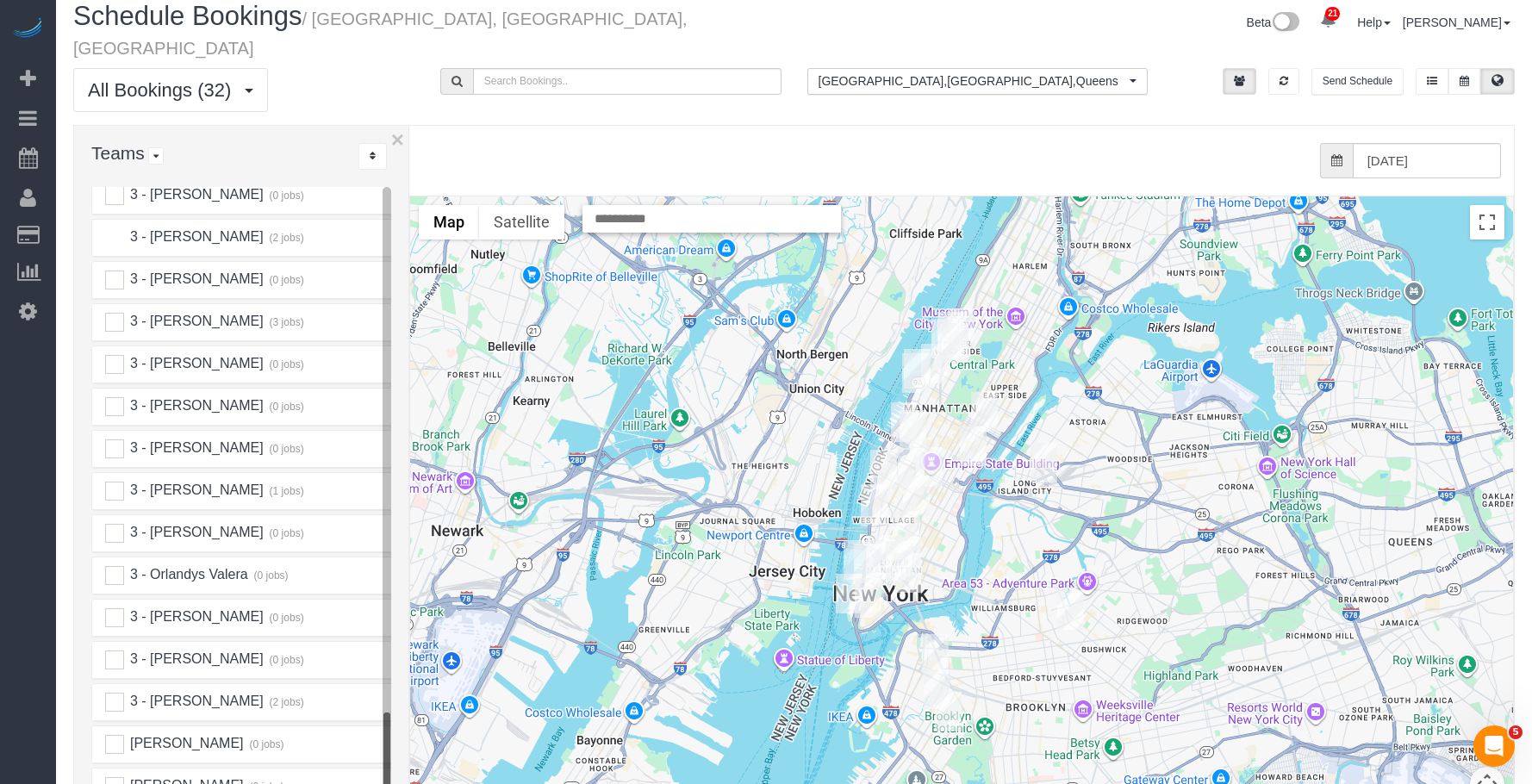
click at [118, 229] on ins at bounding box center [114, 237] width 18 height 18
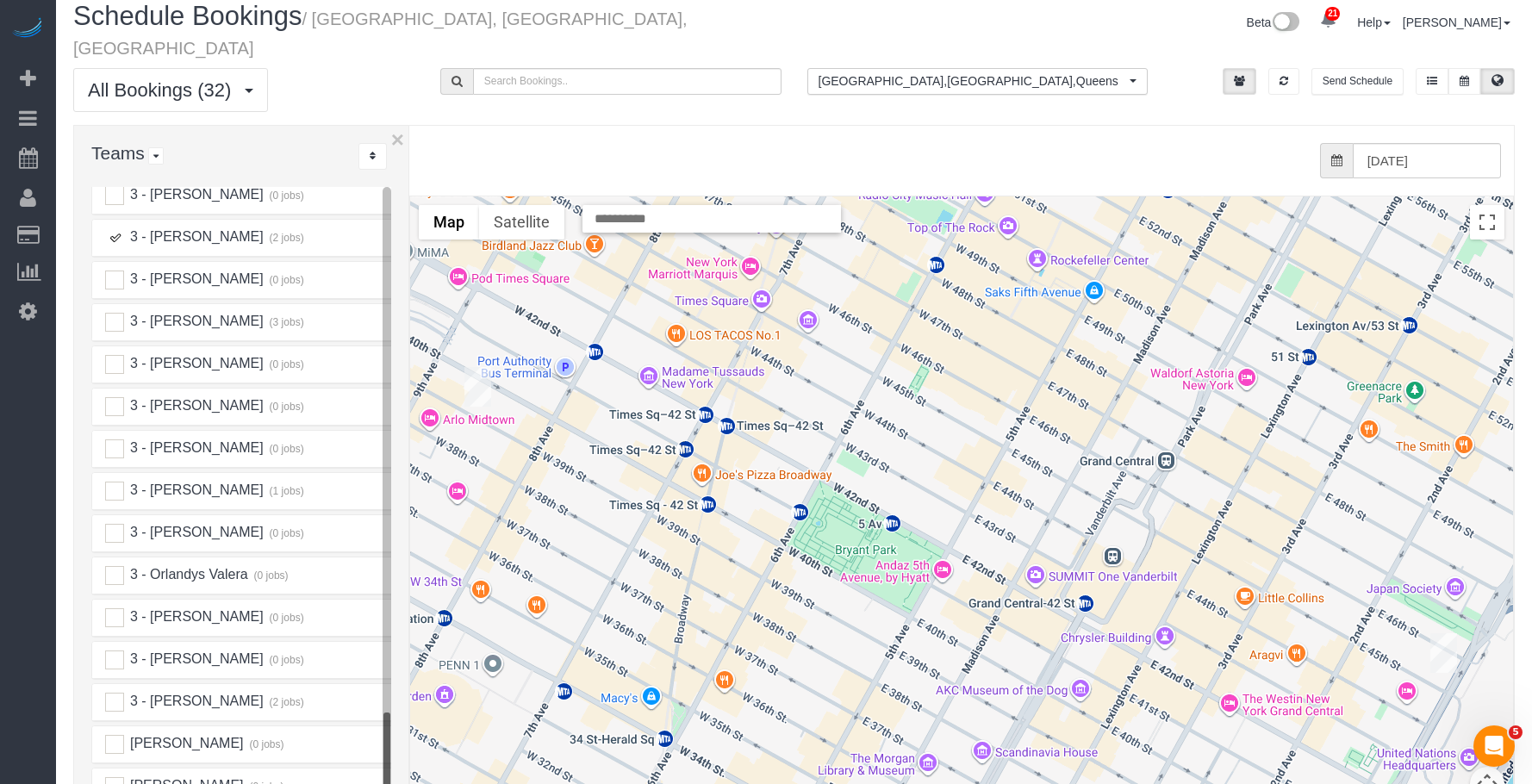
click at [1440, 633] on img "09/16/2025 12:30PM - Permanent Mission of the State of Qatar to the UN (Yahya A…" at bounding box center [1443, 653] width 26 height 40
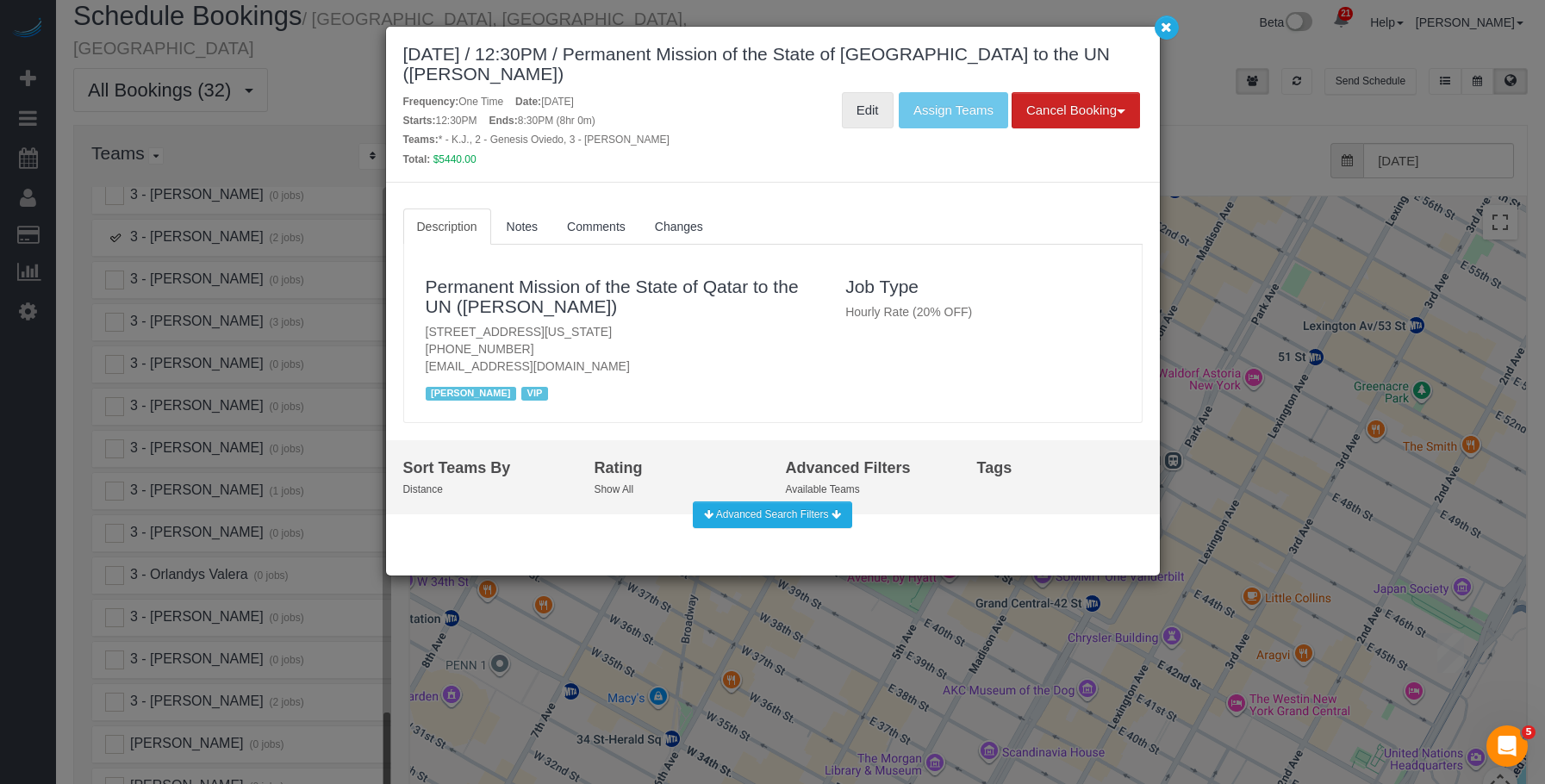
click at [860, 116] on link "Edit" at bounding box center [867, 110] width 52 height 36
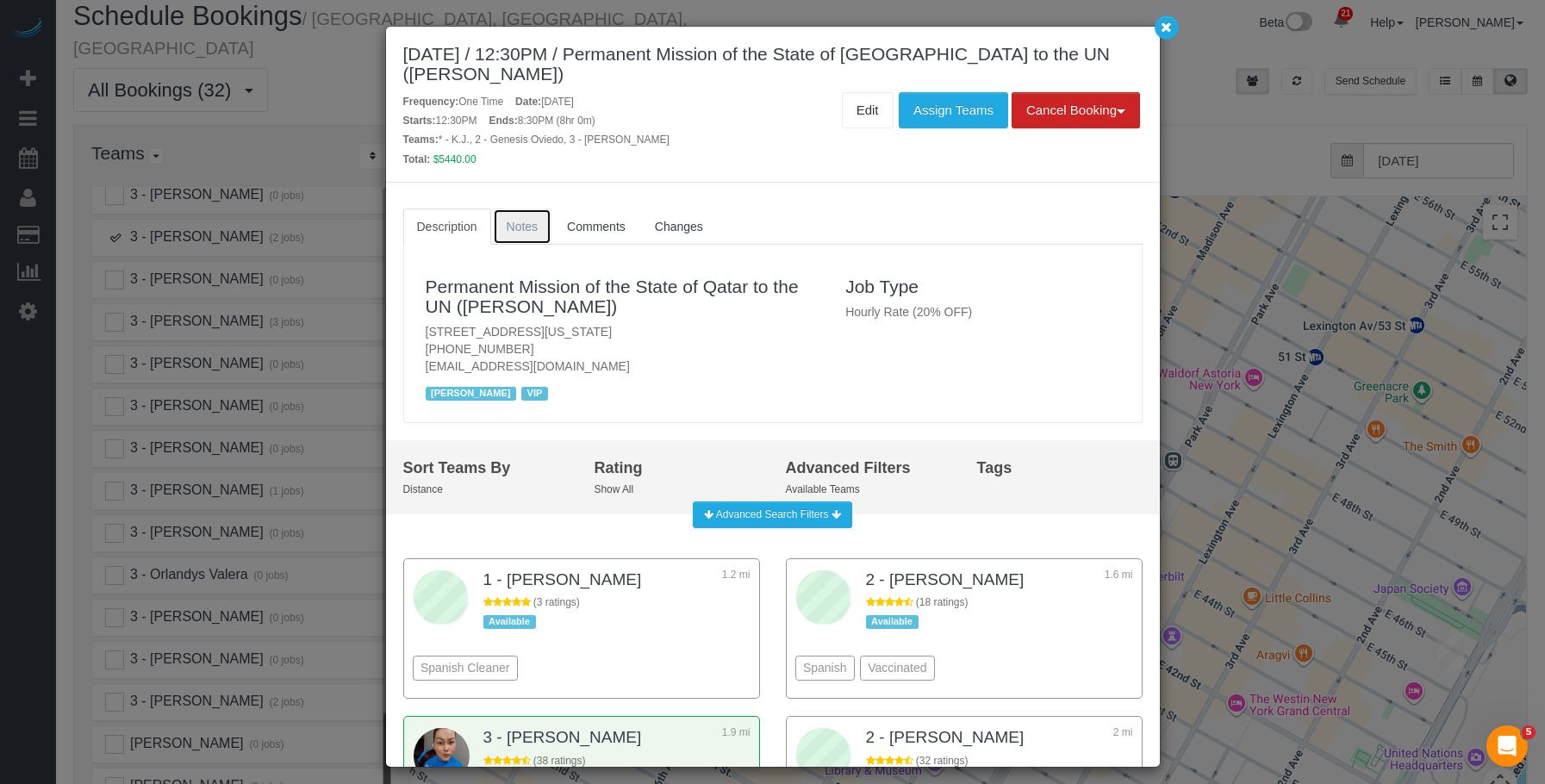
click at [511, 230] on span "Notes" at bounding box center [522, 227] width 32 height 14
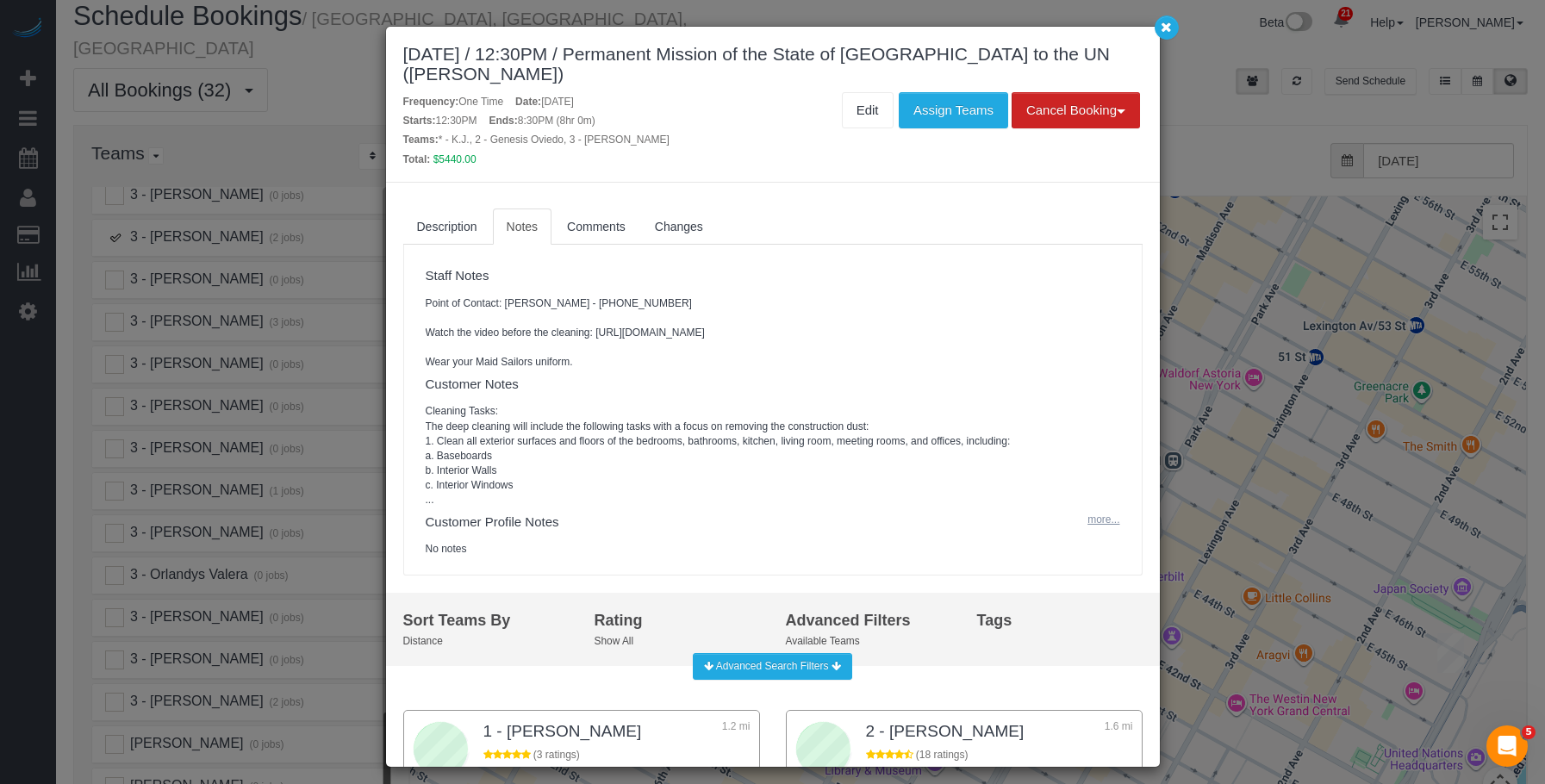
click at [1096, 532] on button "more..." at bounding box center [1097, 520] width 42 height 25
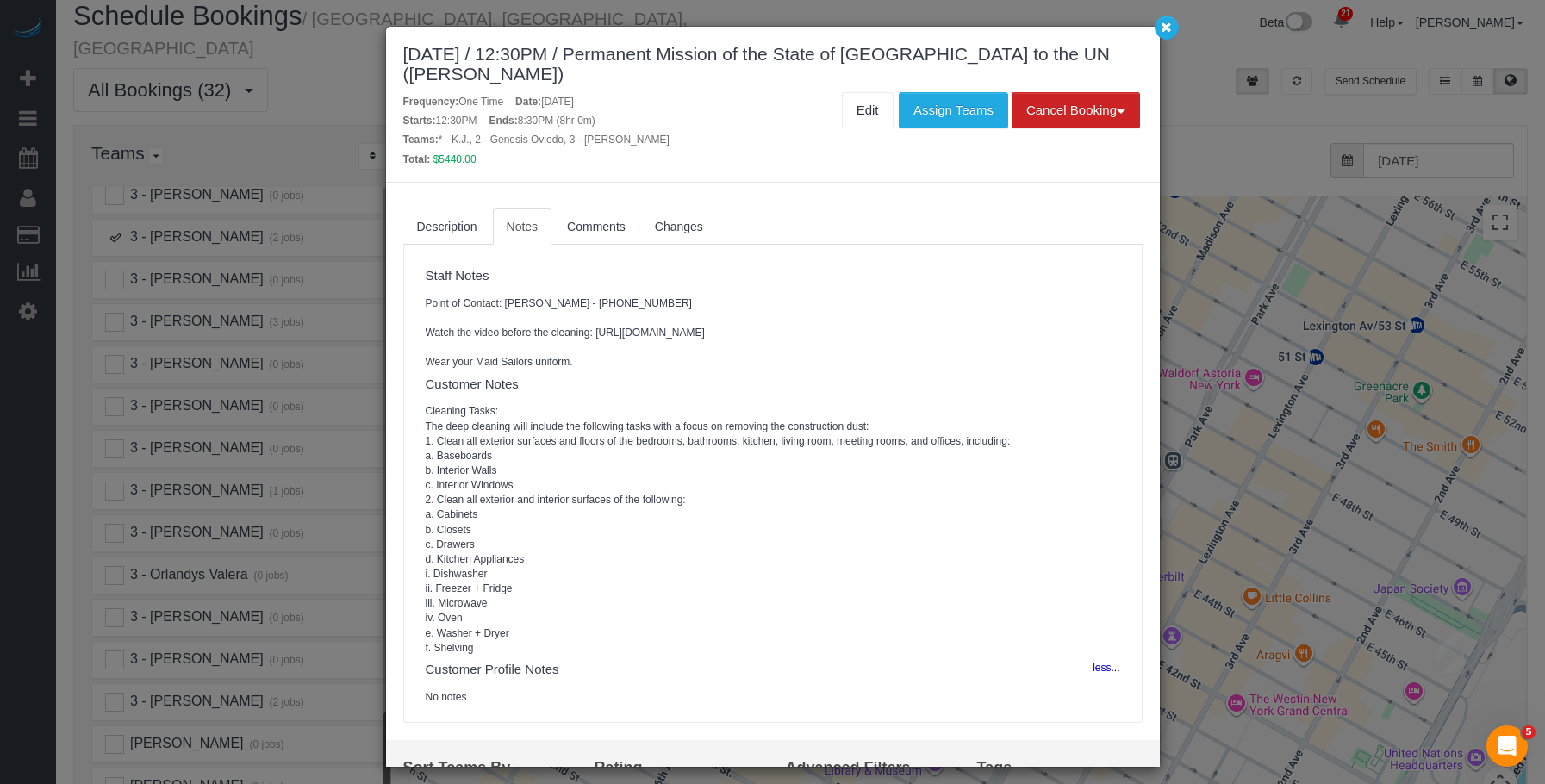
scroll to position [87, 0]
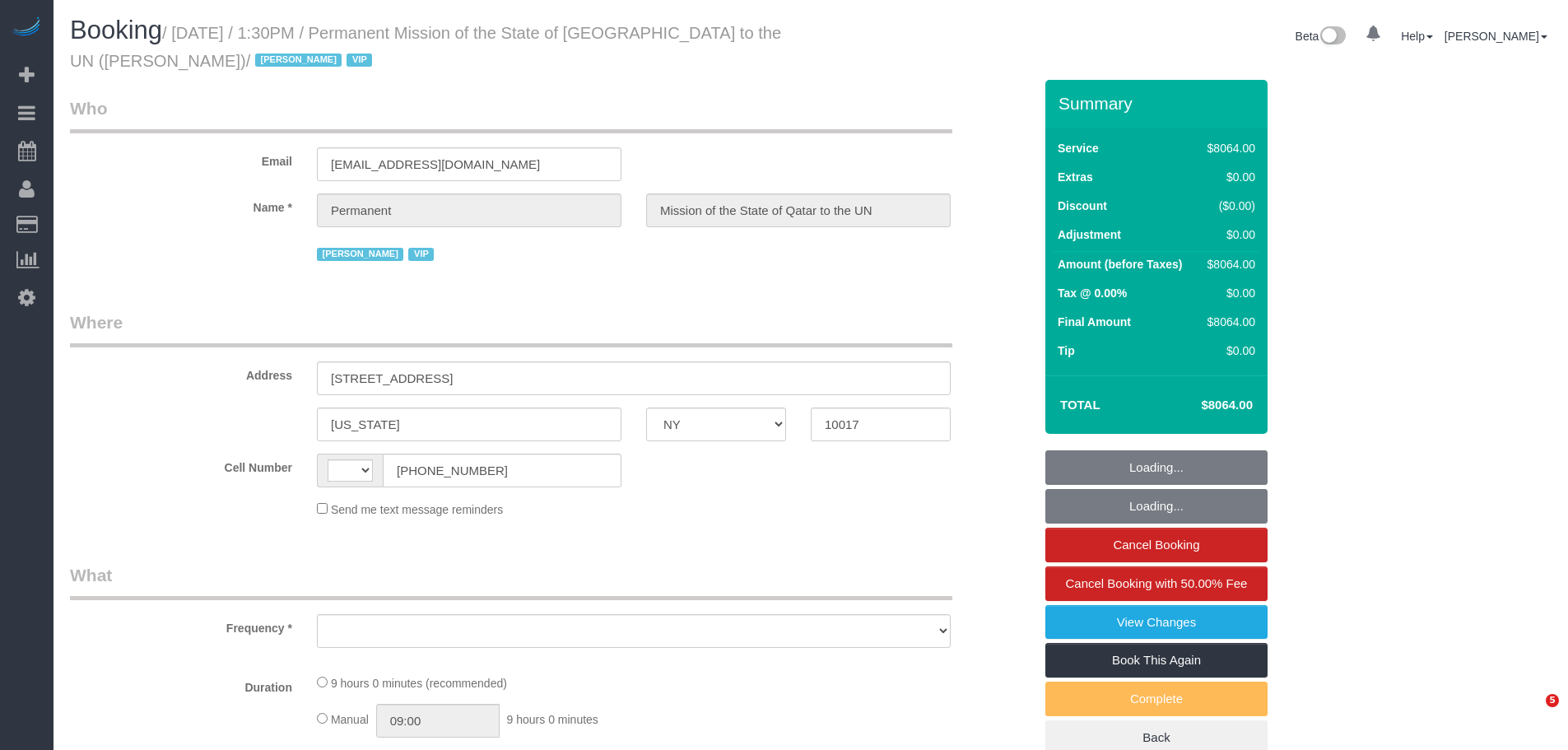
select select "NY"
select select "string:US"
select select "object:839"
select select "14"
select select "540"
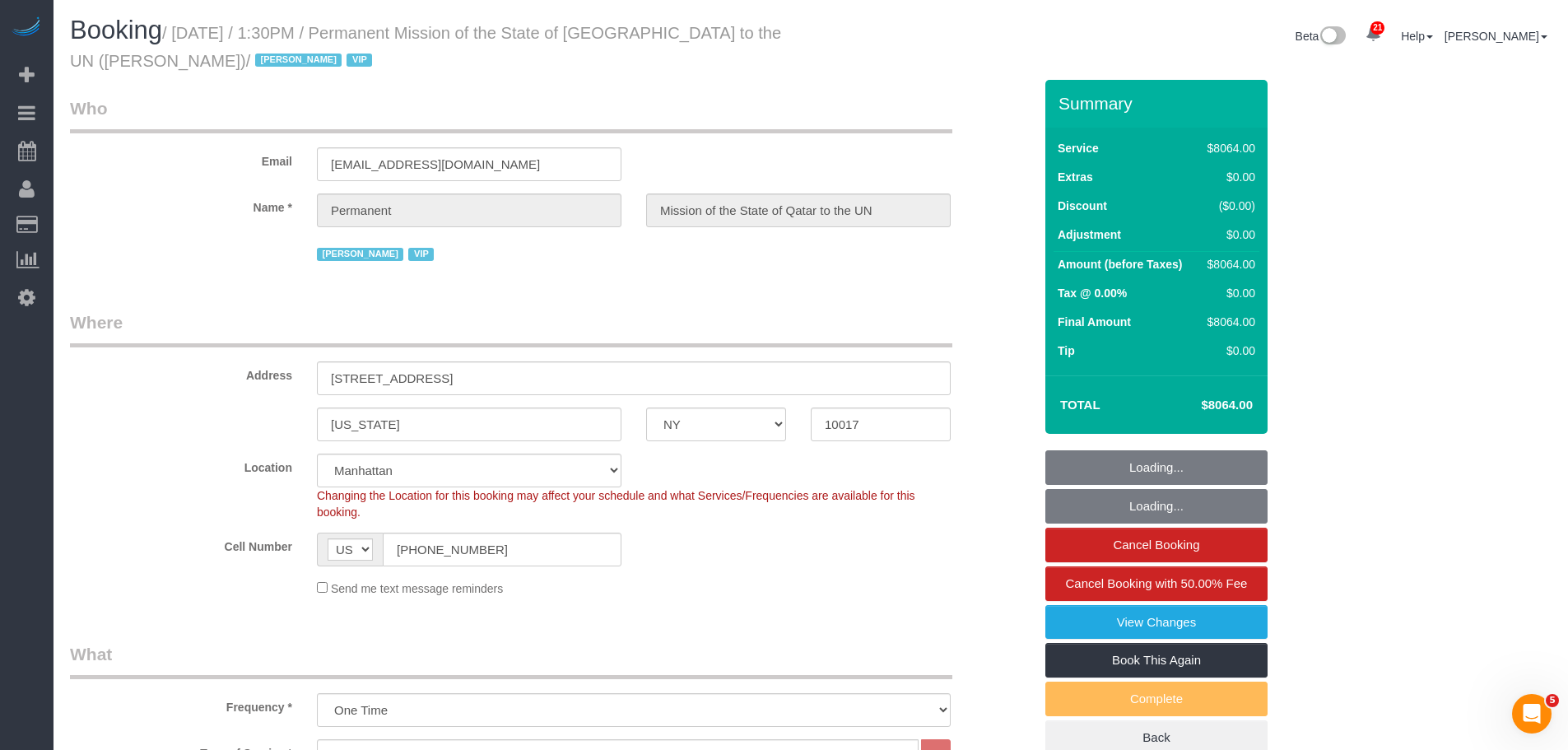
select select "number:89"
select select "number:90"
select select "number:15"
select select "number:7"
select select "object:1619"
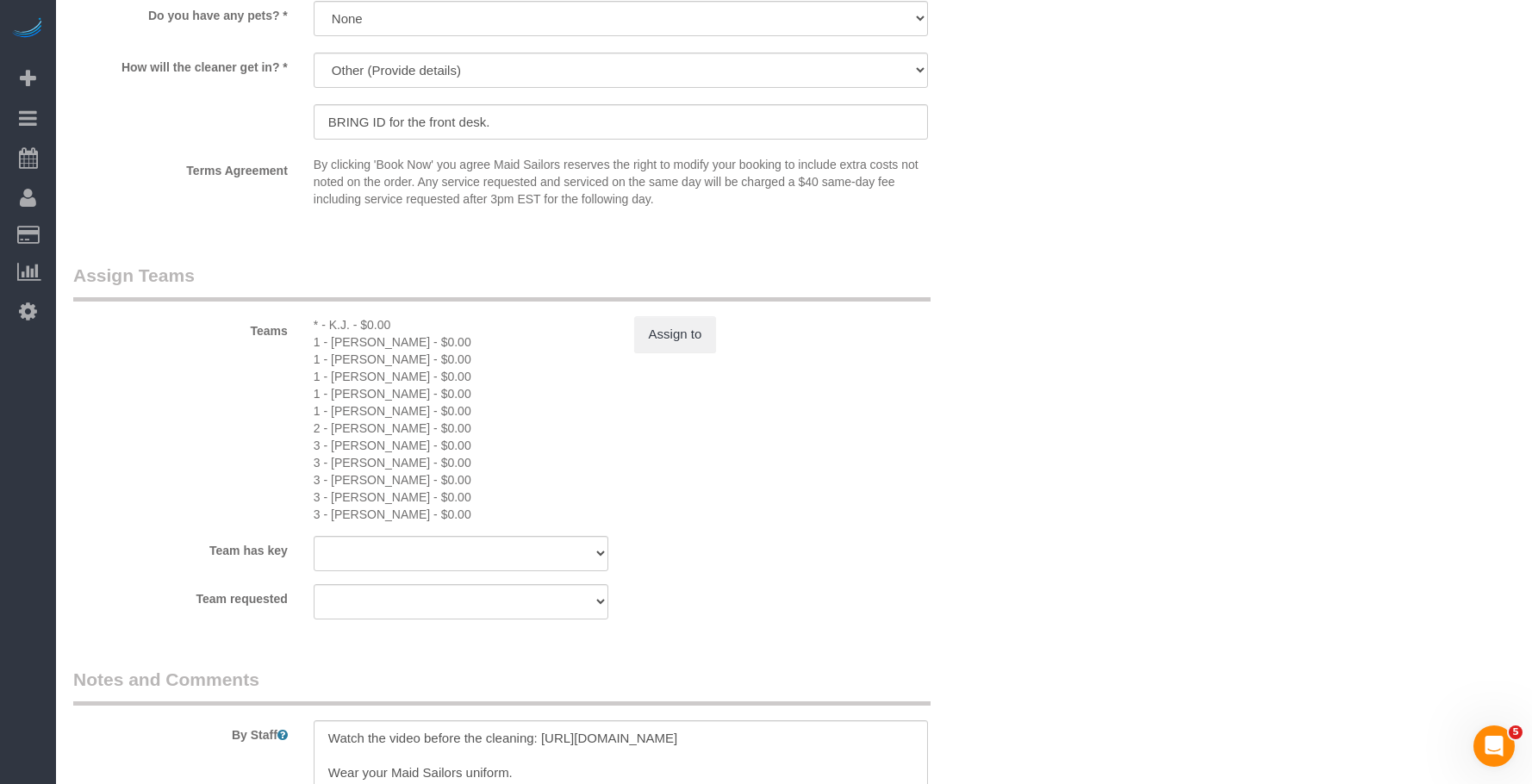
scroll to position [1719, 0]
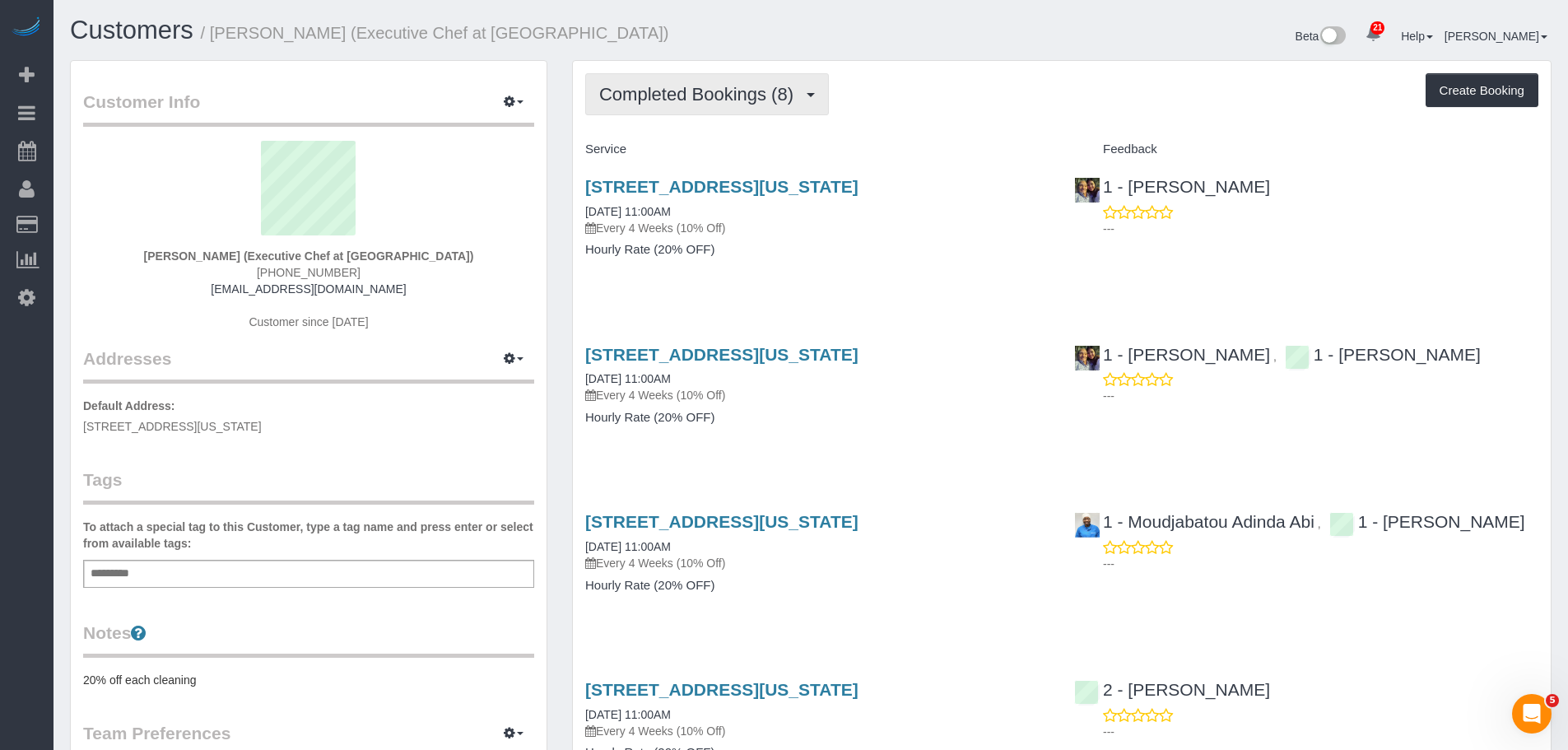
click at [657, 98] on span "Completed Bookings (8)" at bounding box center [701, 94] width 203 height 20
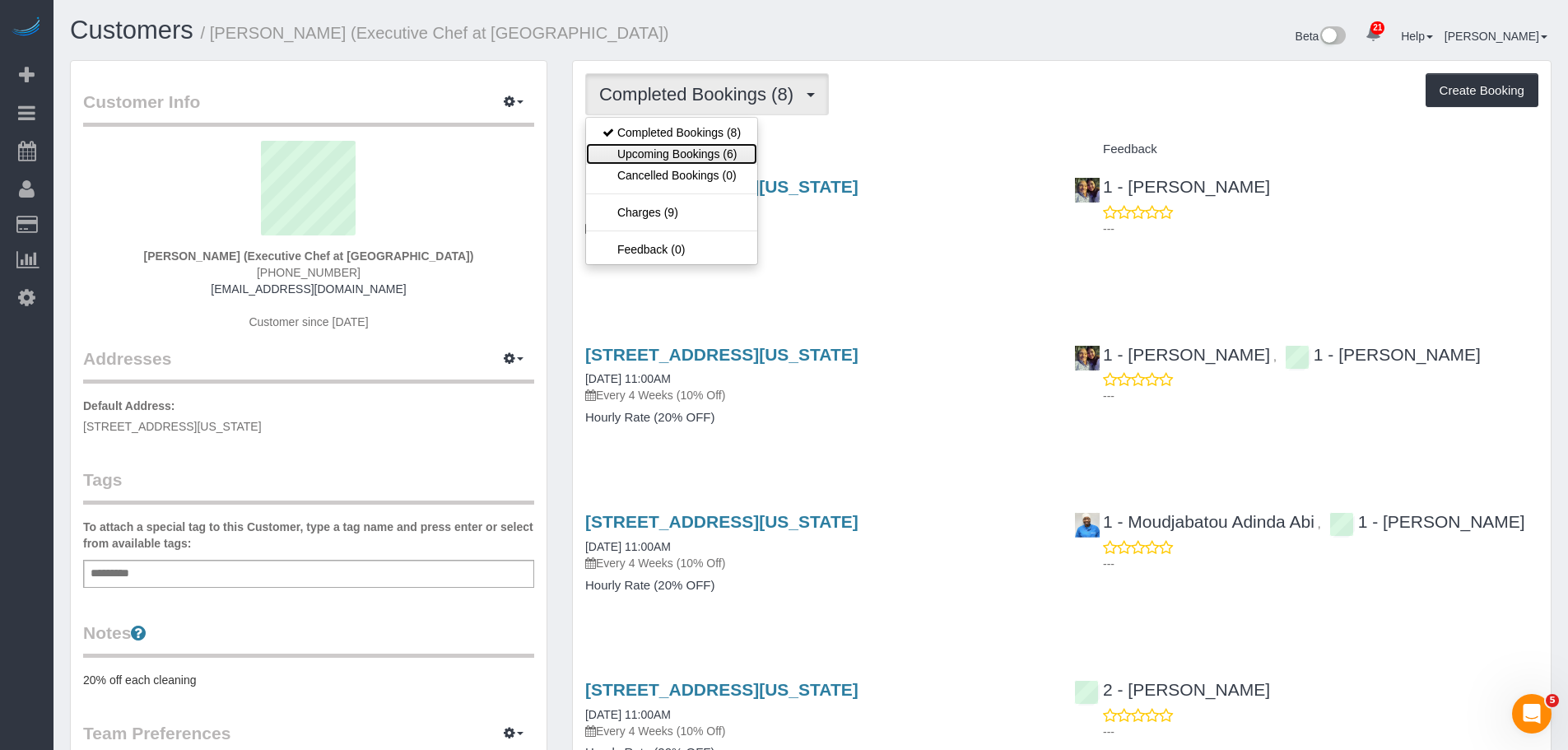
click at [648, 157] on link "Upcoming Bookings (6)" at bounding box center [671, 153] width 171 height 21
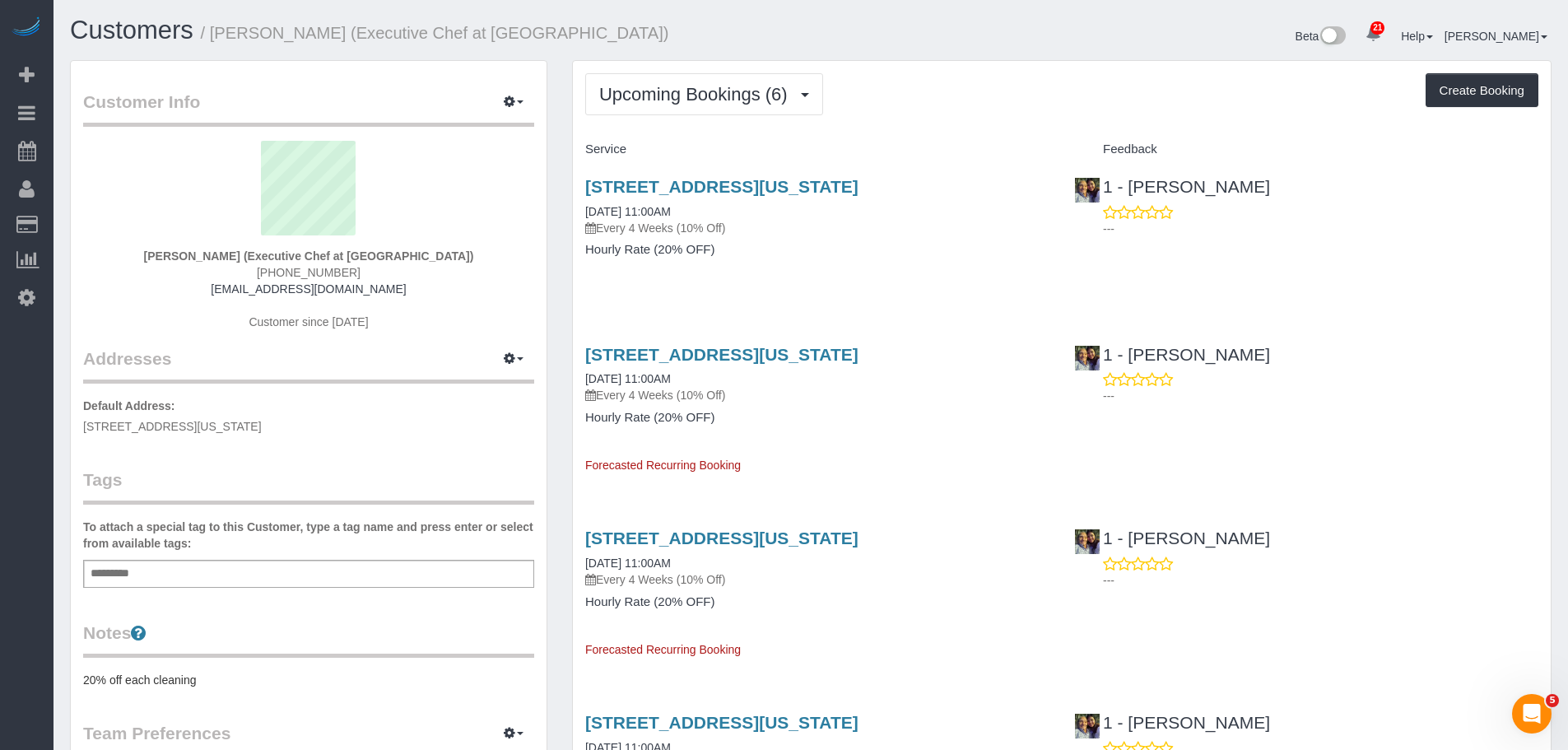
click at [691, 67] on div "Upcoming Bookings (6) Completed Bookings (8) Upcoming Bookings (6) Cancelled Bo…" at bounding box center [1061, 663] width 978 height 1203
click at [677, 88] on span "Upcoming Bookings (6)" at bounding box center [698, 94] width 197 height 20
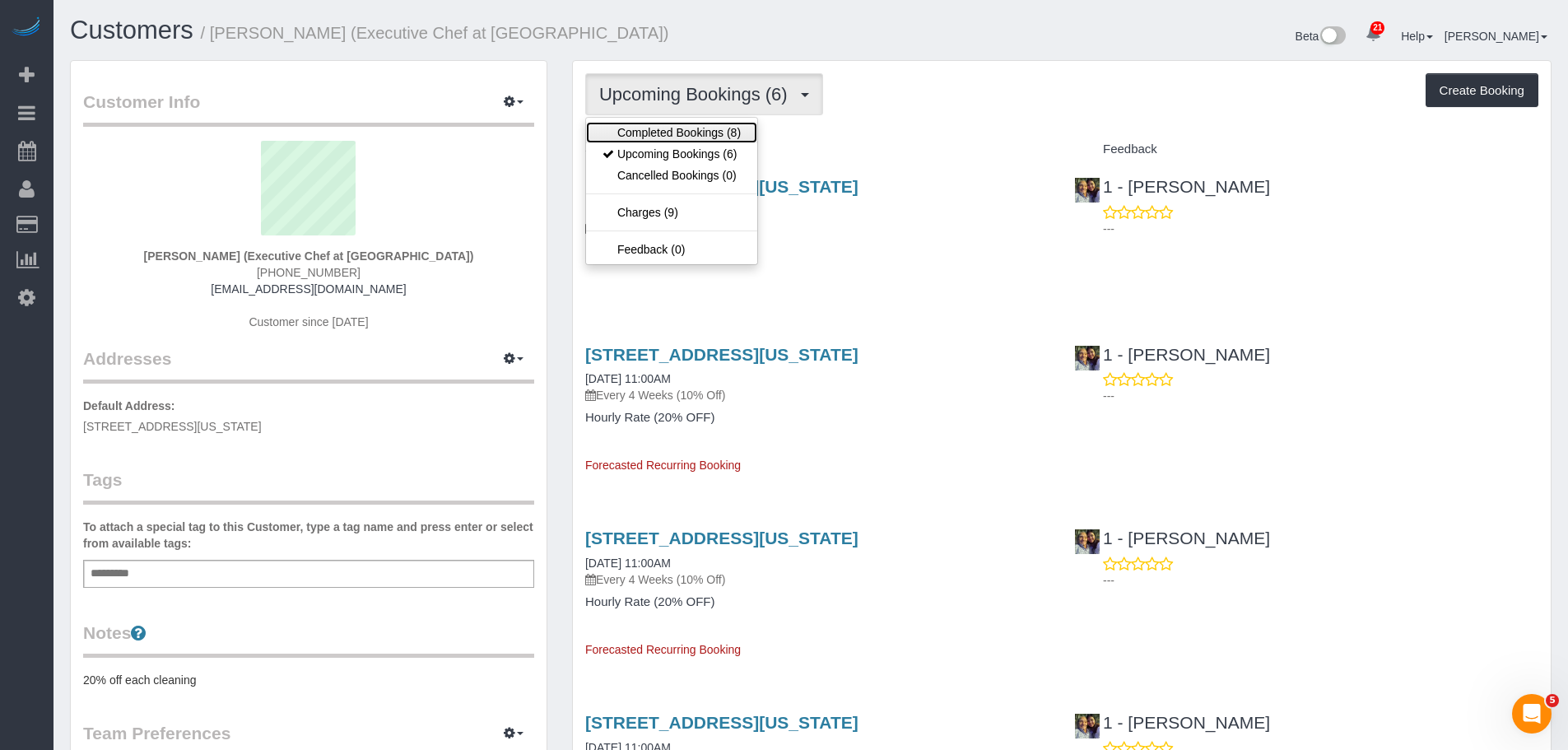
click at [660, 131] on link "Completed Bookings (8)" at bounding box center [671, 132] width 171 height 21
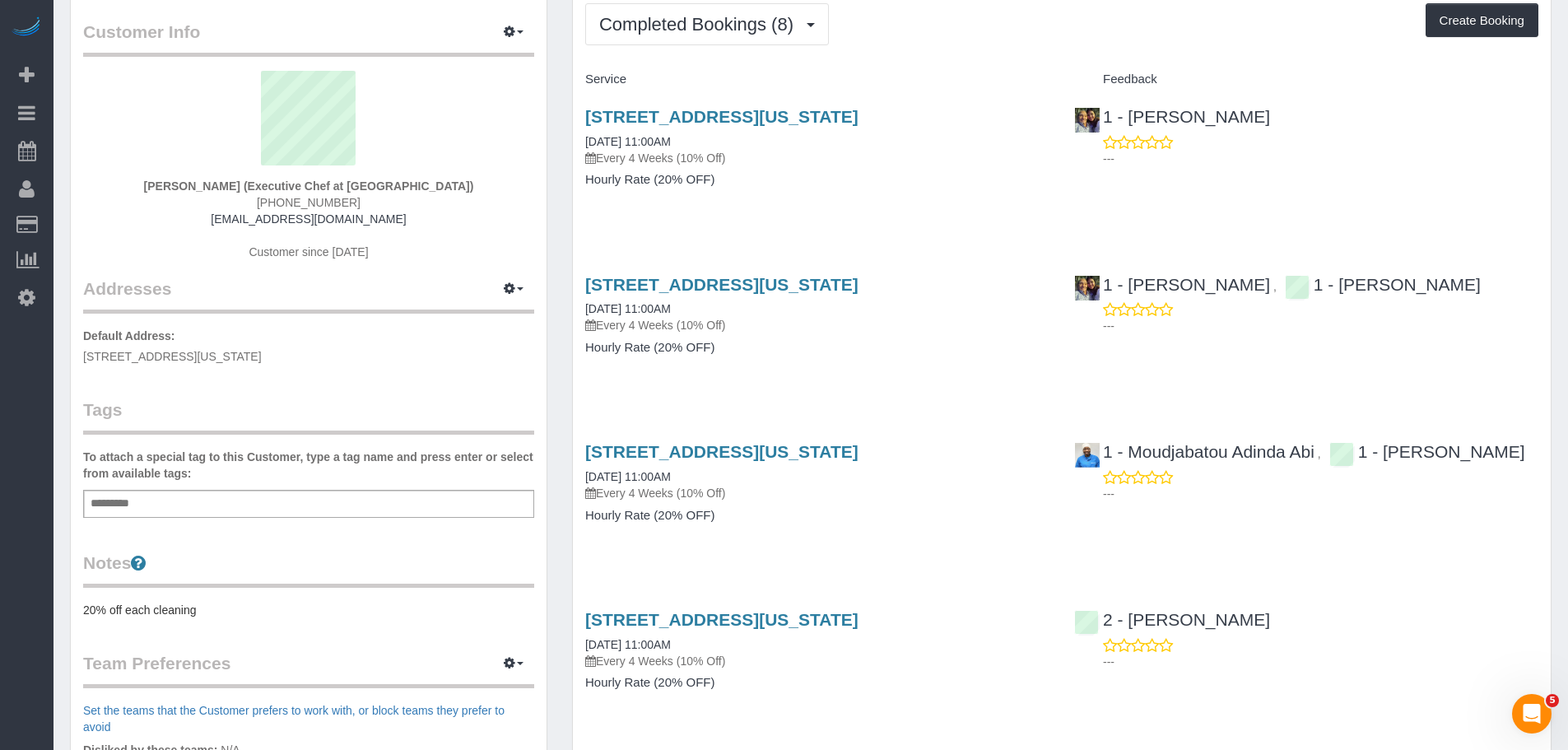
scroll to position [247, 0]
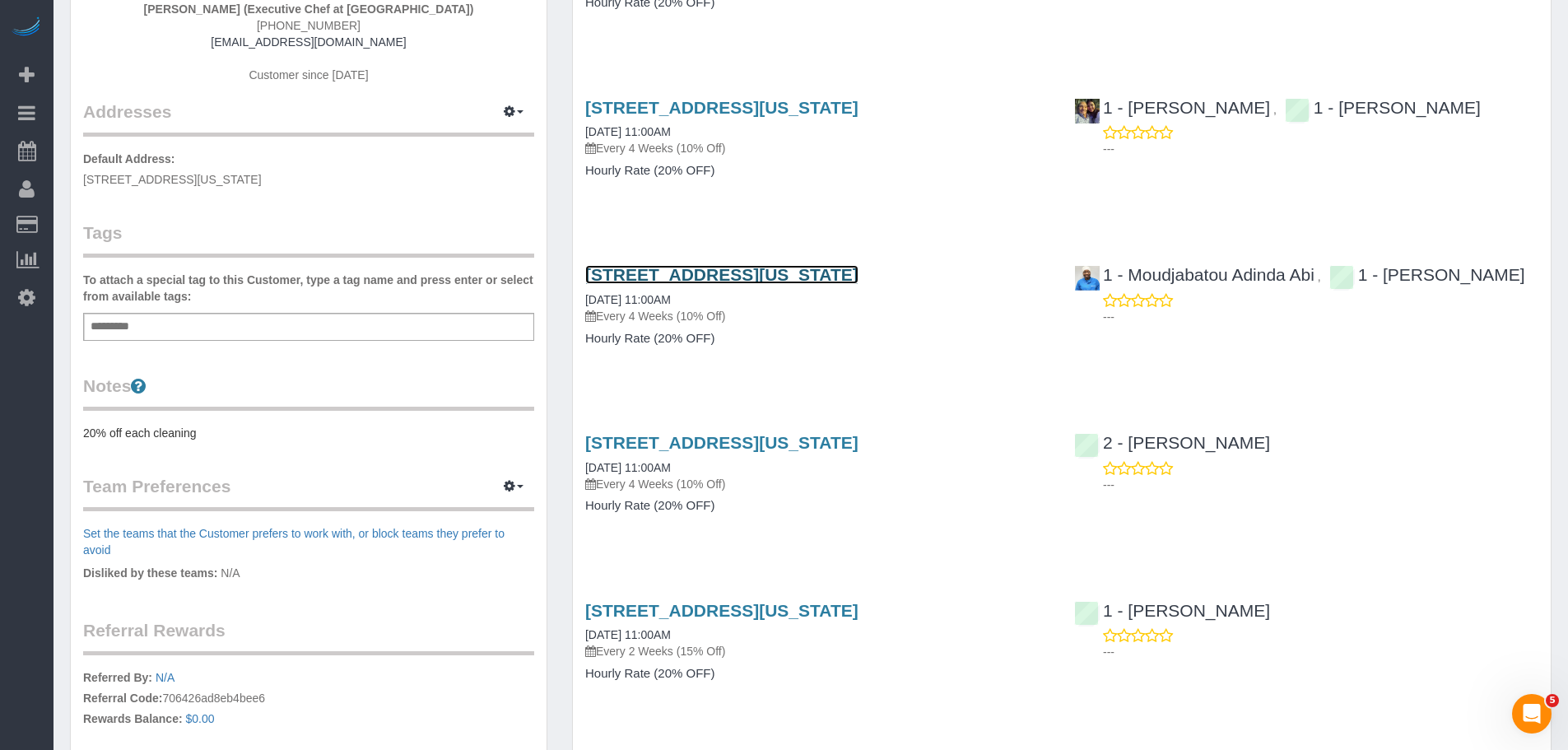
click at [859, 275] on link "18 East 125th Street, Apt. 2, New York, NY 10035" at bounding box center [722, 274] width 273 height 19
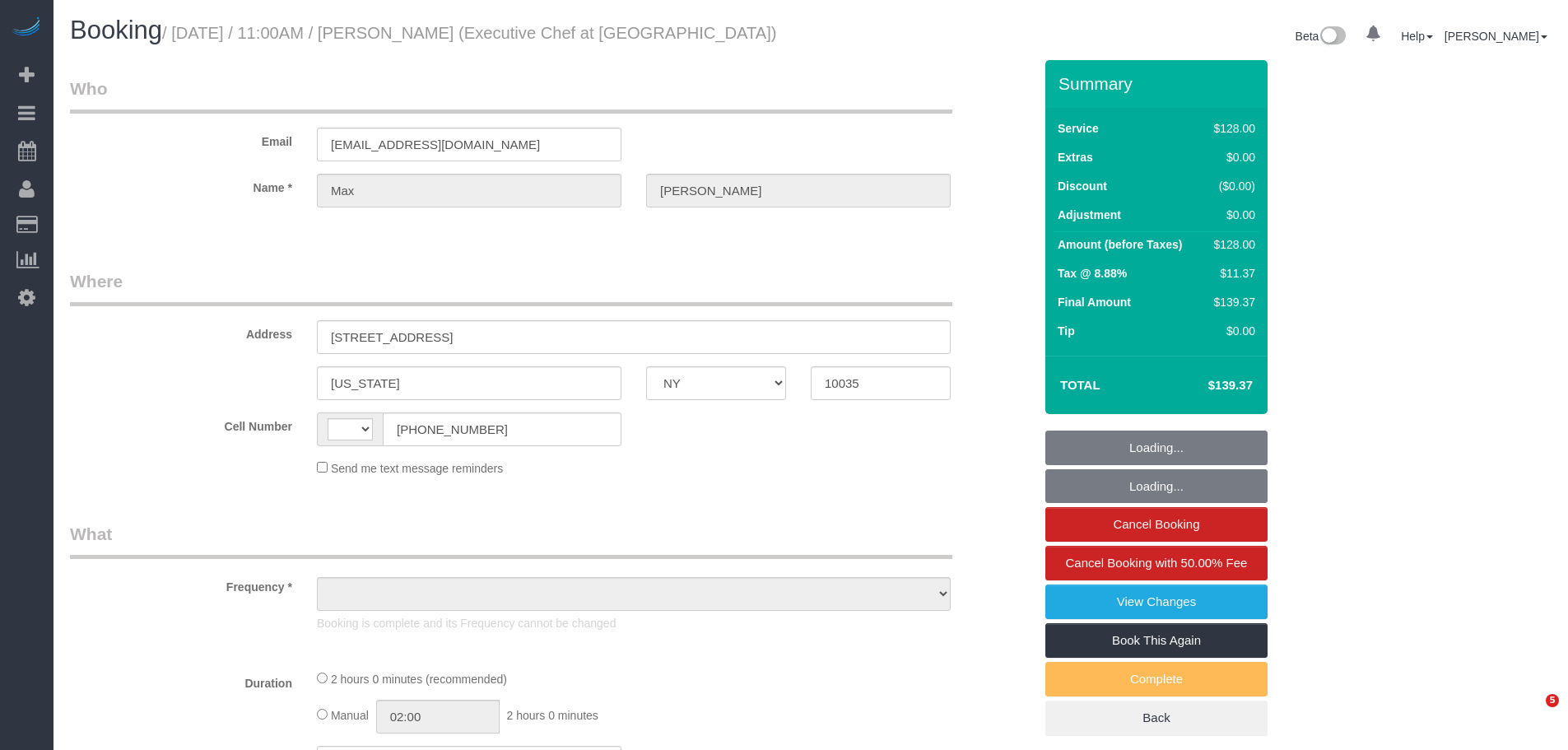
select select "NY"
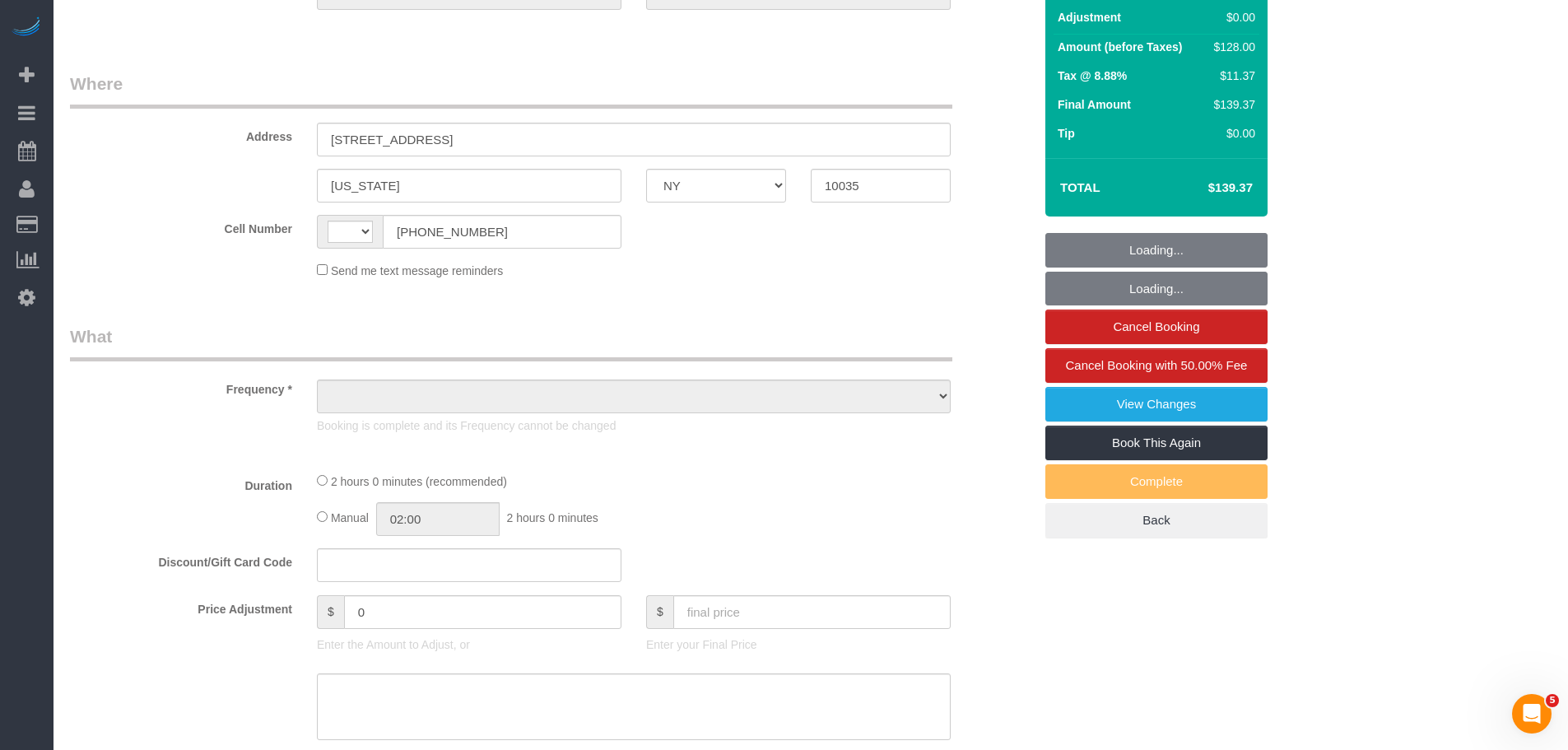
select select "object:560"
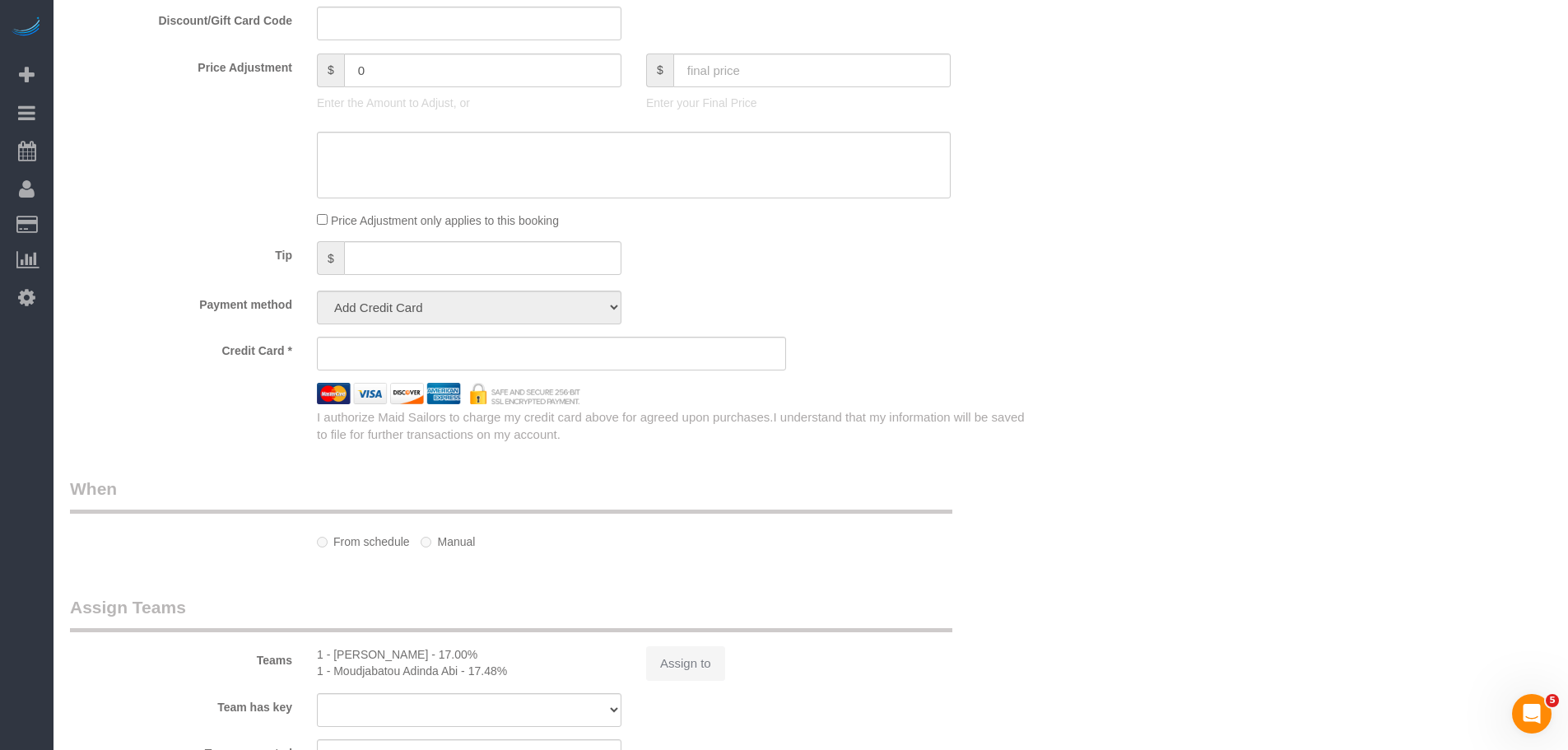
select select "number:58"
select select "number:73"
select select "number:15"
select select "number:5"
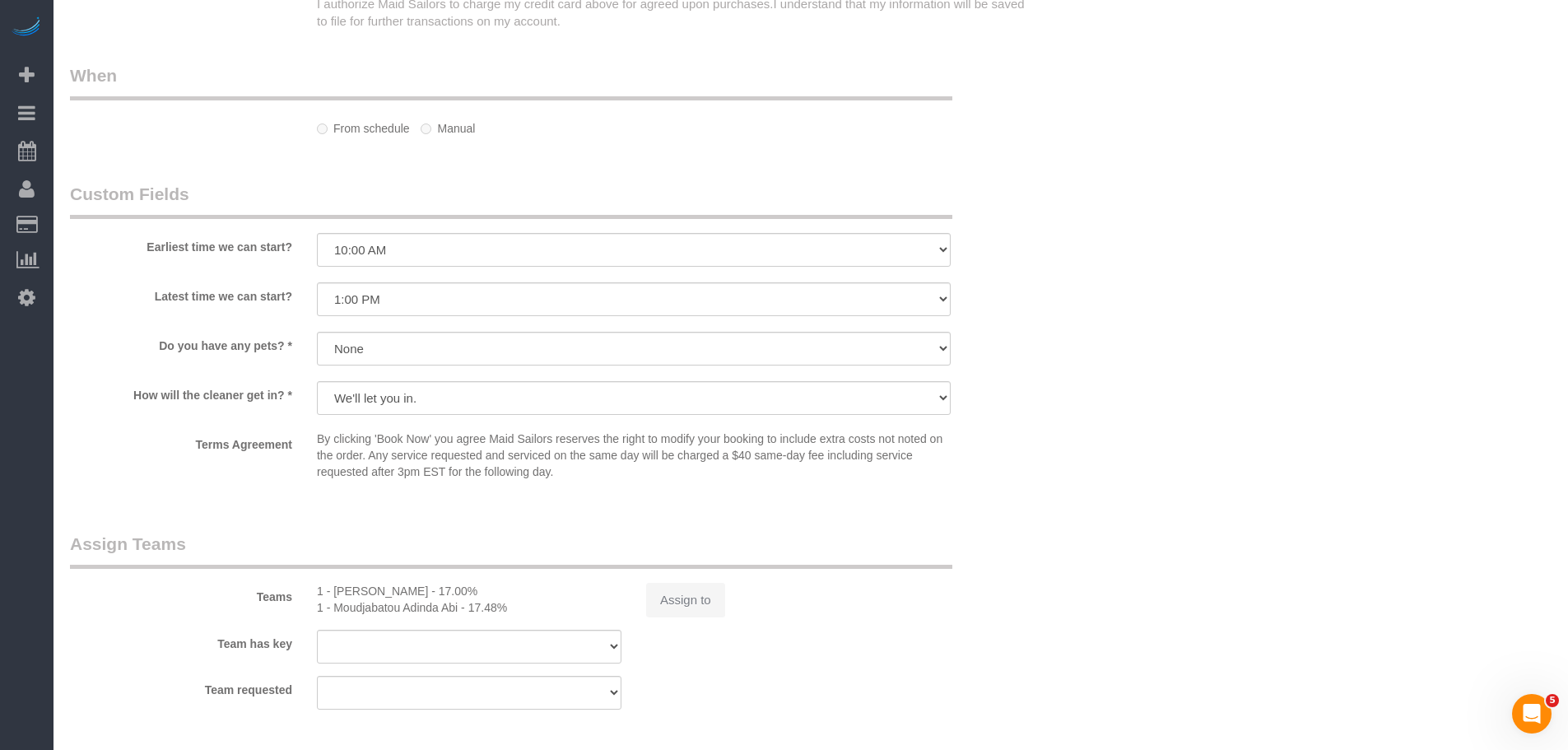
select select "string:US"
select select "object:961"
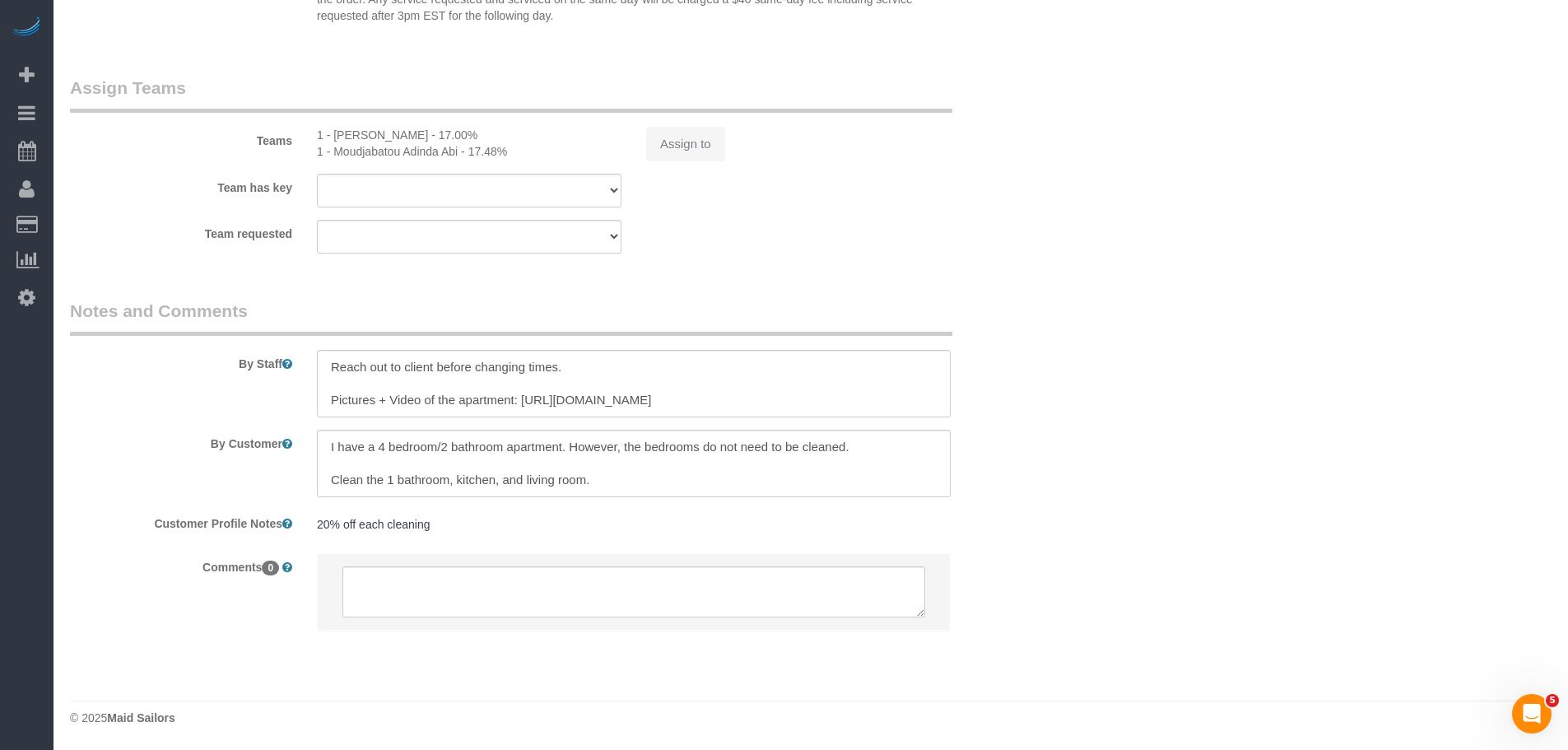
select select "string:stripe-pm_1QxAXs4VGloSiKo7z8ObtaET"
select select "120"
select select "spot1"
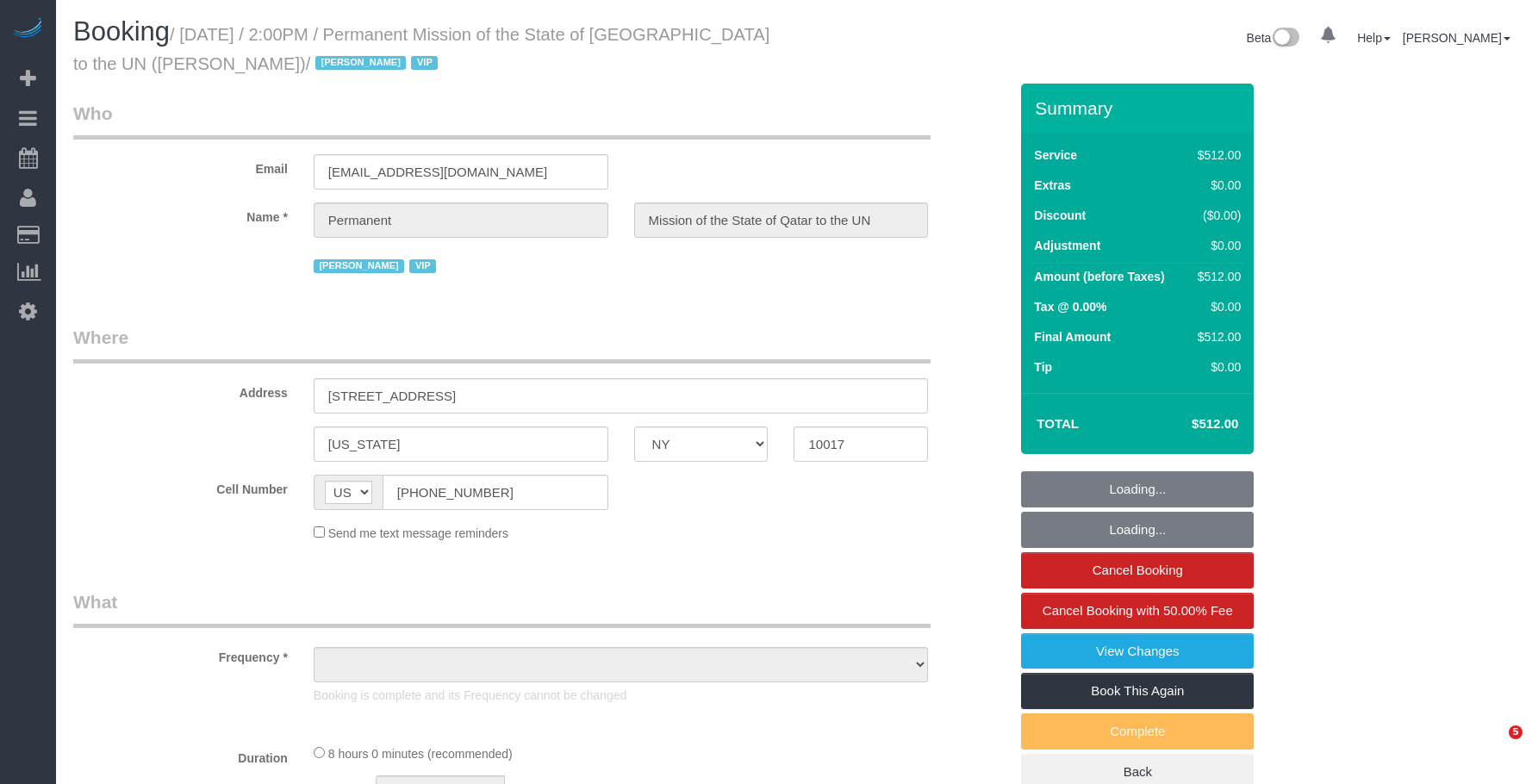
select select "NY"
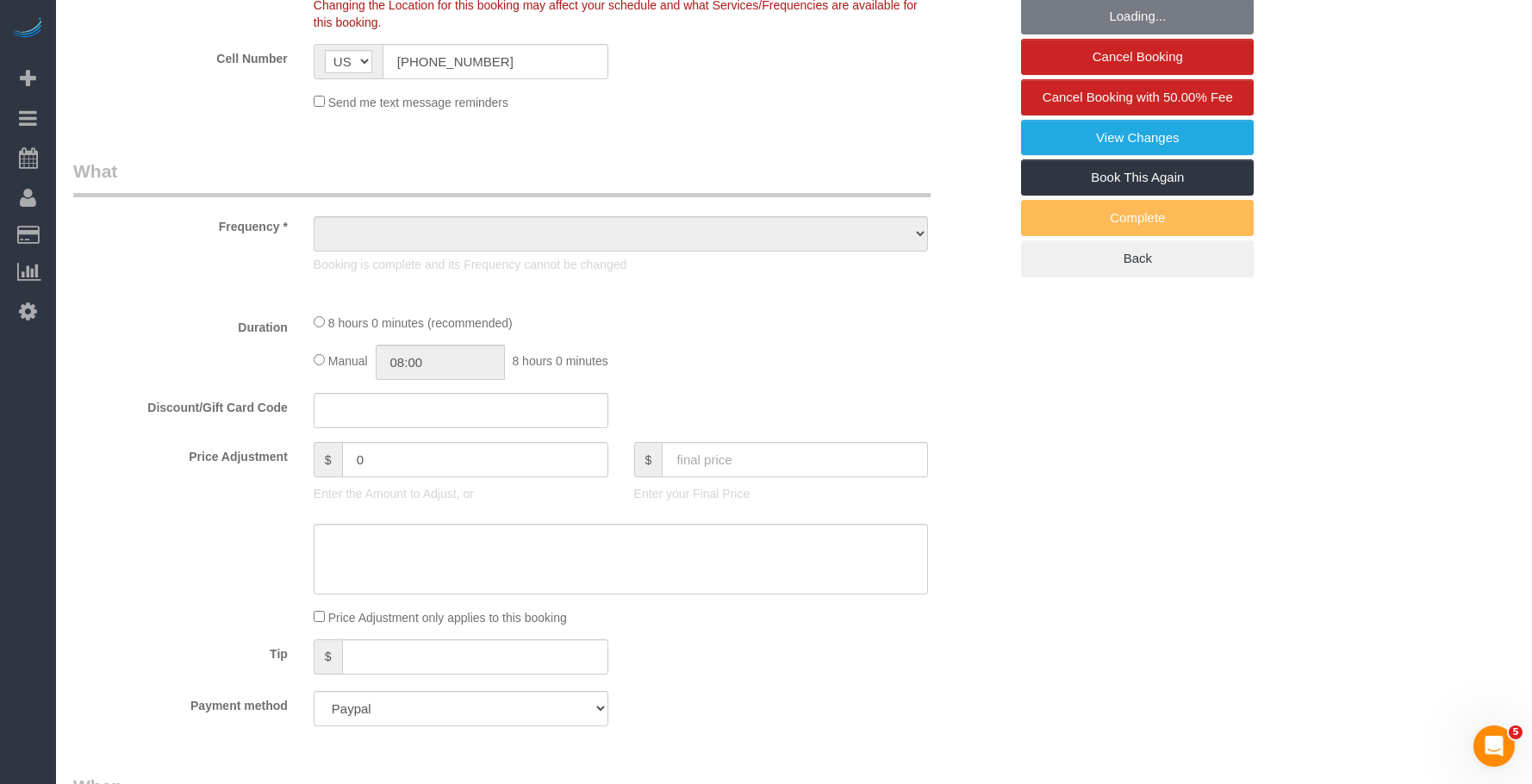
select select "number:89"
select select "number:90"
select select "number:15"
select select "number:7"
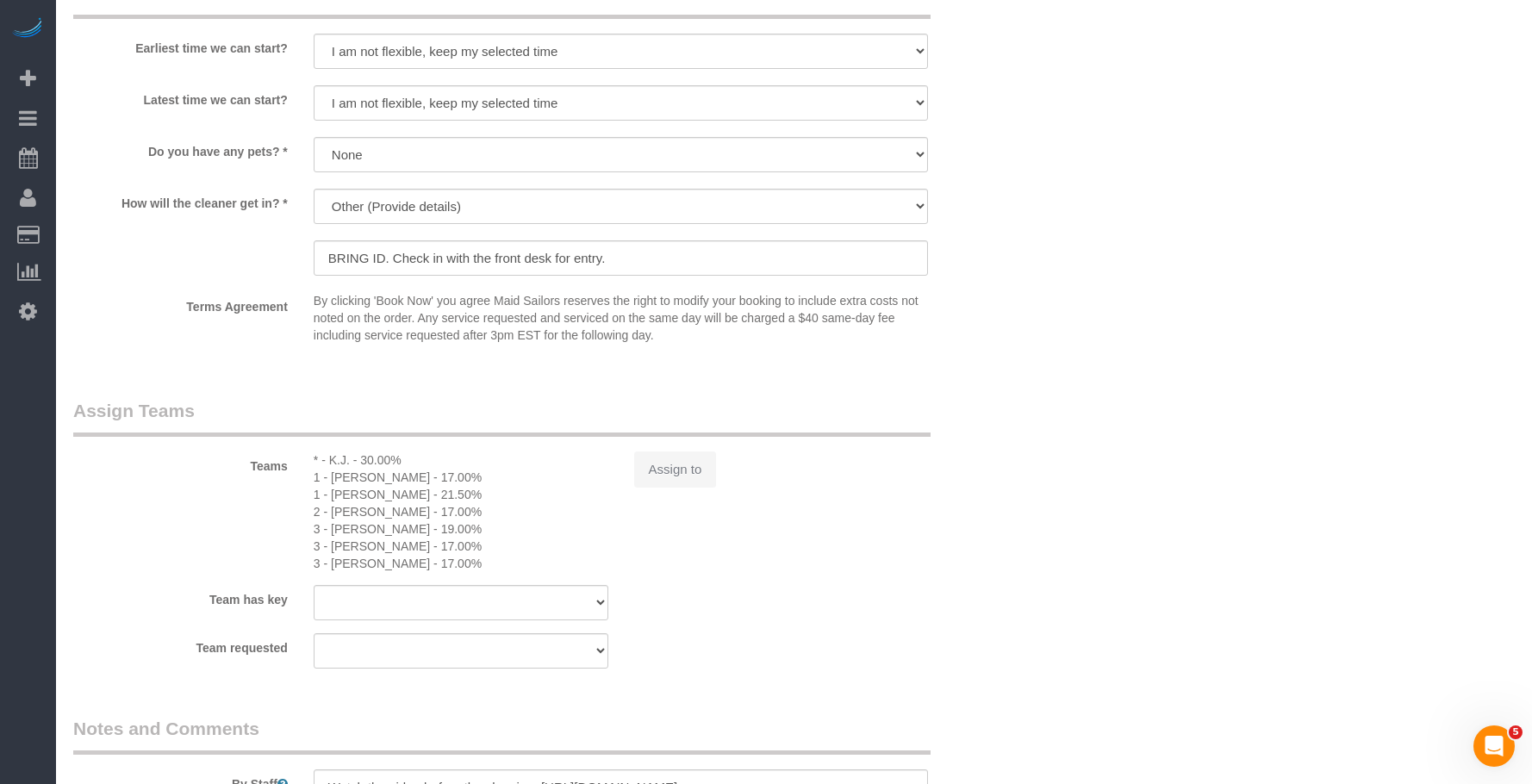
select select "480"
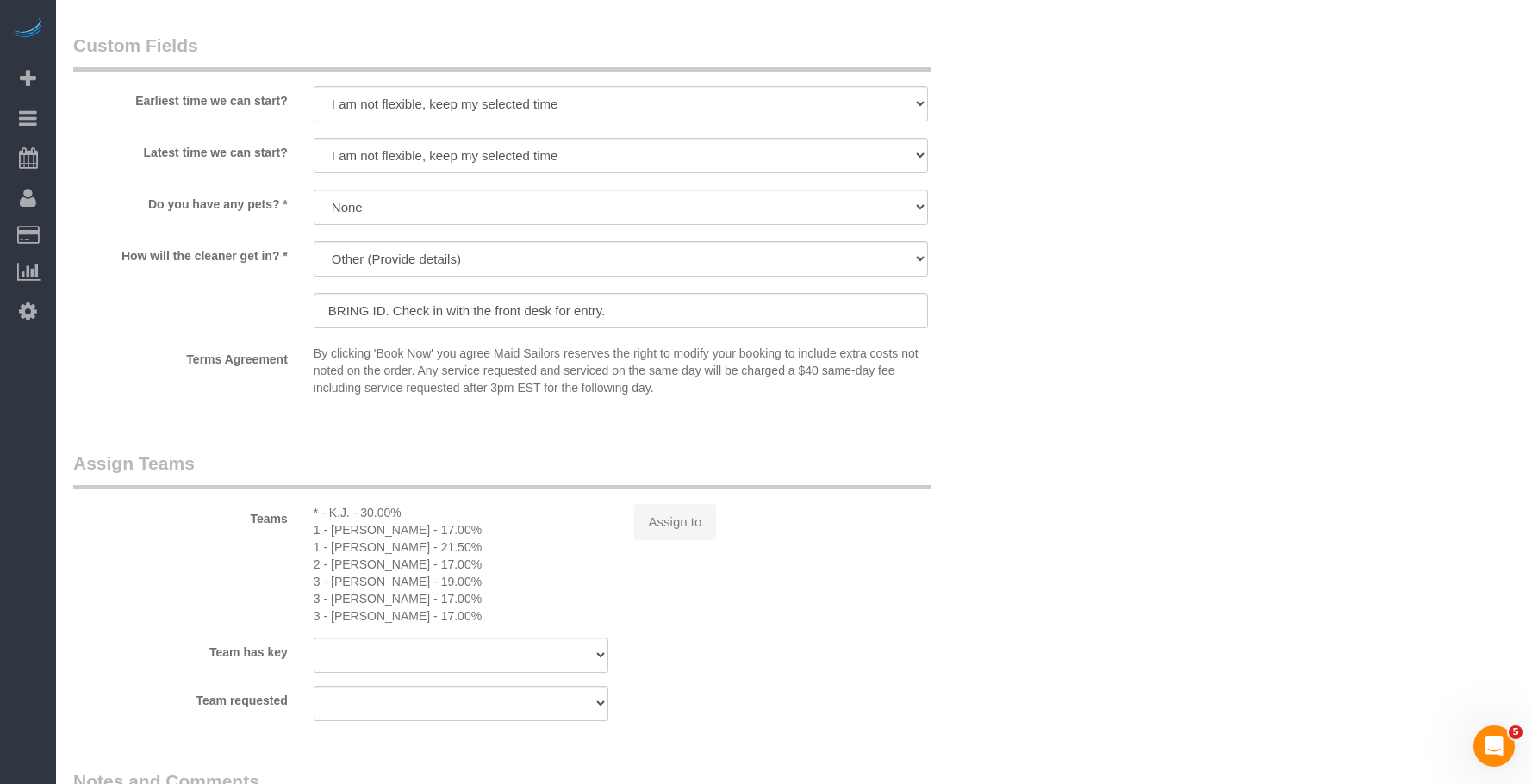
scroll to position [1591, 0]
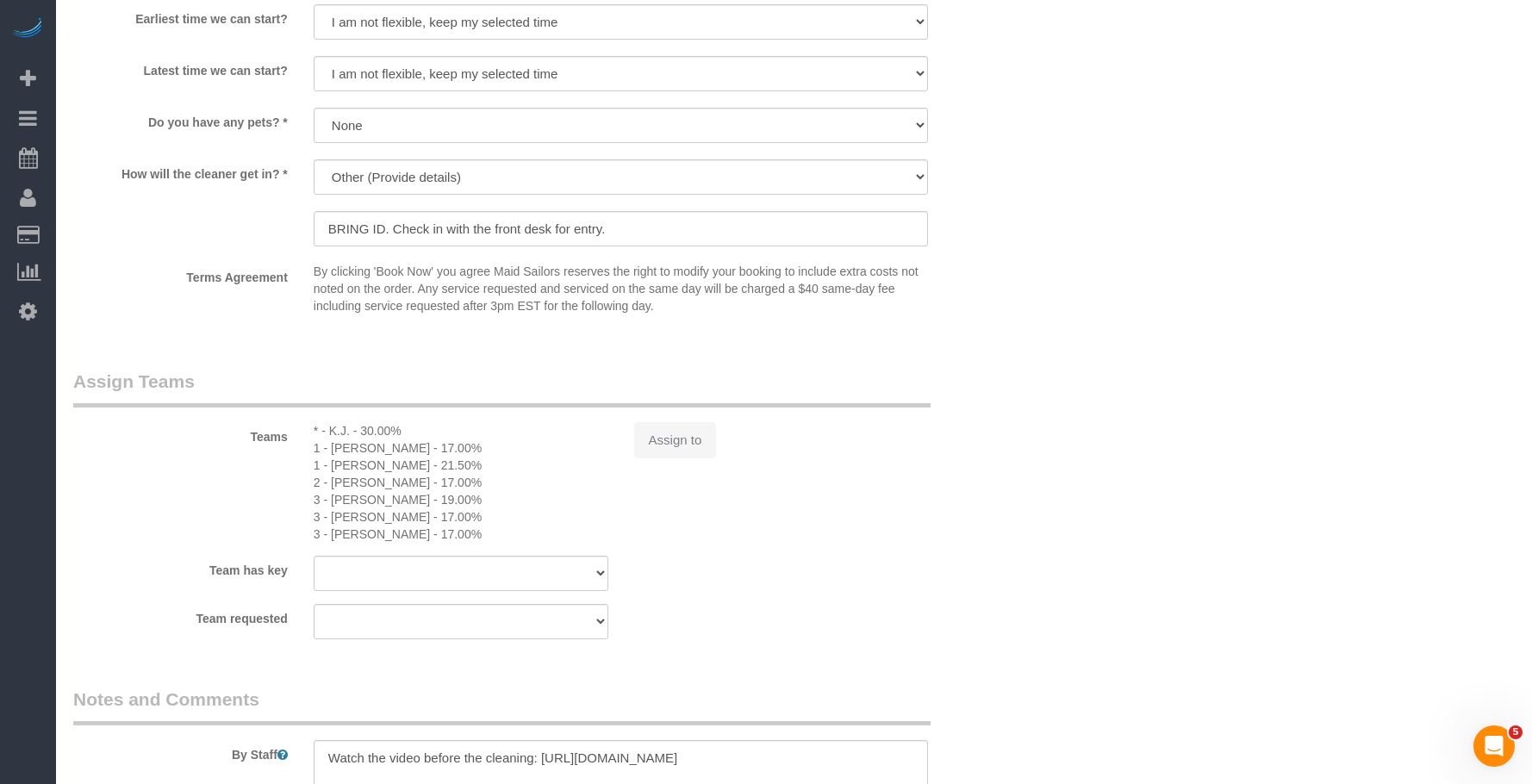
select select "object:1119"
select select "spot1"
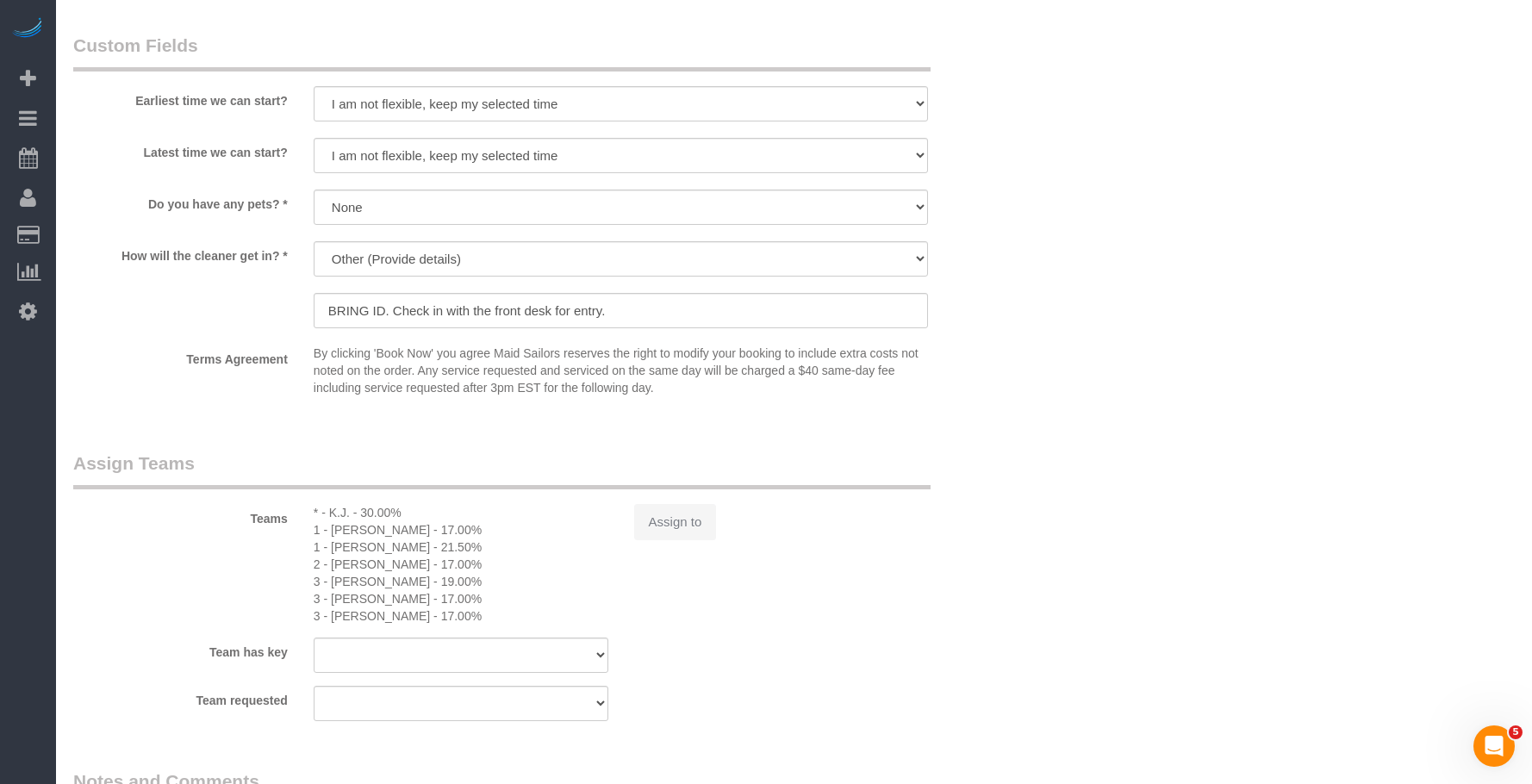
select select "object:1590"
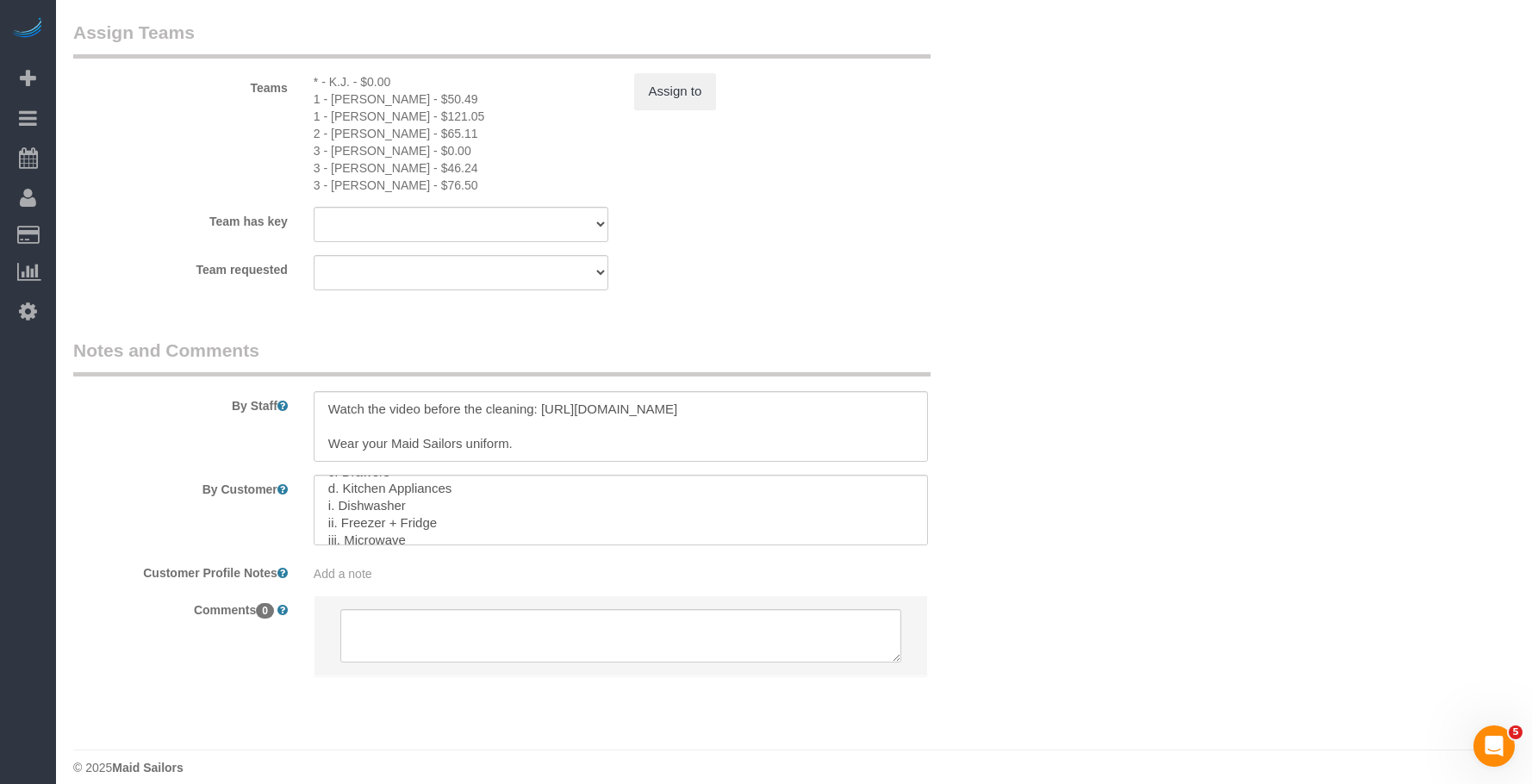
scroll to position [292, 0]
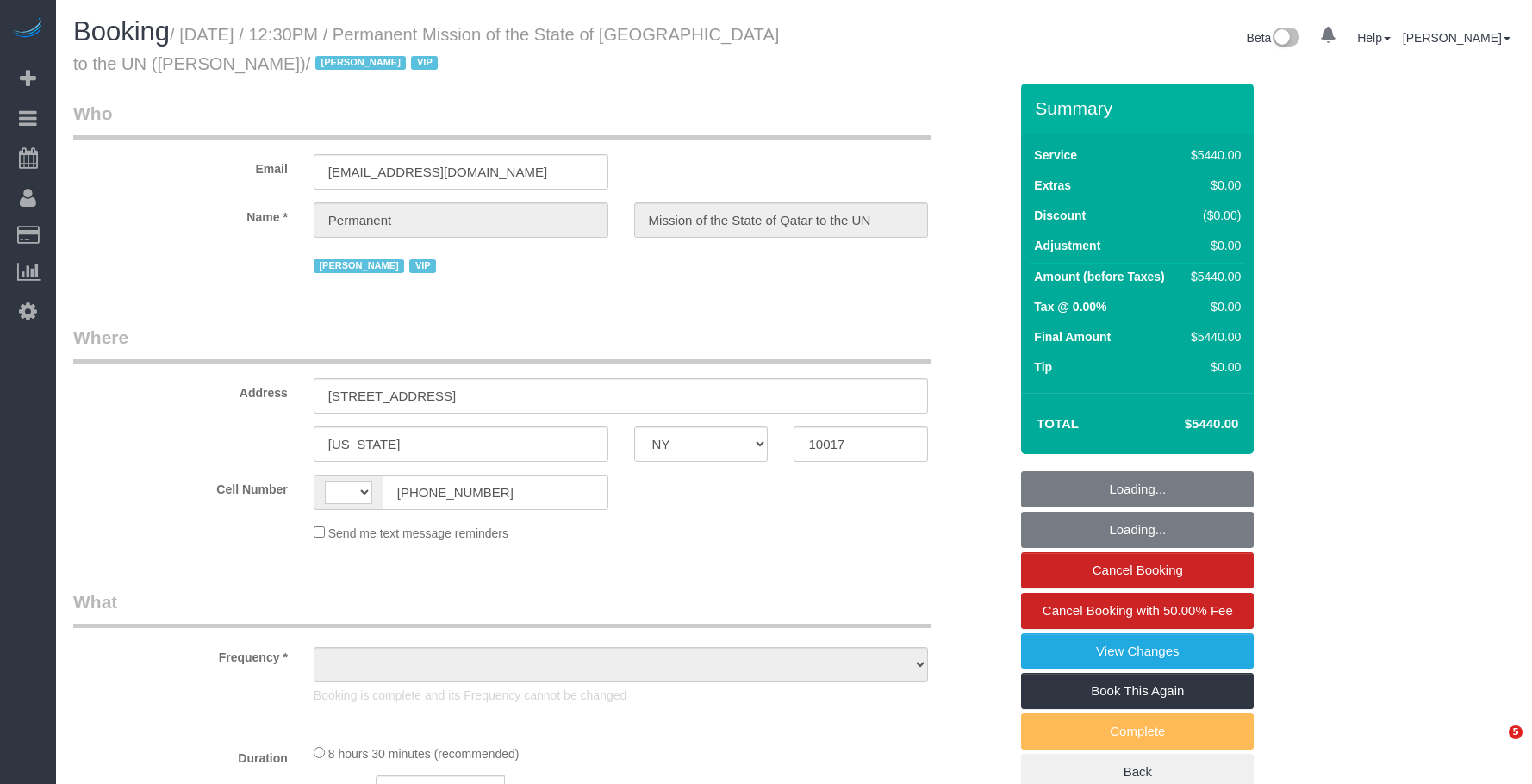
select select "NY"
select select "string:[GEOGRAPHIC_DATA]"
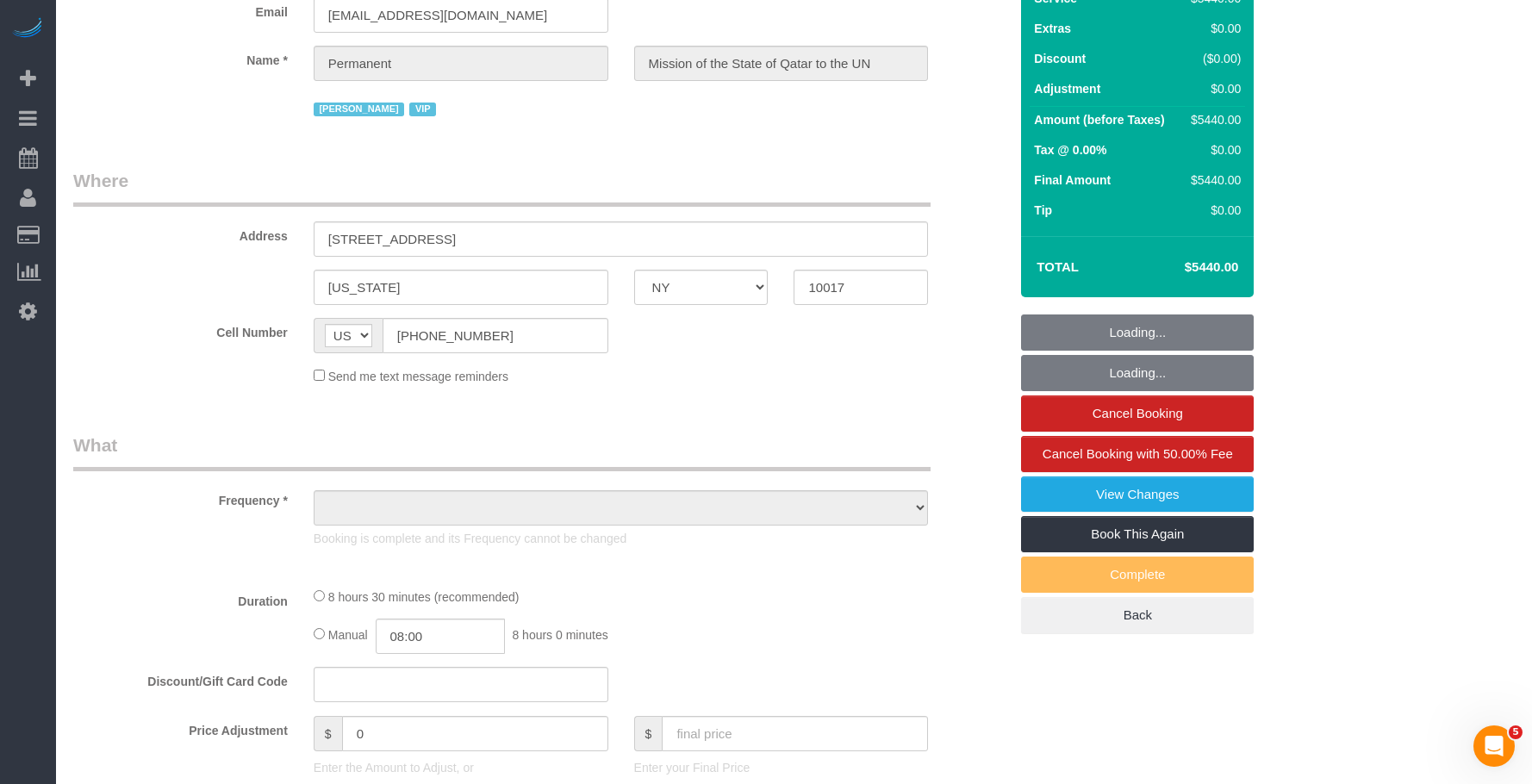
select select "object:808"
select select "10"
select select "510"
select select "number:89"
select select "number:90"
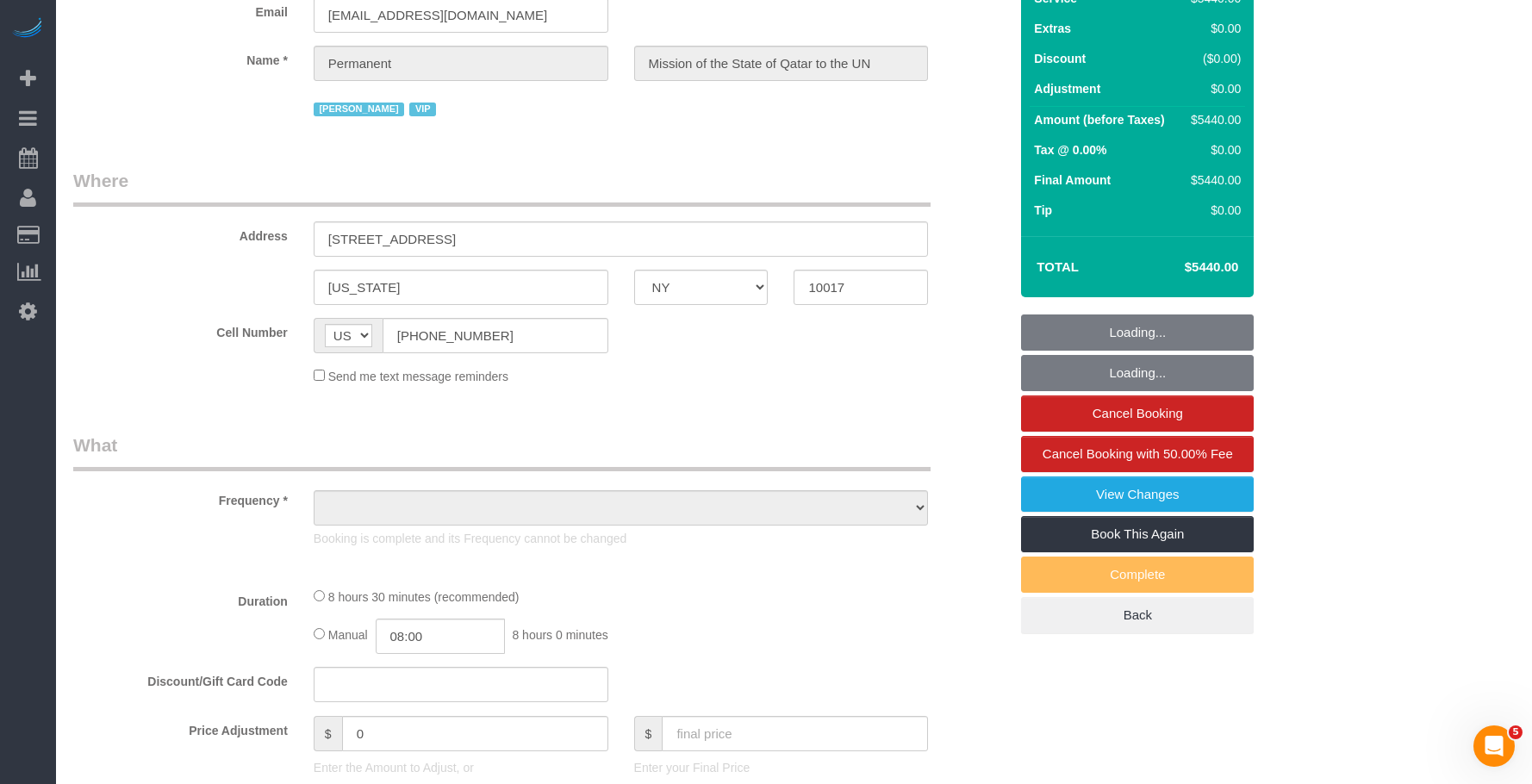
select select "number:15"
select select "number:7"
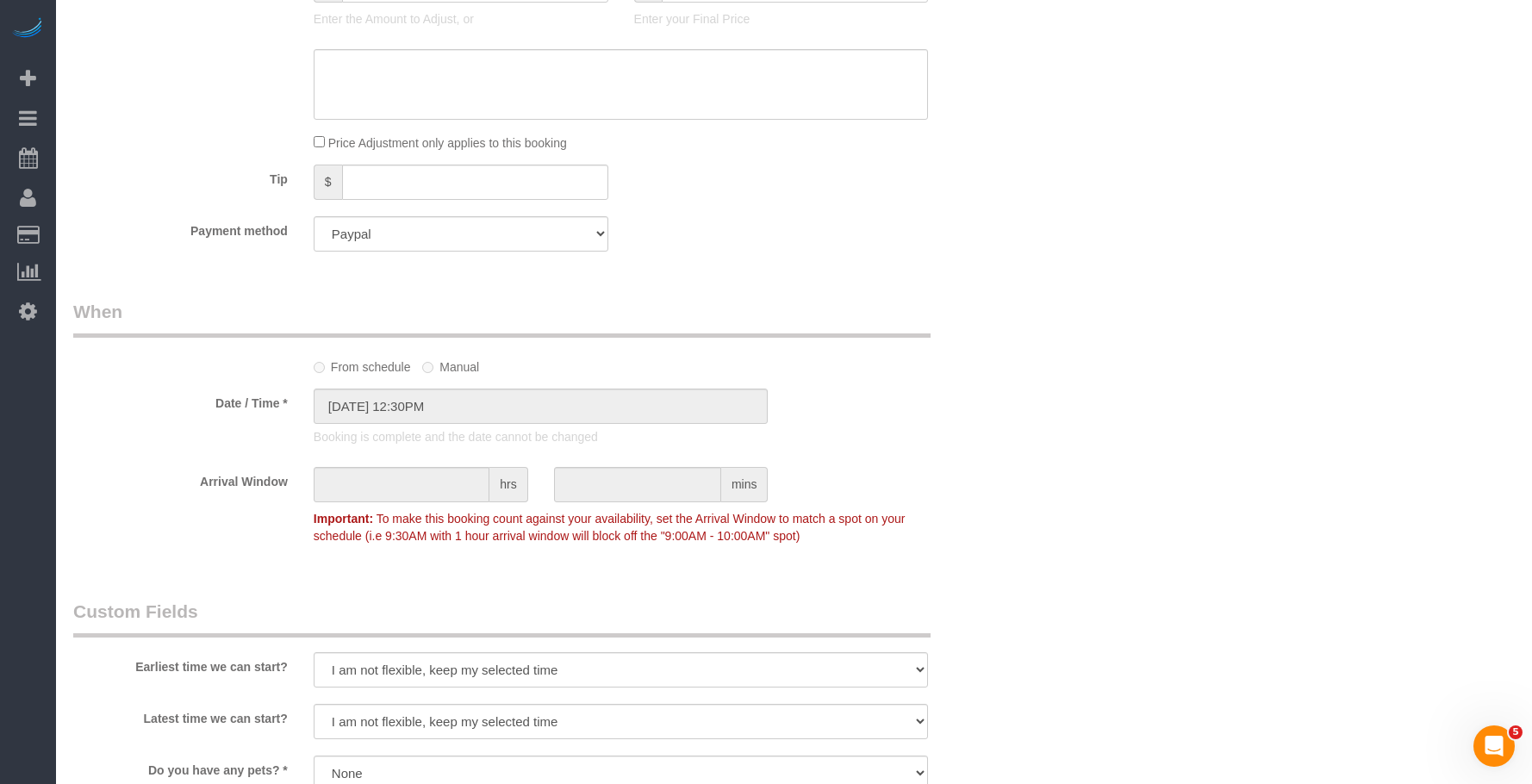
select select "object:1580"
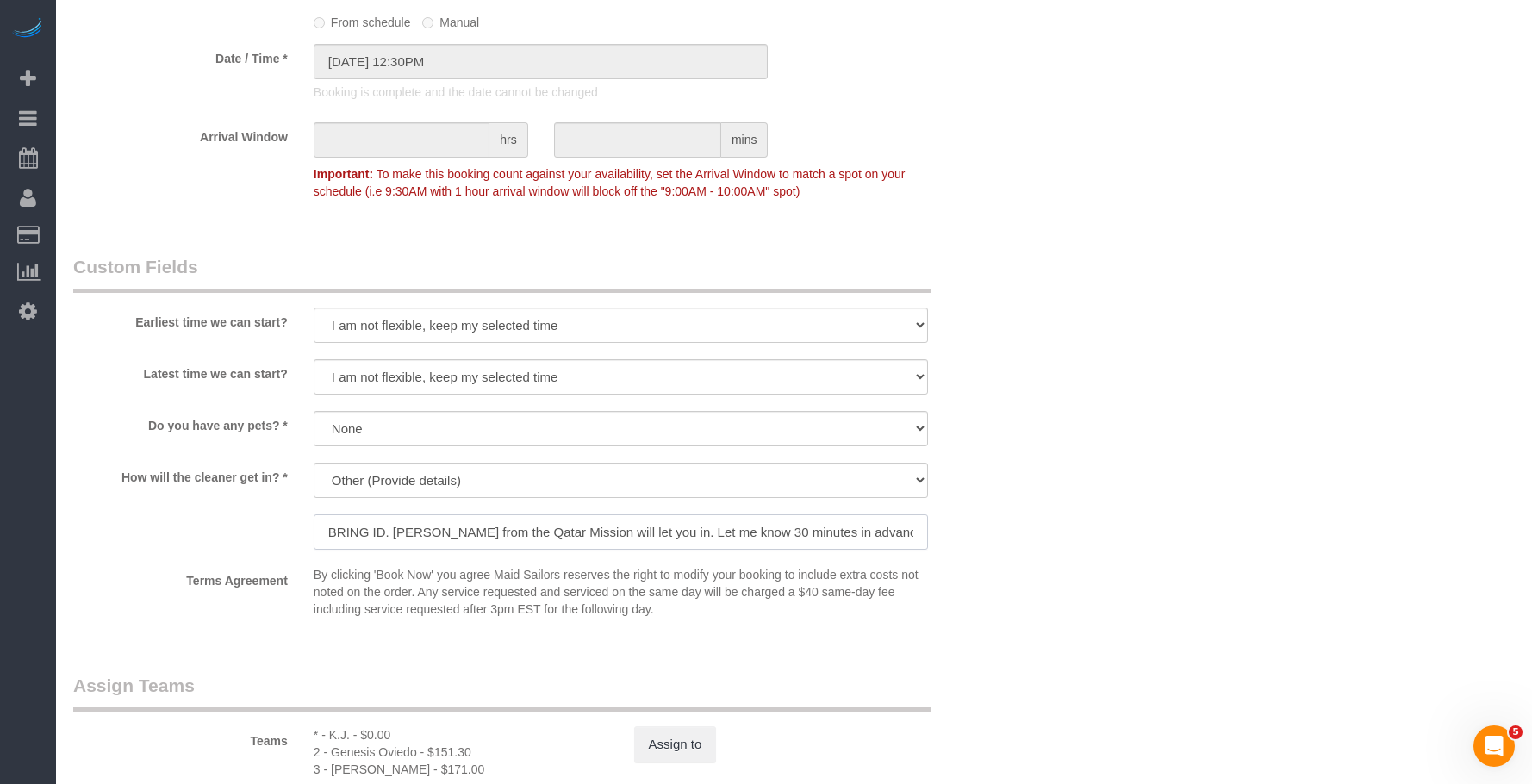
scroll to position [0, 60]
drag, startPoint x: 625, startPoint y: 529, endPoint x: 994, endPoint y: 542, distance: 369.2
click at [994, 542] on div "How will the cleaner get in? * We'll let you in. Doorman/Front Desk has the key…" at bounding box center [540, 508] width 961 height 90
click at [737, 532] on input "BRING ID. [PERSON_NAME] from the Qatar Mission will let you in. Let me know 30 …" at bounding box center [621, 532] width 615 height 35
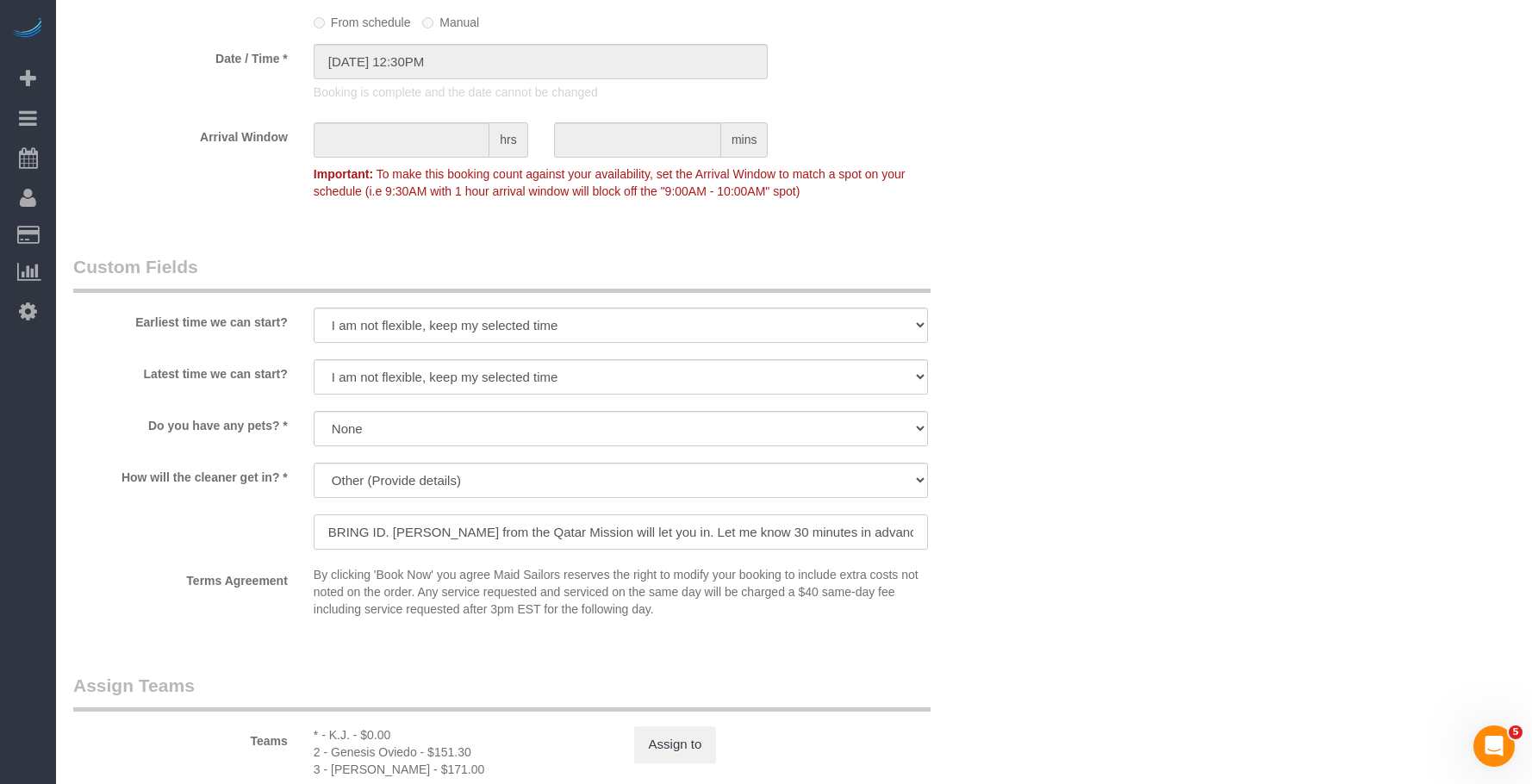
drag, startPoint x: 667, startPoint y: 527, endPoint x: 156, endPoint y: 501, distance: 511.7
click at [156, 501] on div "How will the cleaner get in? * We'll let you in. Doorman/Front Desk has the key…" at bounding box center [540, 508] width 961 height 90
click at [700, 537] on input "BRING ID. [PERSON_NAME] from the Qatar Mission will let you in. Let me know 30 …" at bounding box center [621, 532] width 615 height 35
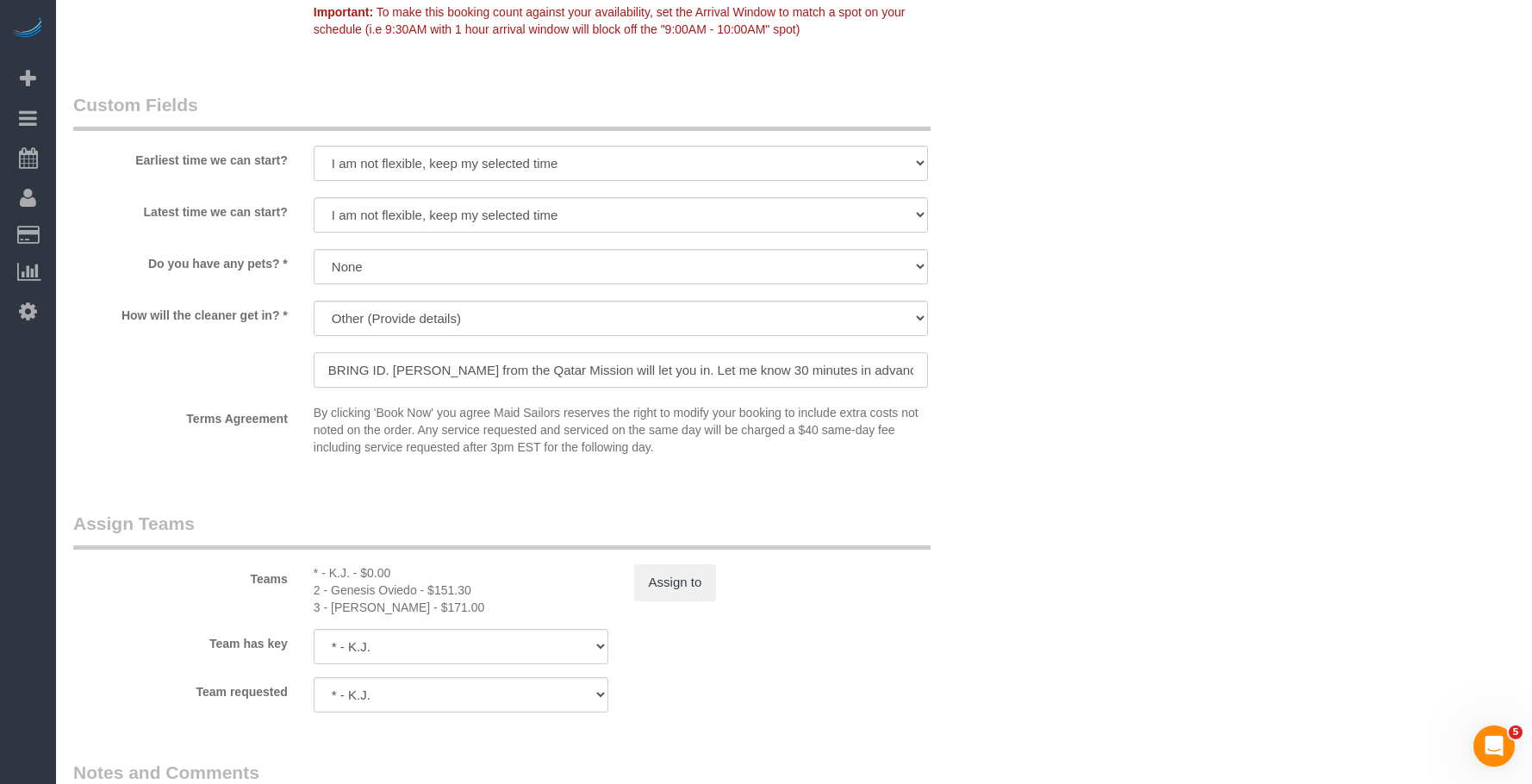
scroll to position [1636, 0]
